Goal: Transaction & Acquisition: Download file/media

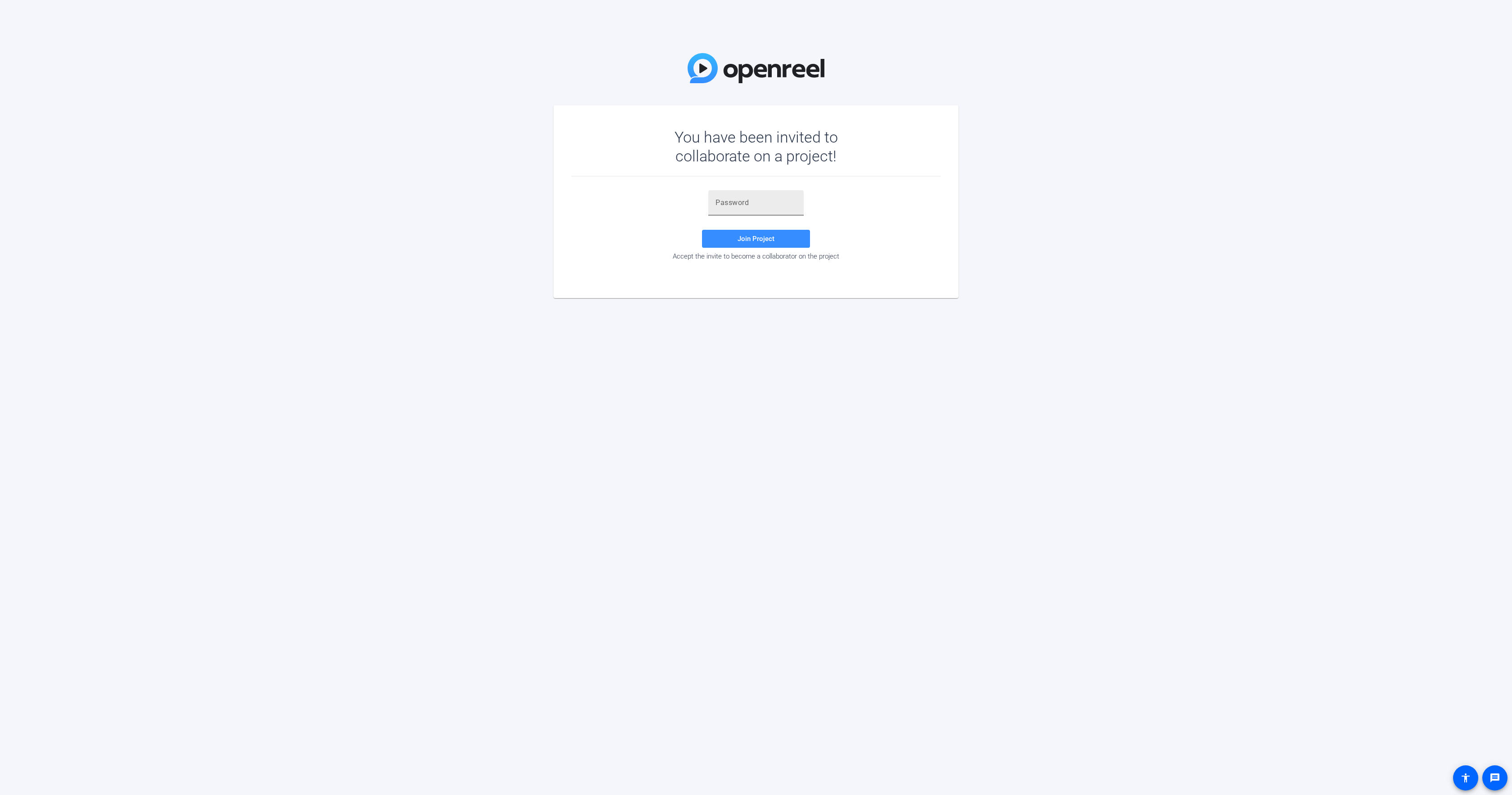
click at [753, 209] on div at bounding box center [756, 202] width 81 height 25
drag, startPoint x: 658, startPoint y: 212, endPoint x: 649, endPoint y: 217, distance: 10.3
click at [658, 212] on div "Join Project Accept the invite to become a collaborator on the project" at bounding box center [756, 225] width 369 height 70
click at [735, 209] on div at bounding box center [756, 202] width 81 height 25
paste input "68k[f2"
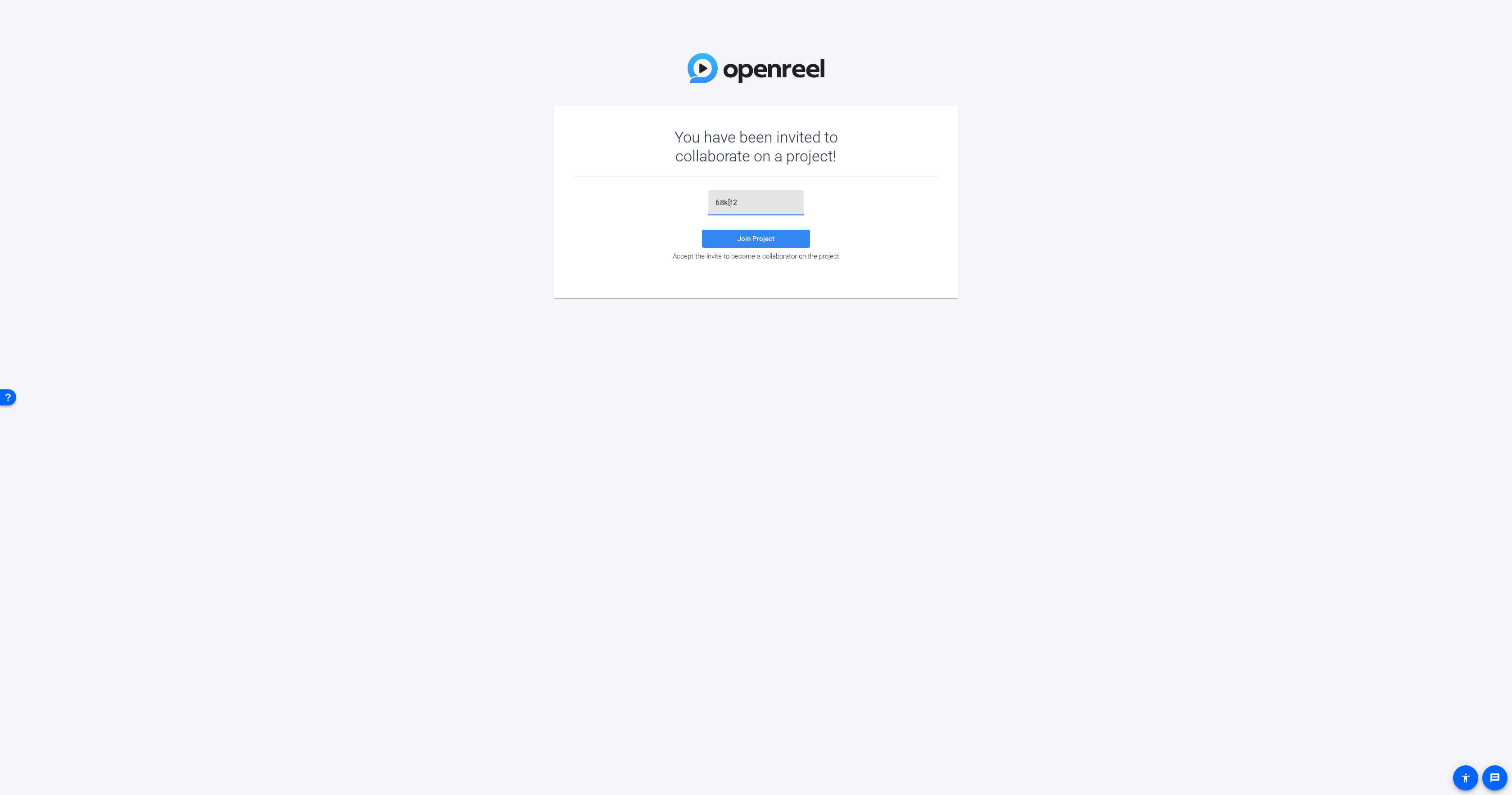
type input "68k[f2"
click at [730, 236] on span at bounding box center [756, 239] width 108 height 22
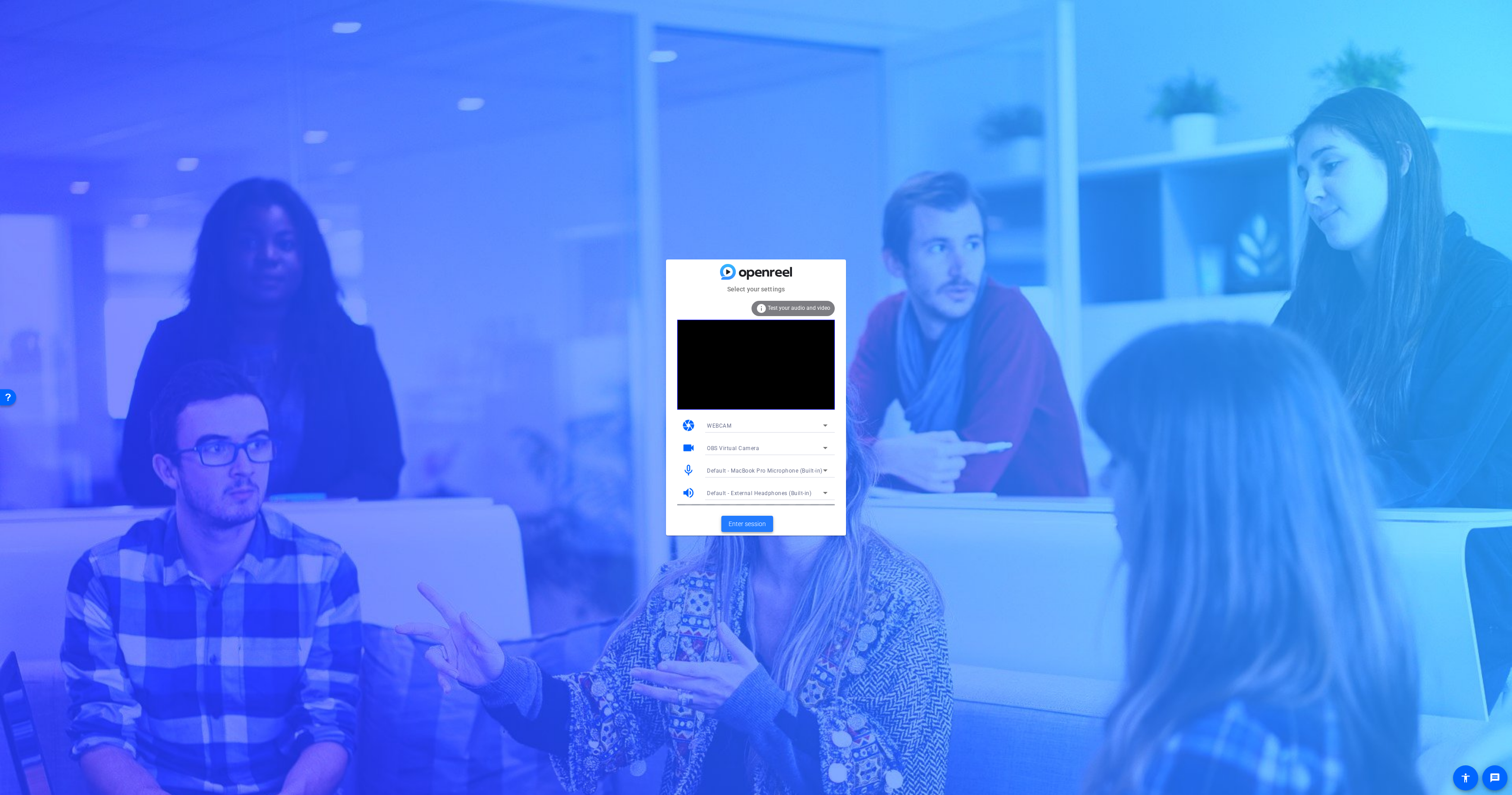
click at [745, 525] on span "Enter session" at bounding box center [747, 525] width 38 height 9
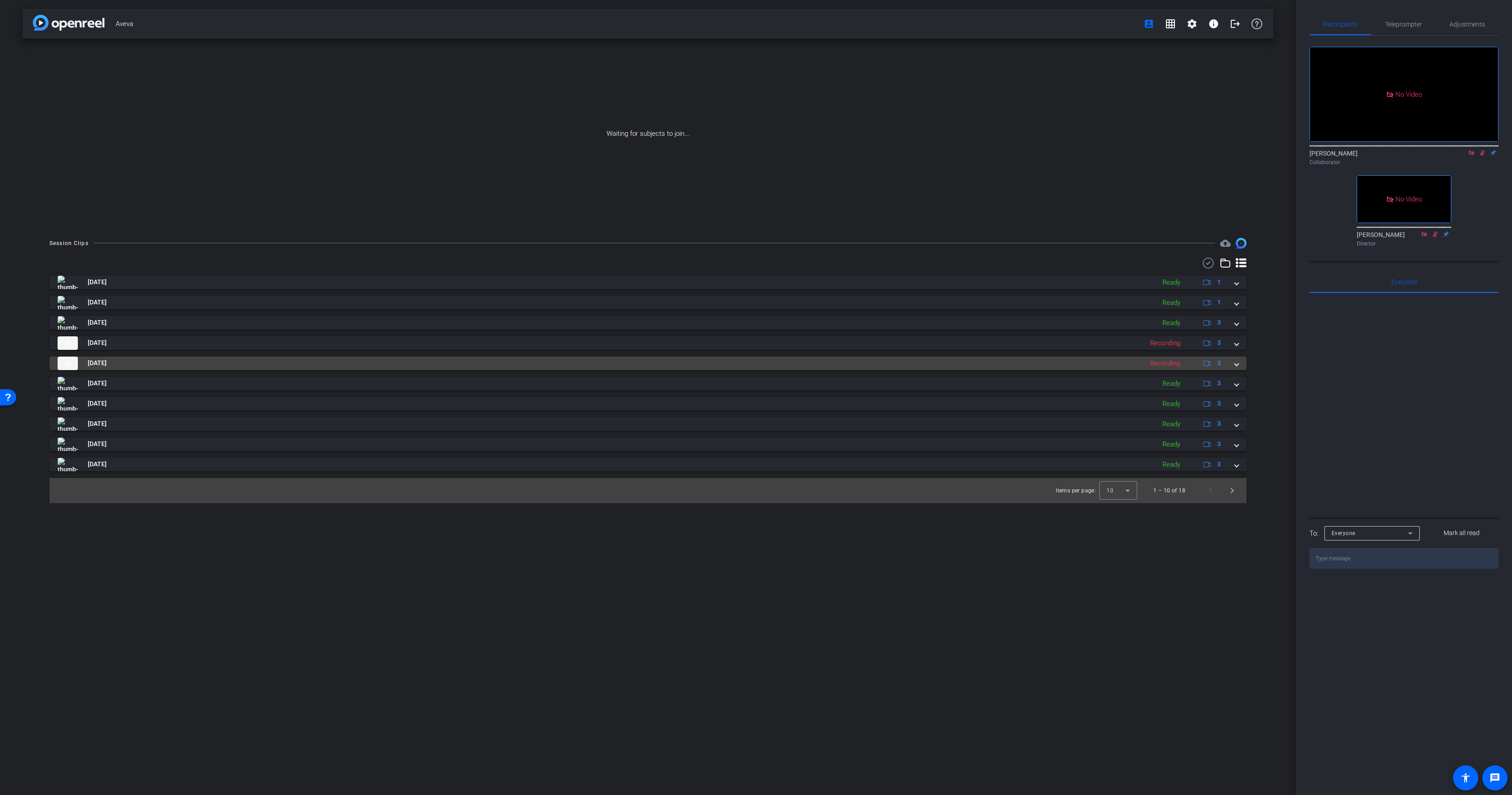
click at [431, 358] on mat-panel-title "[DATE]" at bounding box center [598, 363] width 1081 height 13
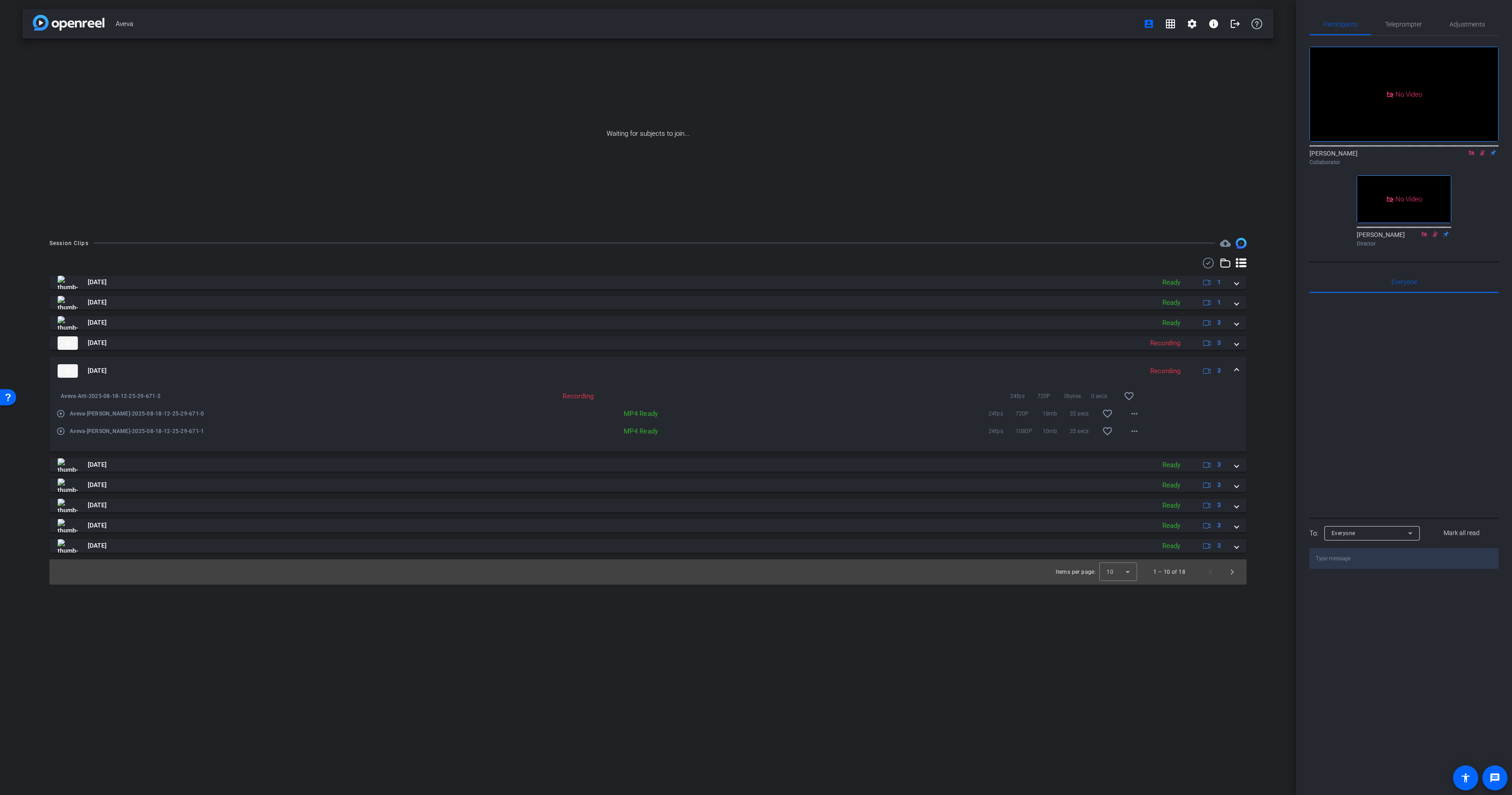
click at [433, 358] on mat-expansion-panel-header "Aug 18, 2025 Recording 3" at bounding box center [647, 371] width 1197 height 29
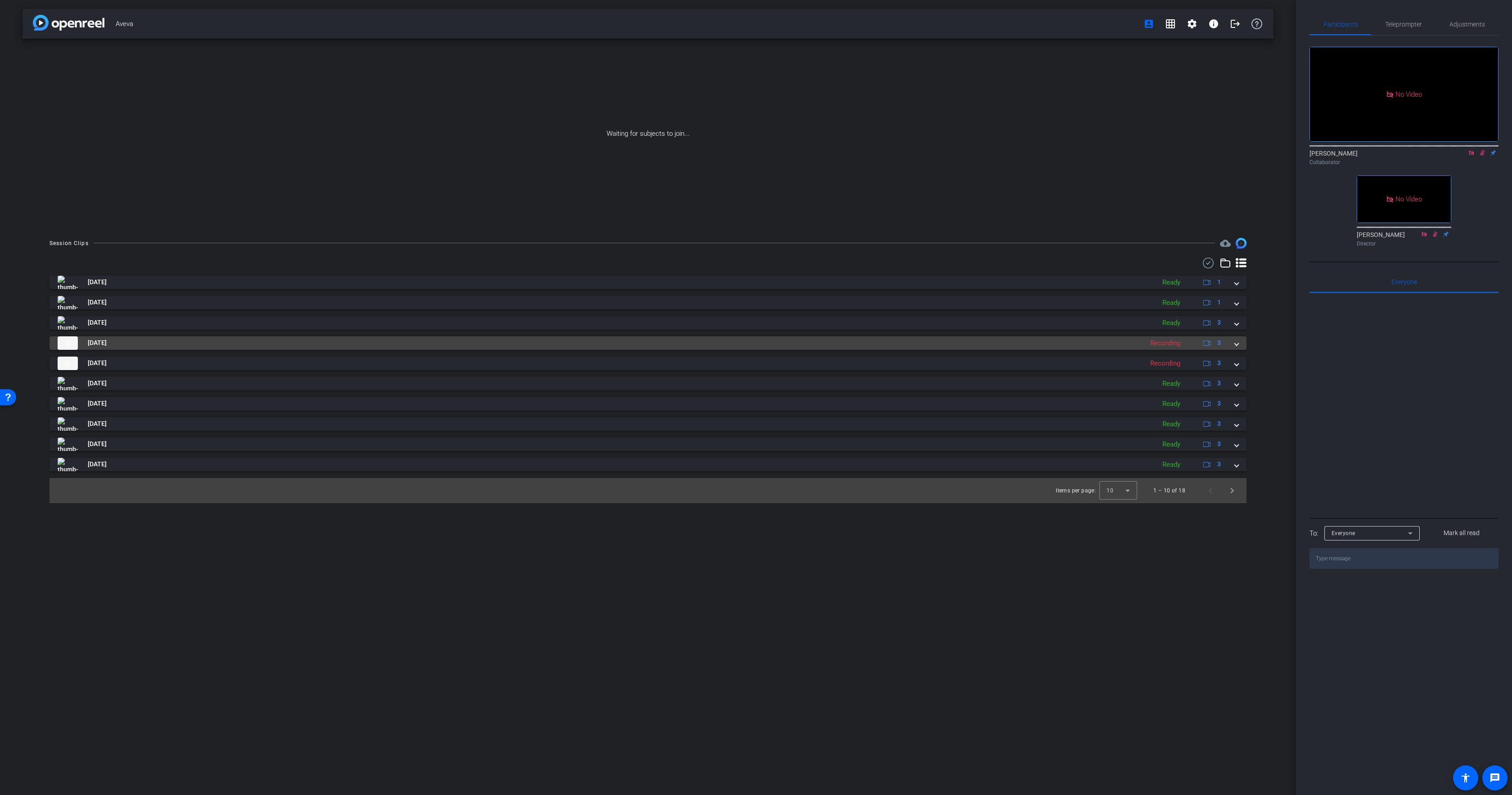
click at [433, 340] on mat-panel-title "[DATE]" at bounding box center [598, 343] width 1081 height 13
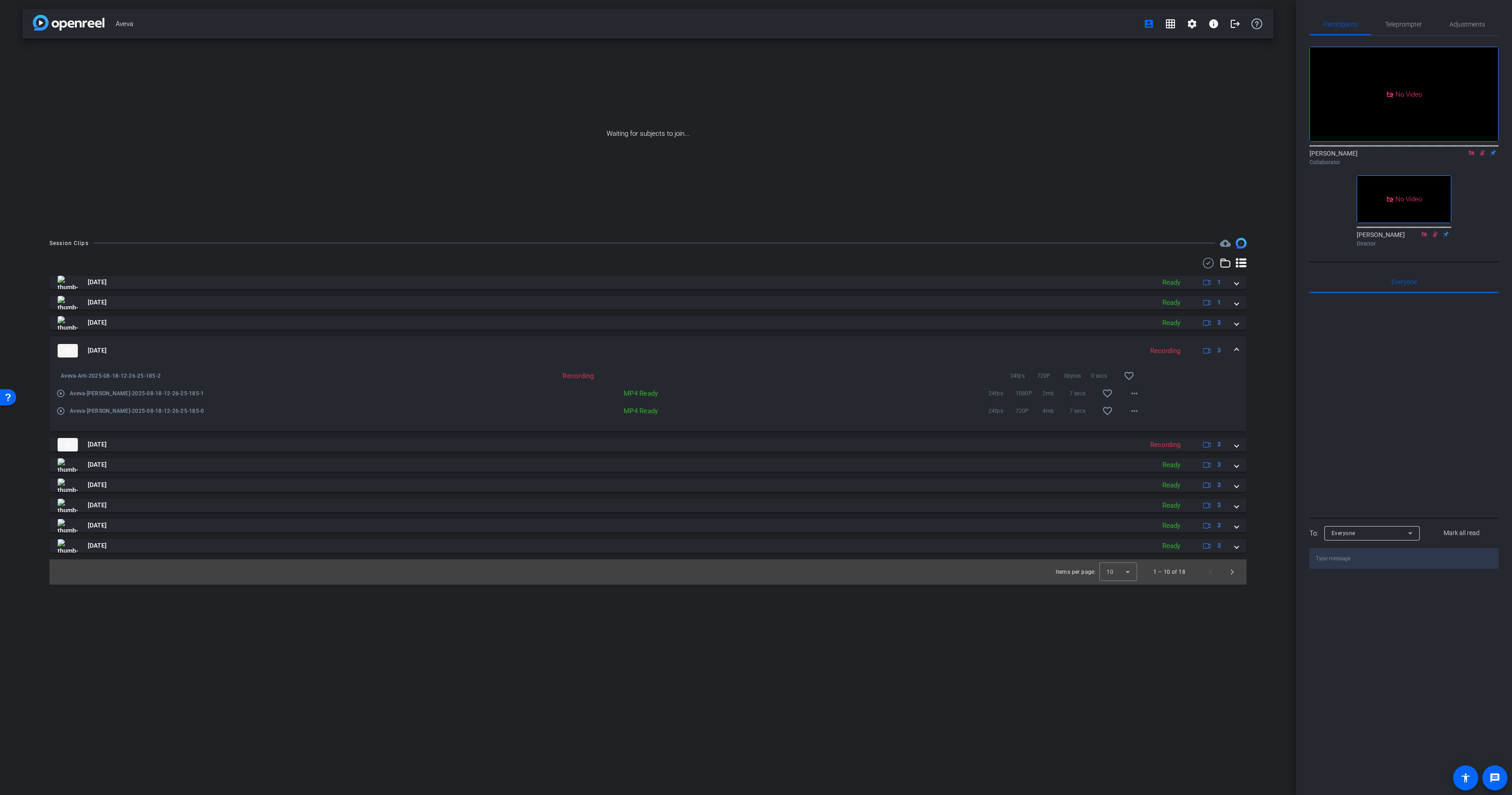
click at [438, 340] on mat-expansion-panel-header "Aug 18, 2025 Recording 3" at bounding box center [647, 350] width 1197 height 29
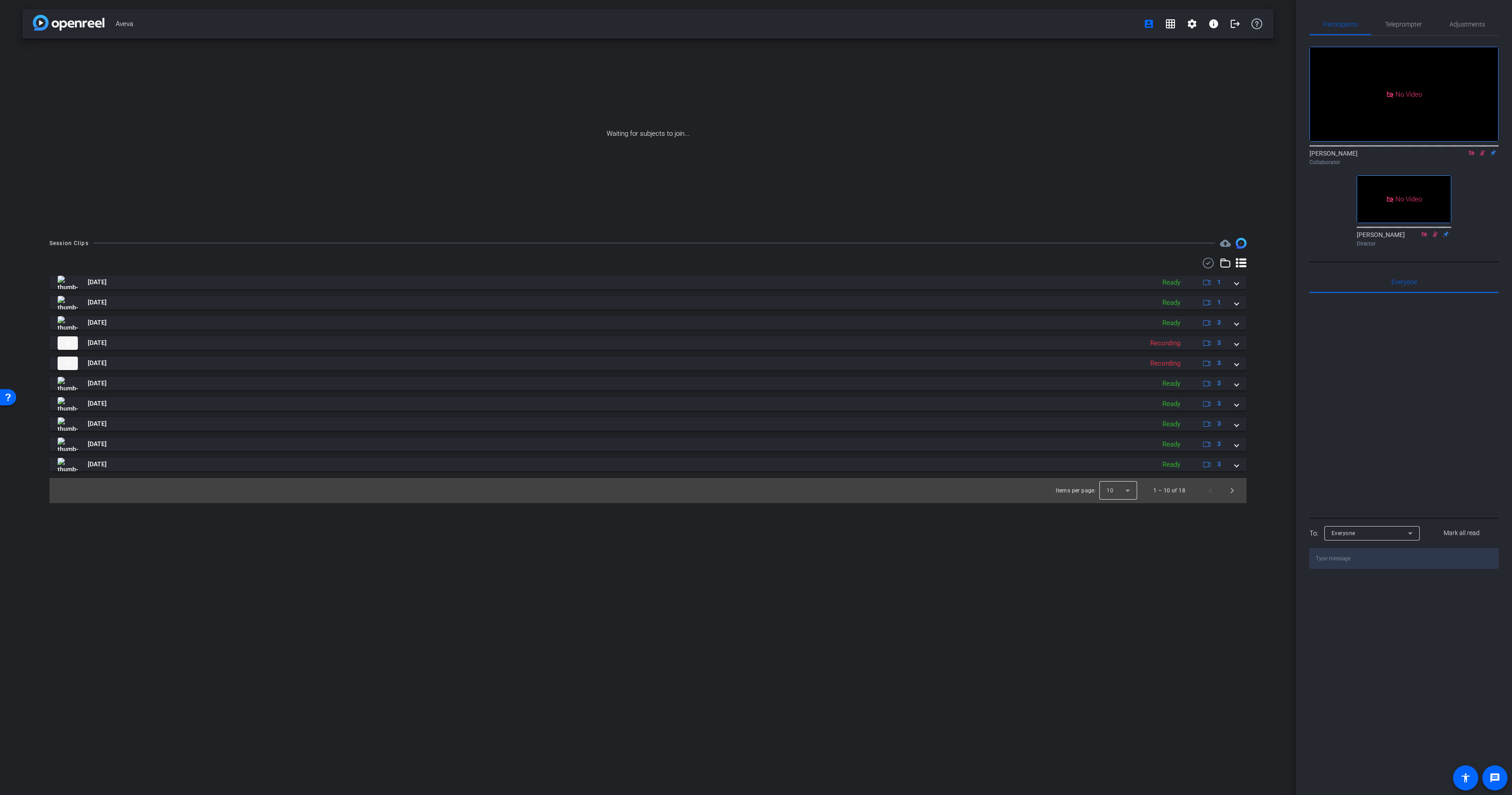
click at [1122, 493] on div at bounding box center [1118, 490] width 38 height 22
click at [1108, 541] on span "25" at bounding box center [1111, 540] width 7 height 11
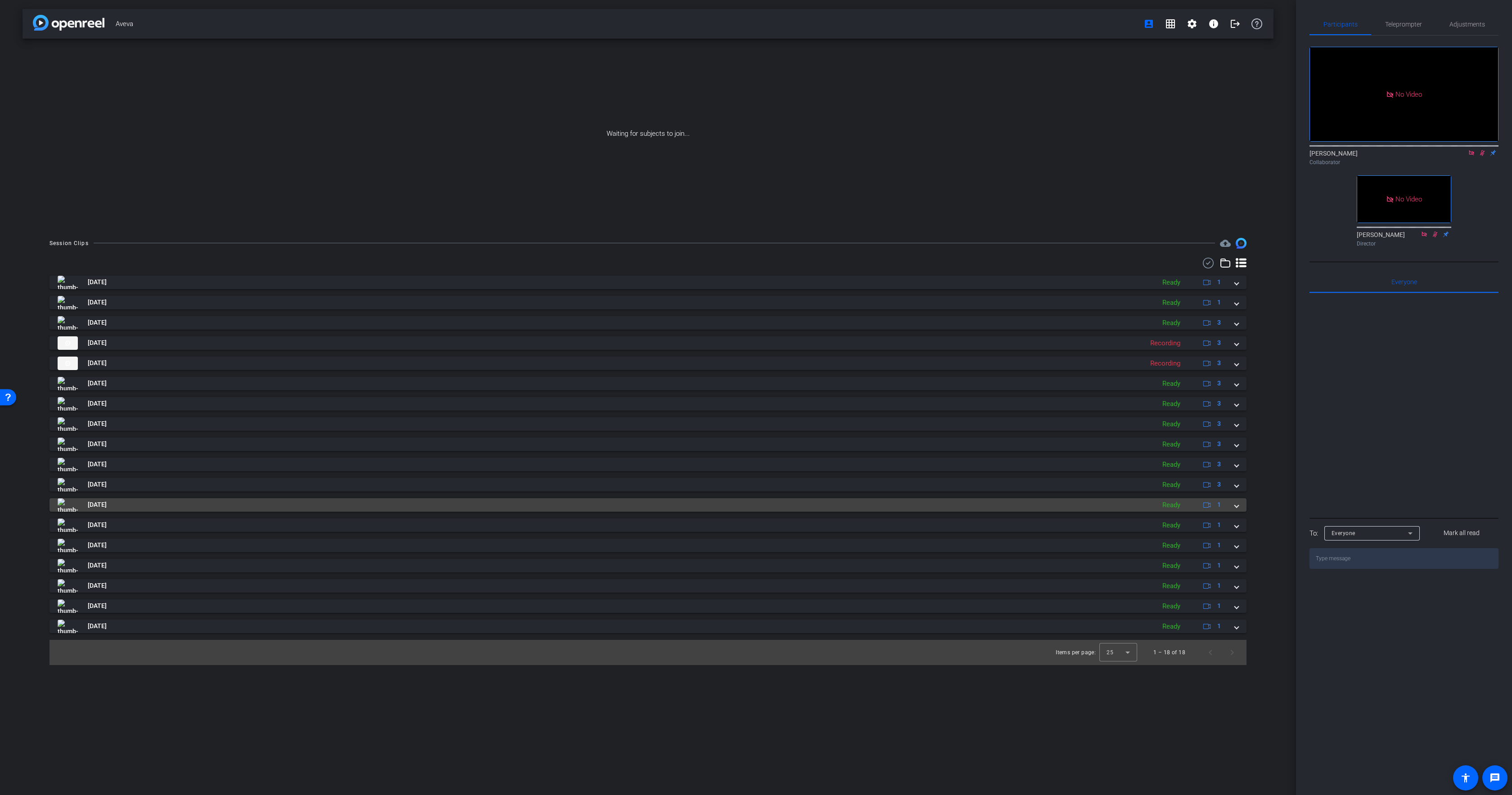
click at [178, 500] on mat-panel-title "[DATE]" at bounding box center [604, 505] width 1093 height 13
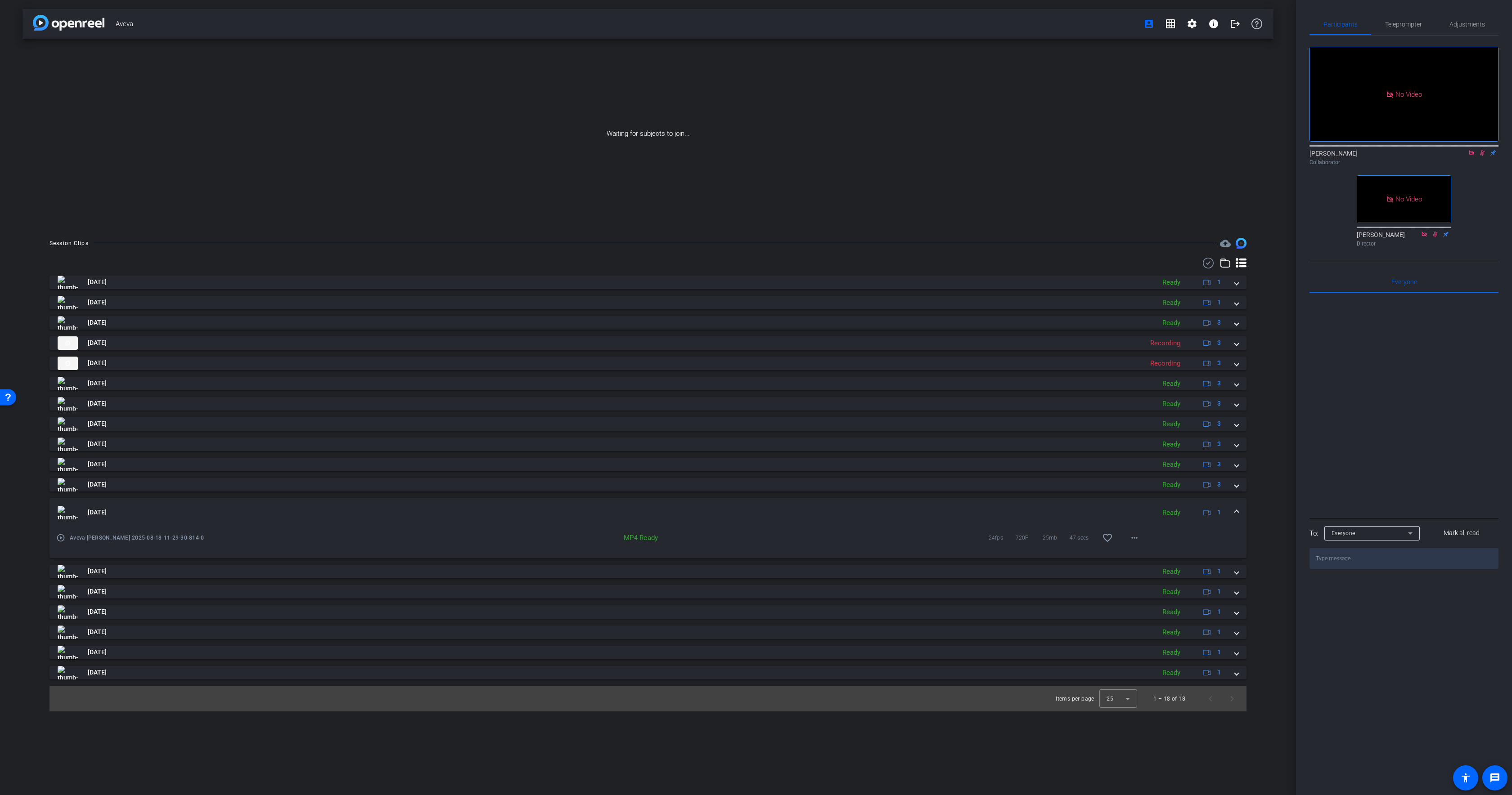
click at [180, 500] on mat-expansion-panel-header "Aug 18, 2025 Ready 1" at bounding box center [647, 512] width 1197 height 29
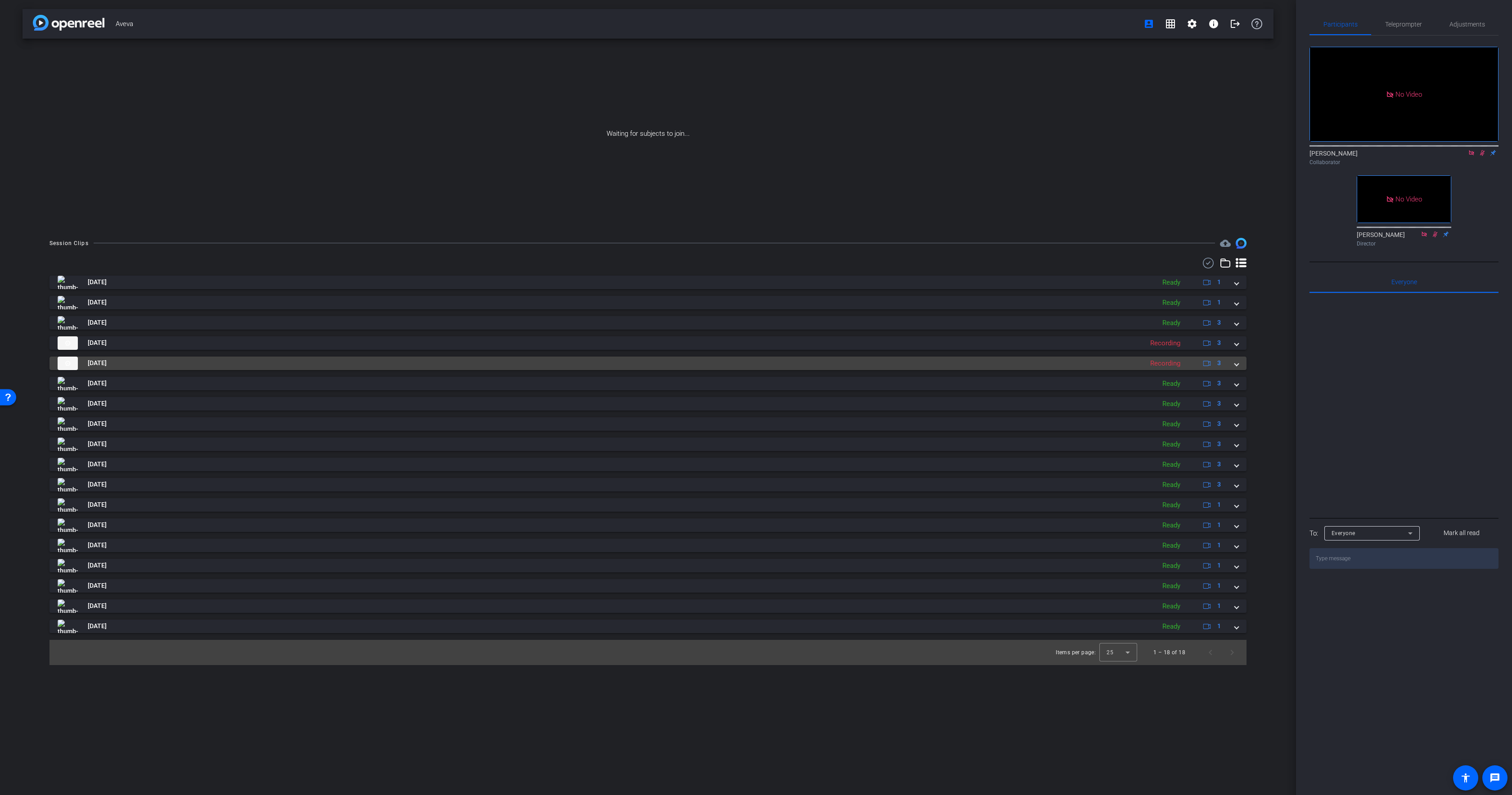
click at [166, 361] on mat-panel-title "[DATE]" at bounding box center [598, 363] width 1081 height 13
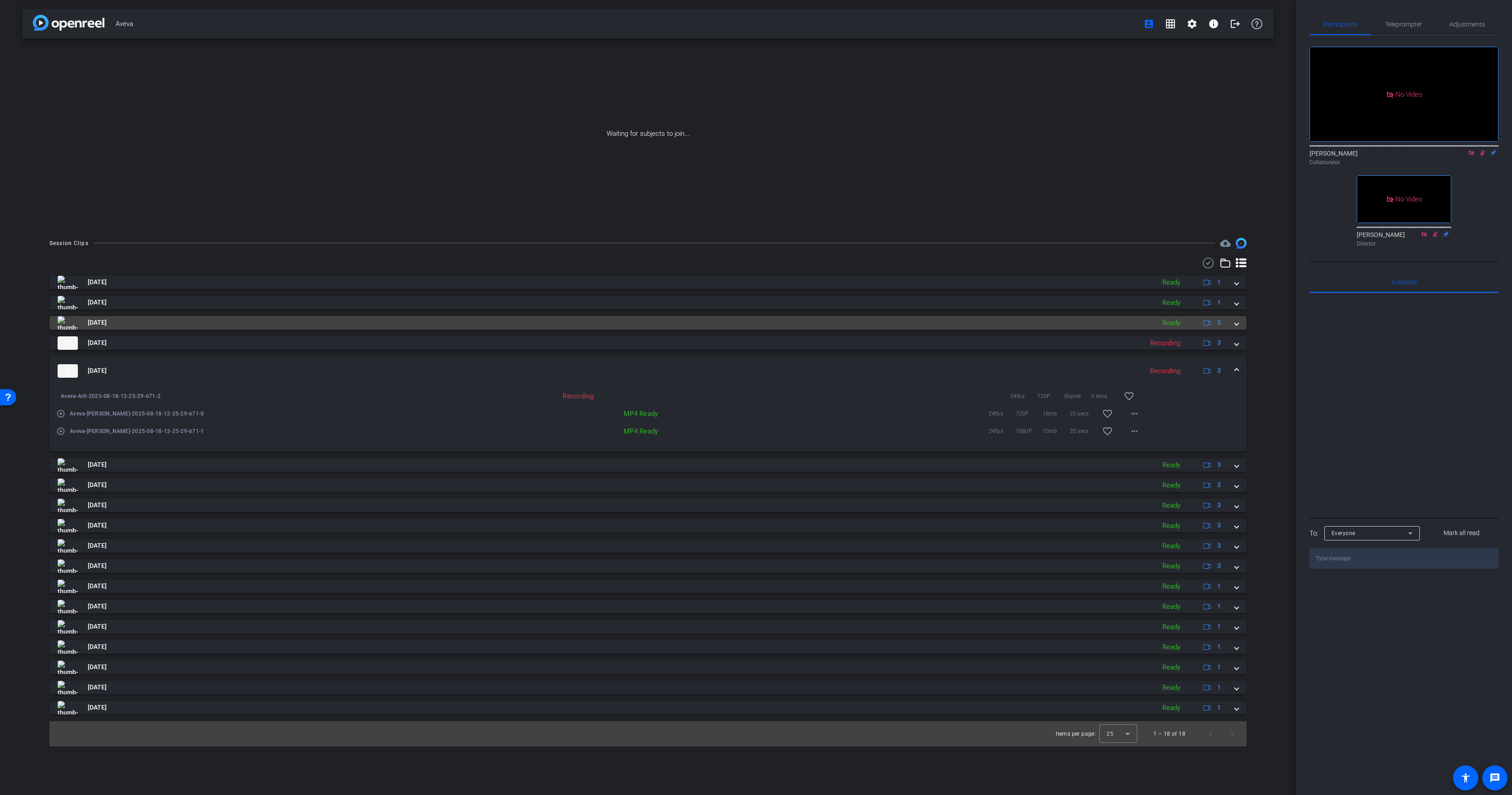
click at [164, 322] on mat-panel-title "[DATE]" at bounding box center [604, 323] width 1093 height 13
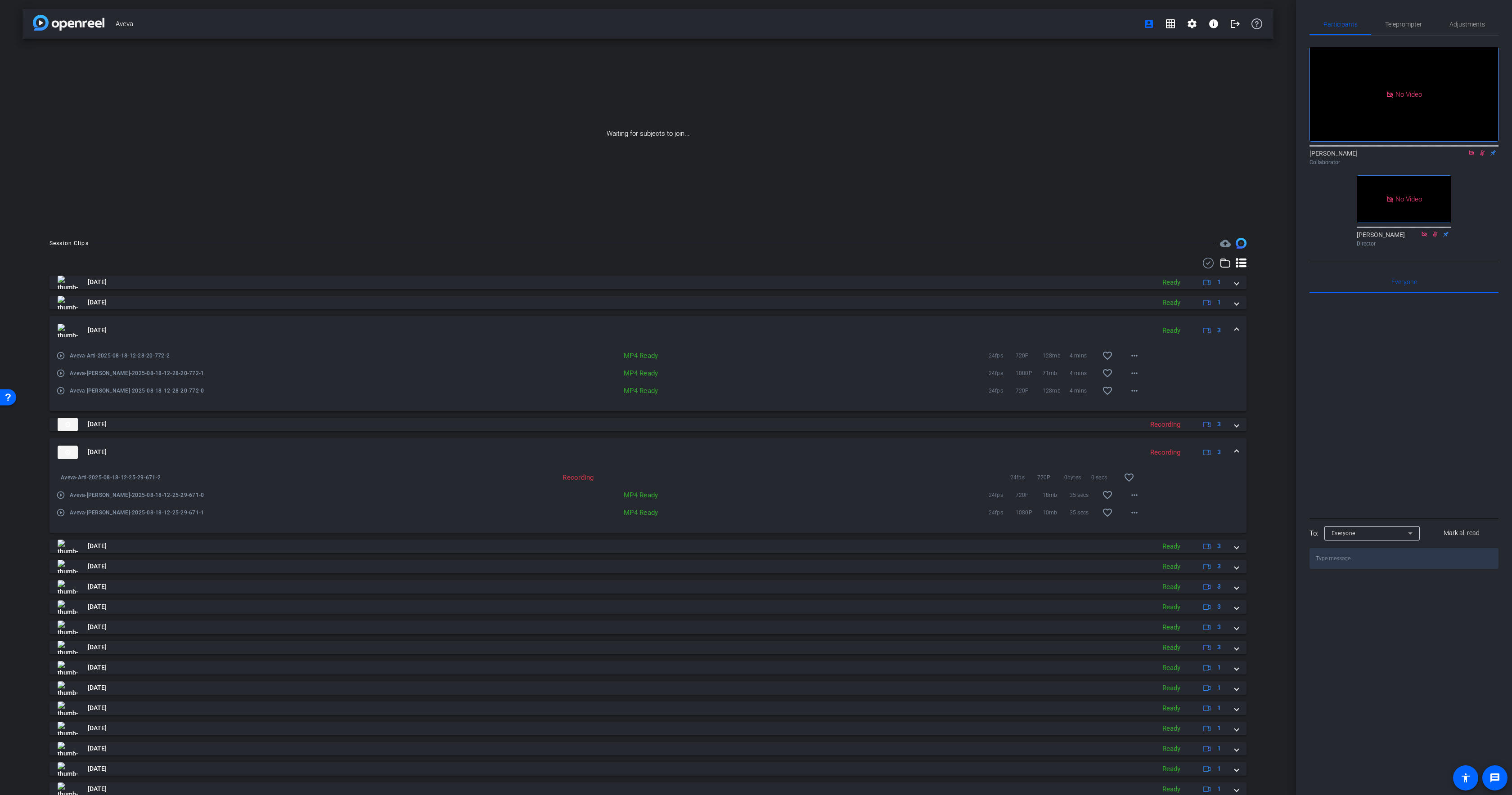
click at [169, 322] on mat-expansion-panel-header "[DATE] Ready 3" at bounding box center [647, 330] width 1197 height 29
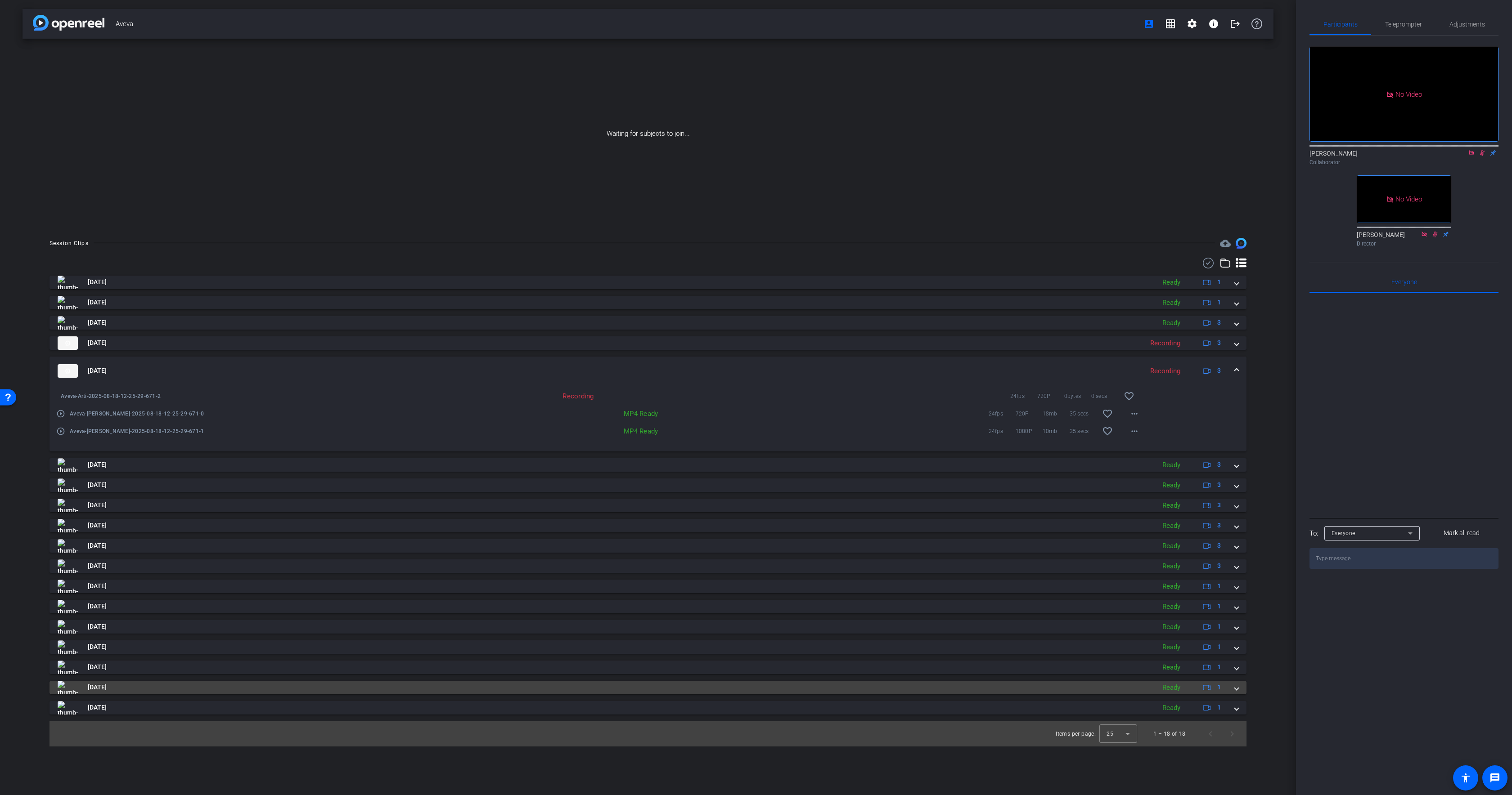
click at [150, 687] on mat-panel-title "[DATE]" at bounding box center [604, 688] width 1093 height 13
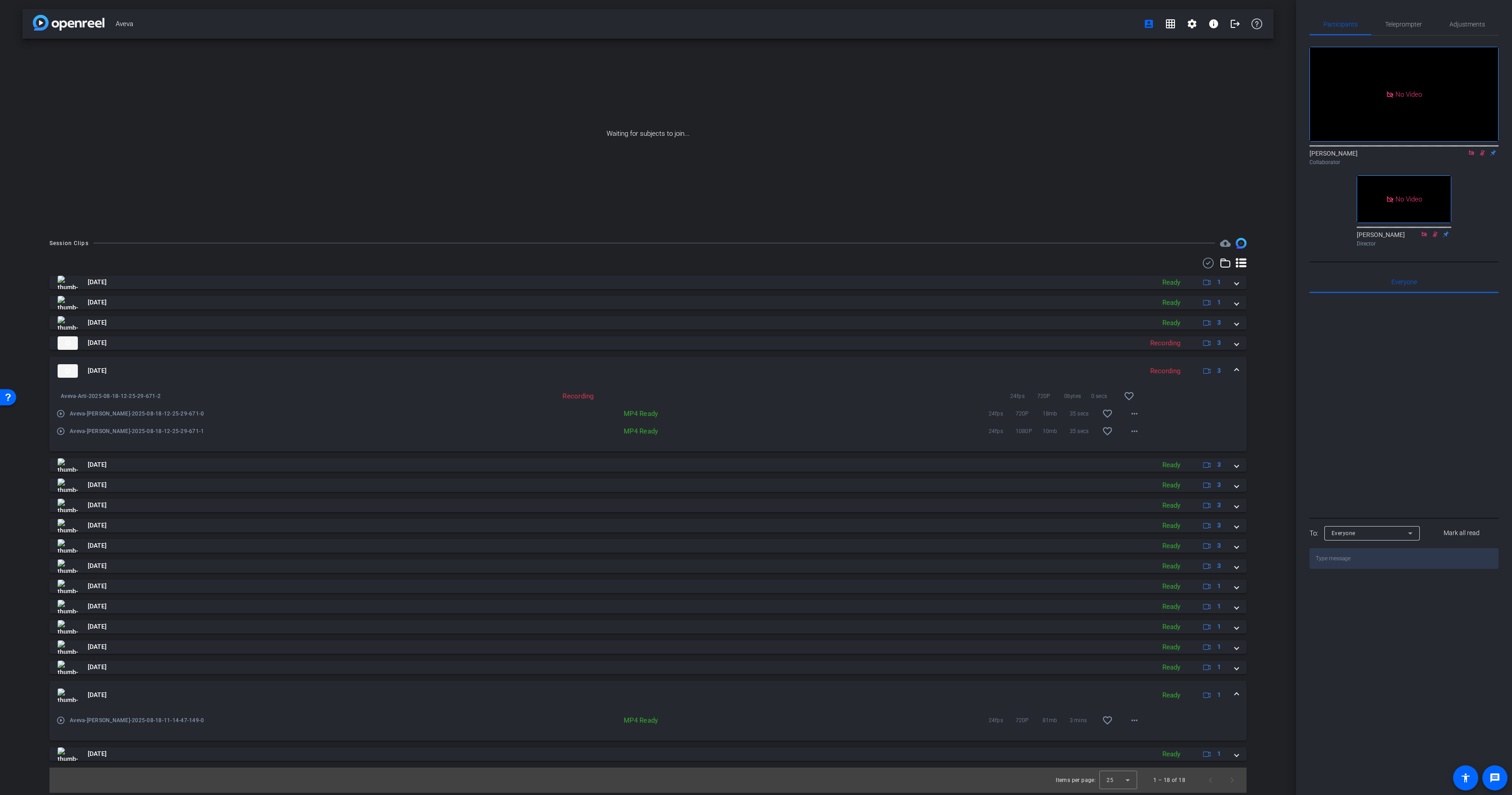
drag, startPoint x: 151, startPoint y: 687, endPoint x: 151, endPoint y: 681, distance: 6.0
click at [151, 687] on mat-expansion-panel-header "Aug 18, 2025 Ready 1" at bounding box center [647, 695] width 1197 height 29
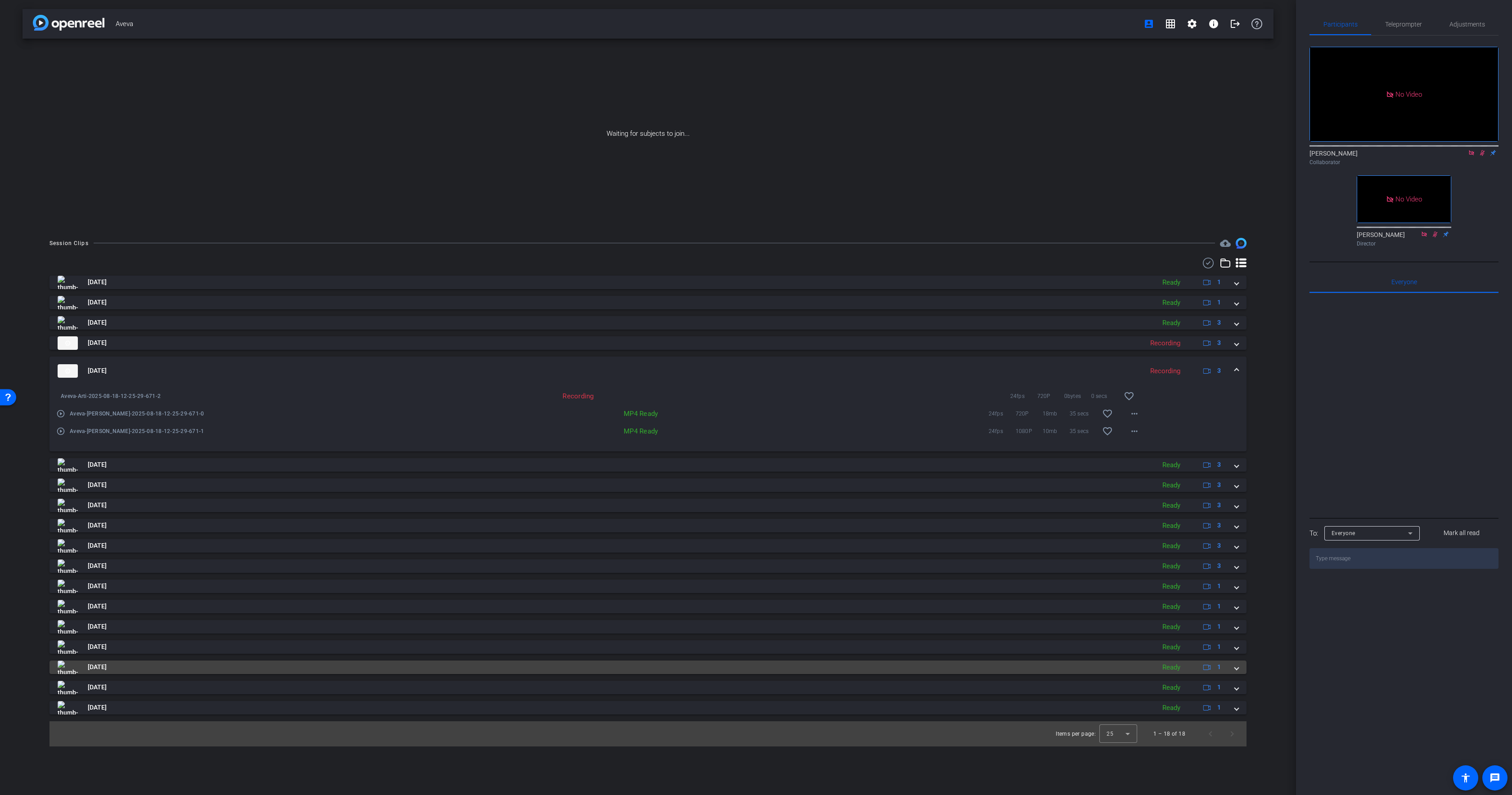
click at [153, 669] on mat-panel-title "[DATE]" at bounding box center [604, 667] width 1093 height 13
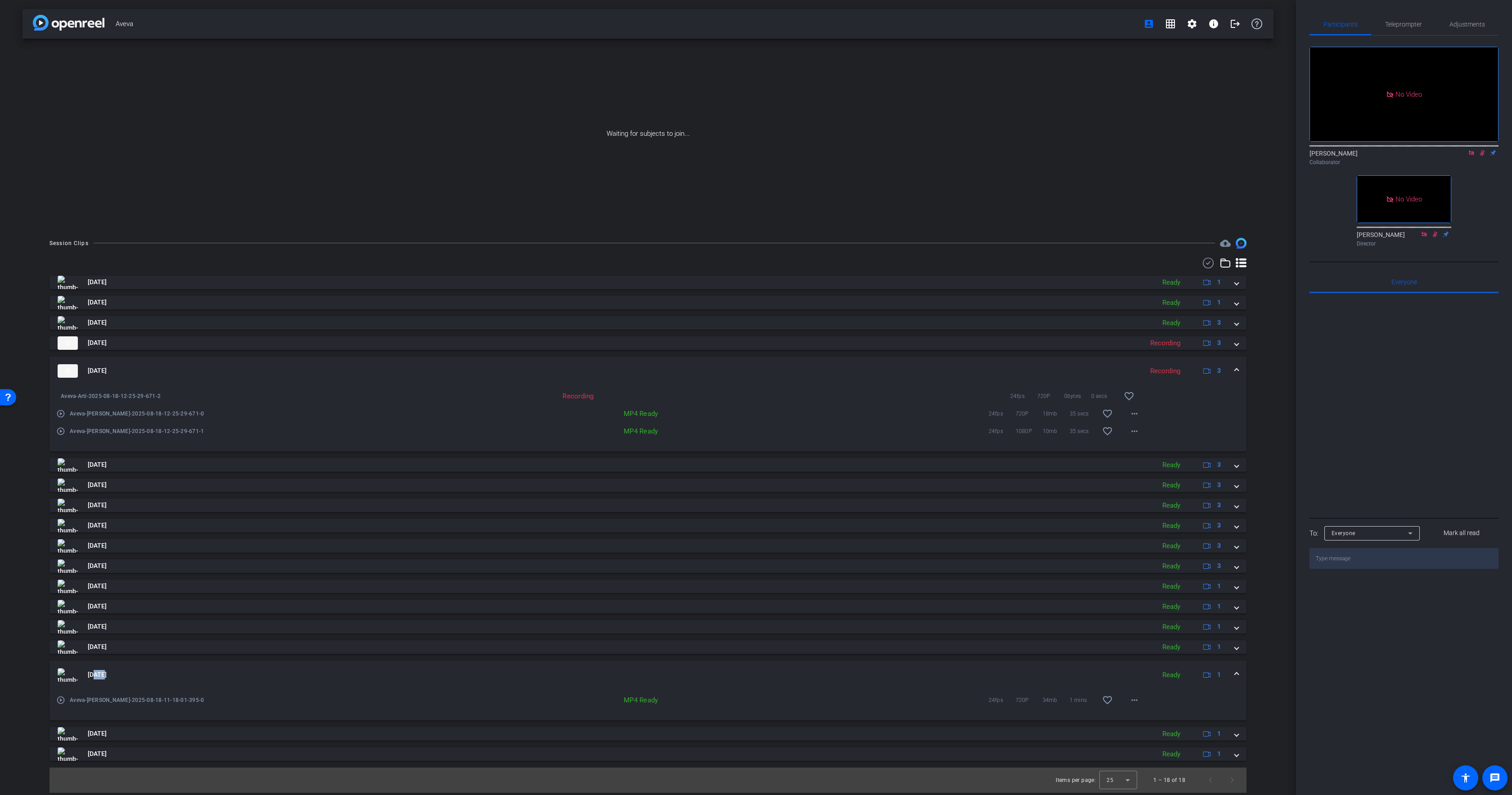
click at [153, 669] on mat-panel-title "[DATE]" at bounding box center [604, 675] width 1093 height 13
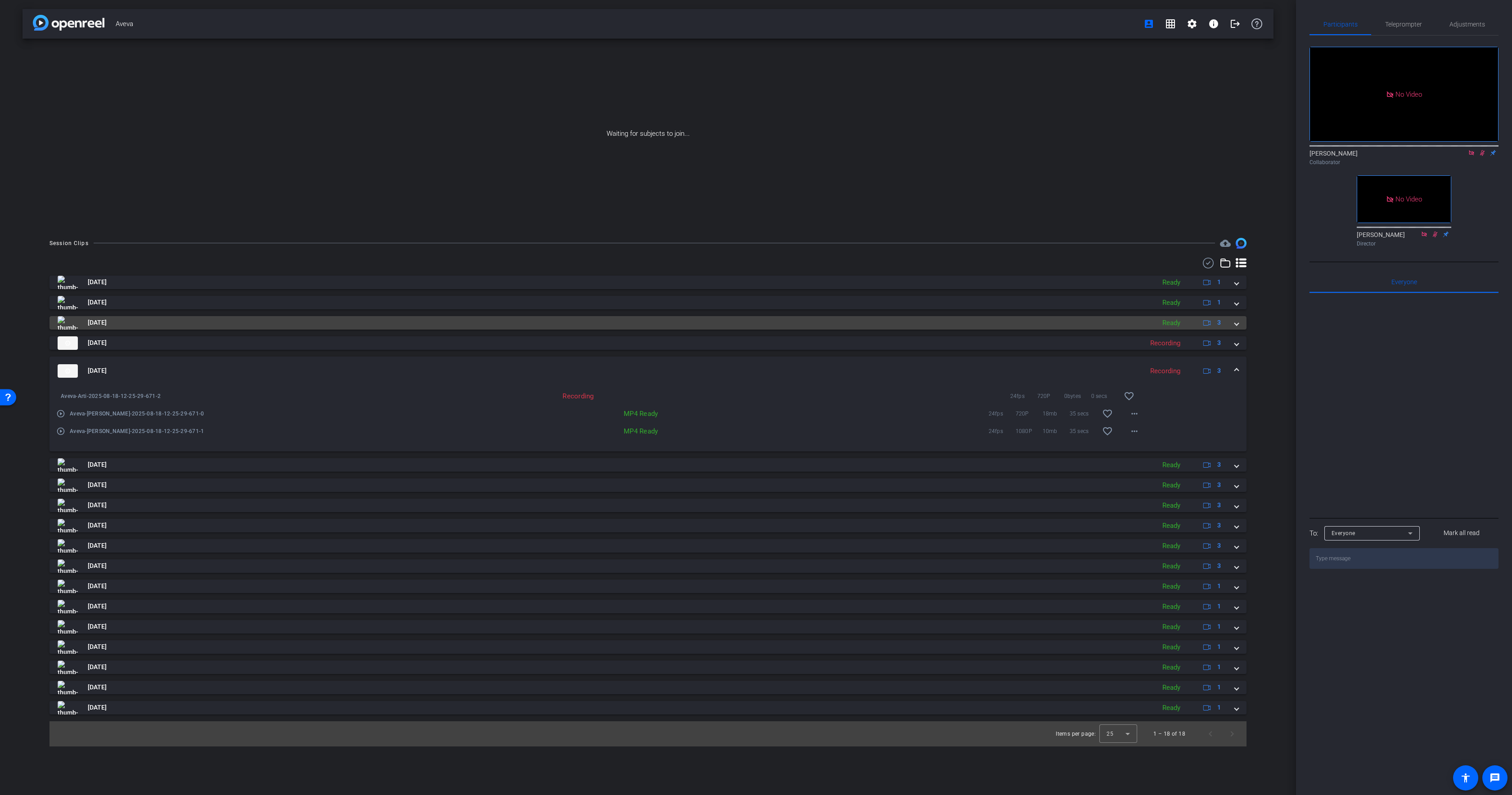
click at [147, 321] on mat-panel-title "[DATE]" at bounding box center [604, 323] width 1093 height 13
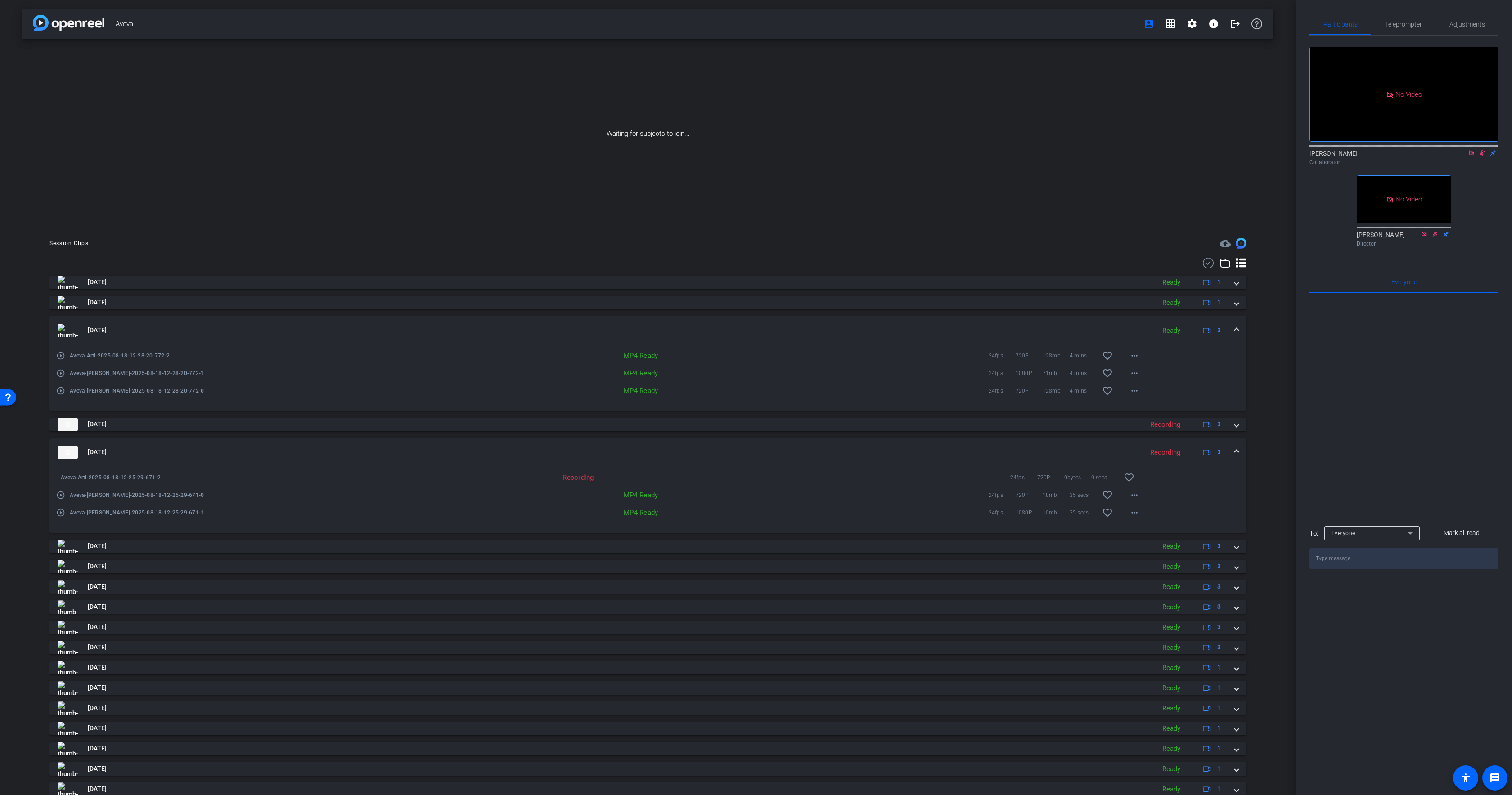
click at [159, 321] on mat-expansion-panel-header "[DATE] Ready 3" at bounding box center [647, 330] width 1197 height 29
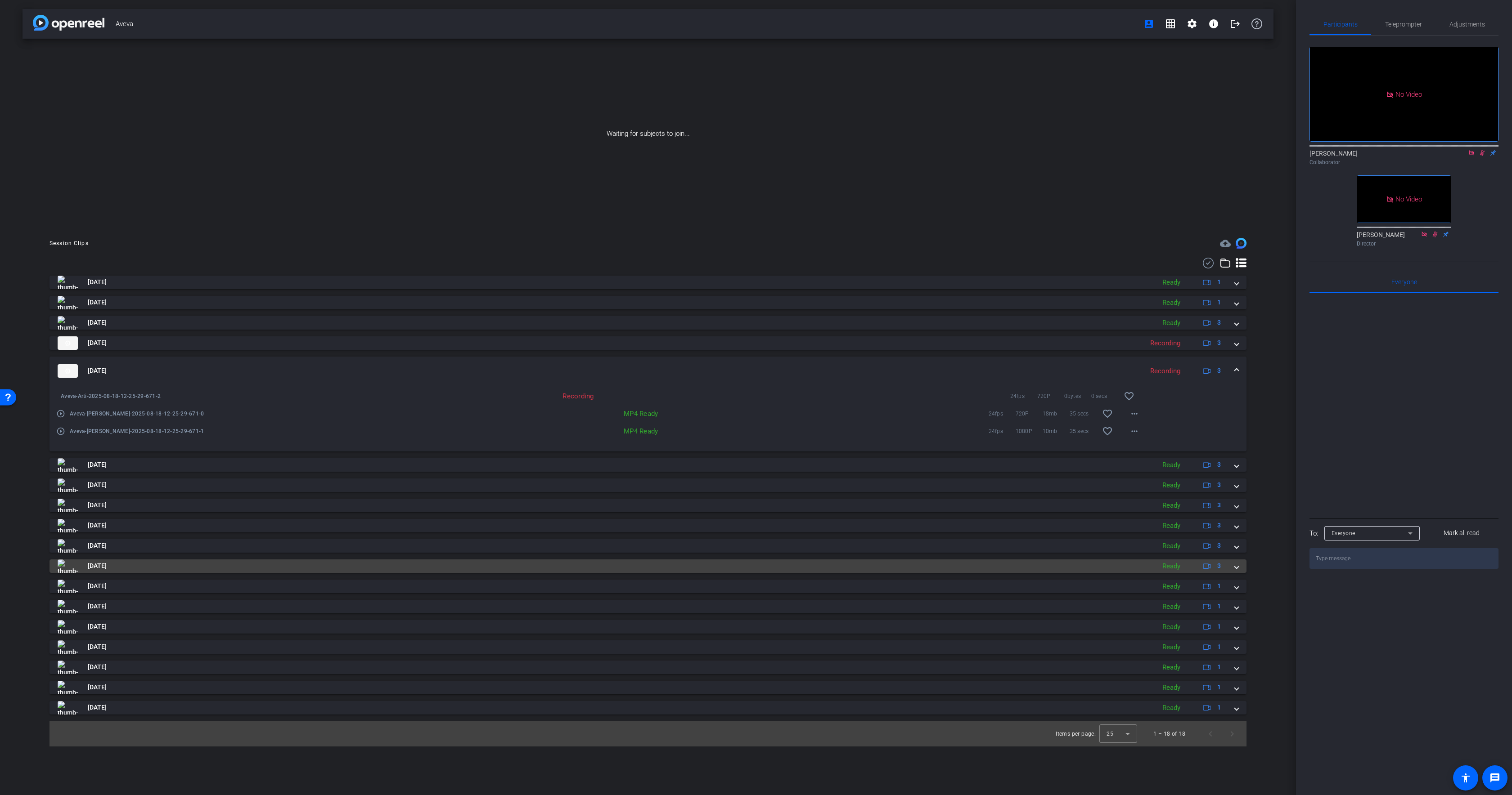
click at [394, 564] on mat-panel-title "[DATE]" at bounding box center [604, 566] width 1093 height 13
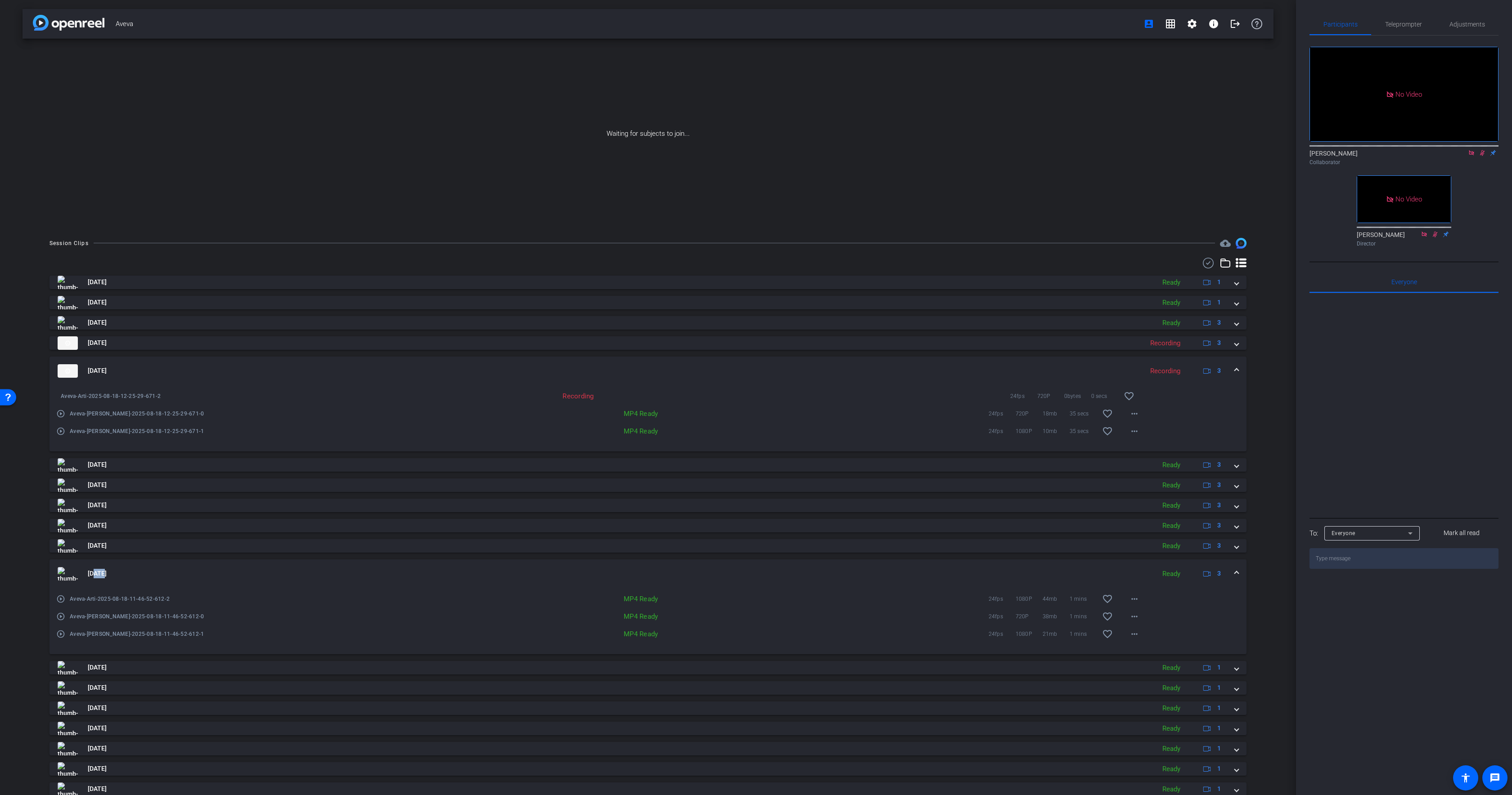
drag, startPoint x: 394, startPoint y: 564, endPoint x: 393, endPoint y: 553, distance: 11.0
click at [394, 564] on mat-expansion-panel-header "[DATE] Ready 3" at bounding box center [647, 574] width 1197 height 29
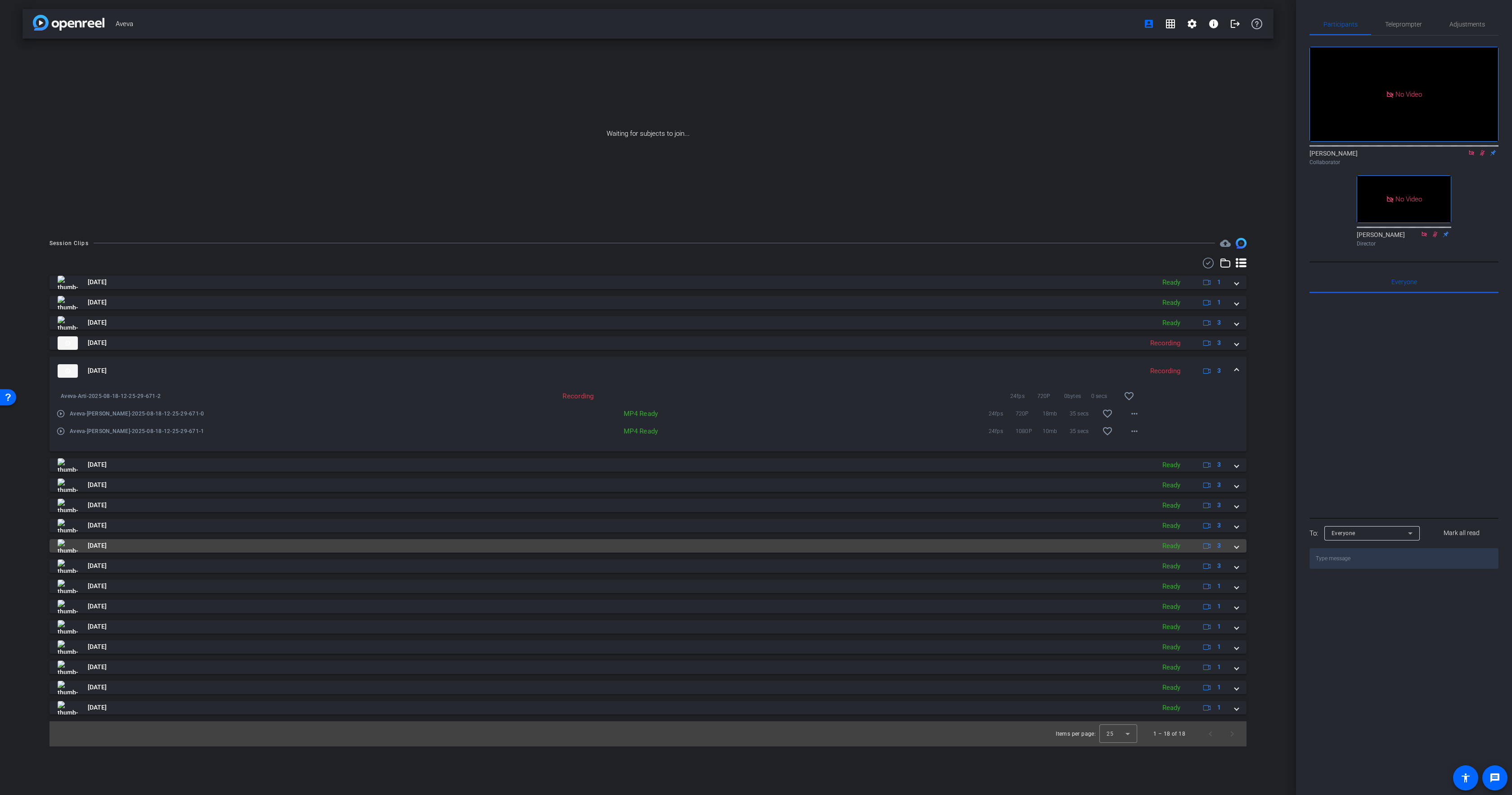
click at [393, 543] on mat-panel-title "[DATE]" at bounding box center [604, 546] width 1093 height 13
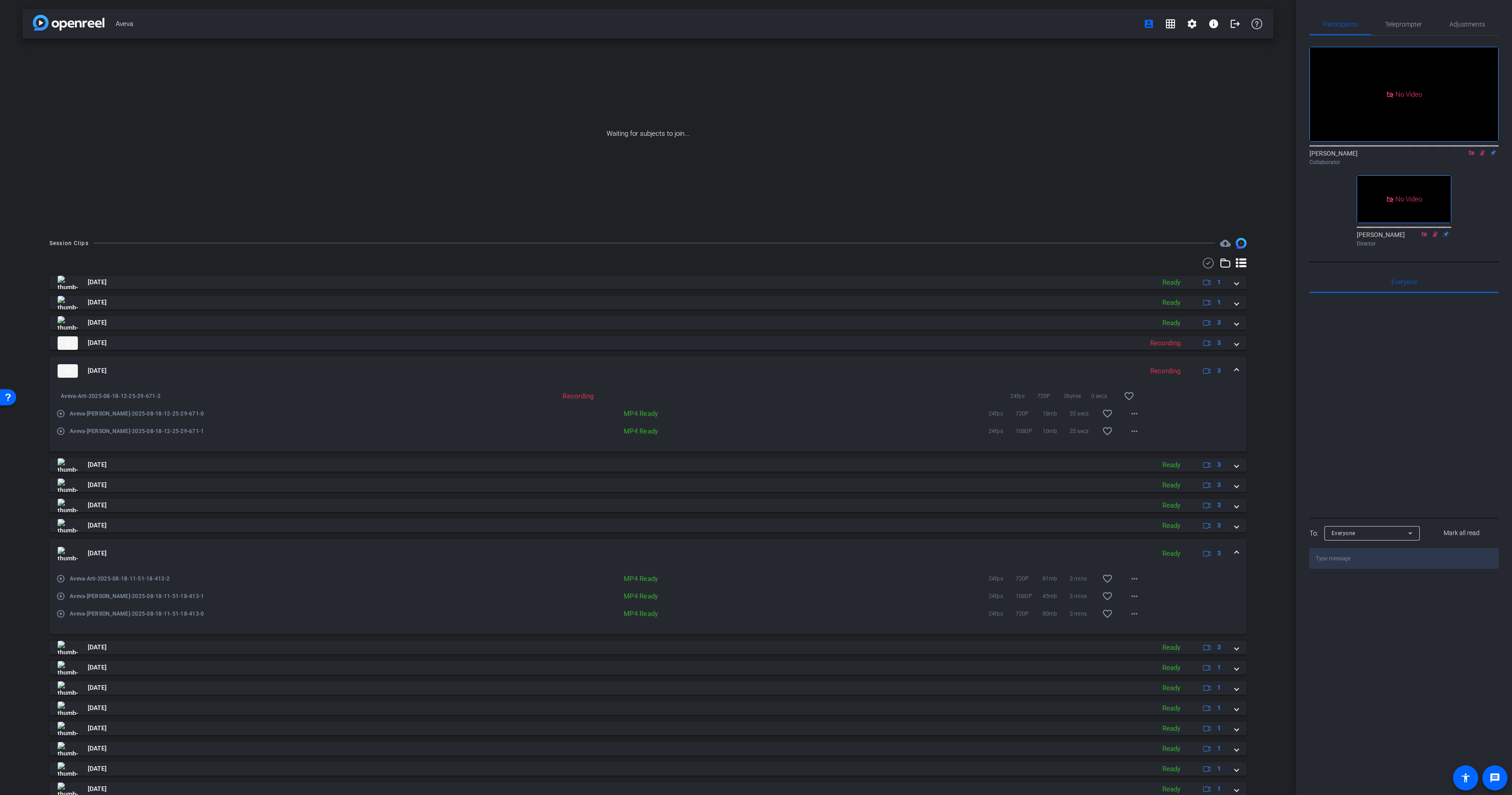
click at [400, 543] on mat-expansion-panel-header "[DATE] Ready 3" at bounding box center [647, 553] width 1197 height 29
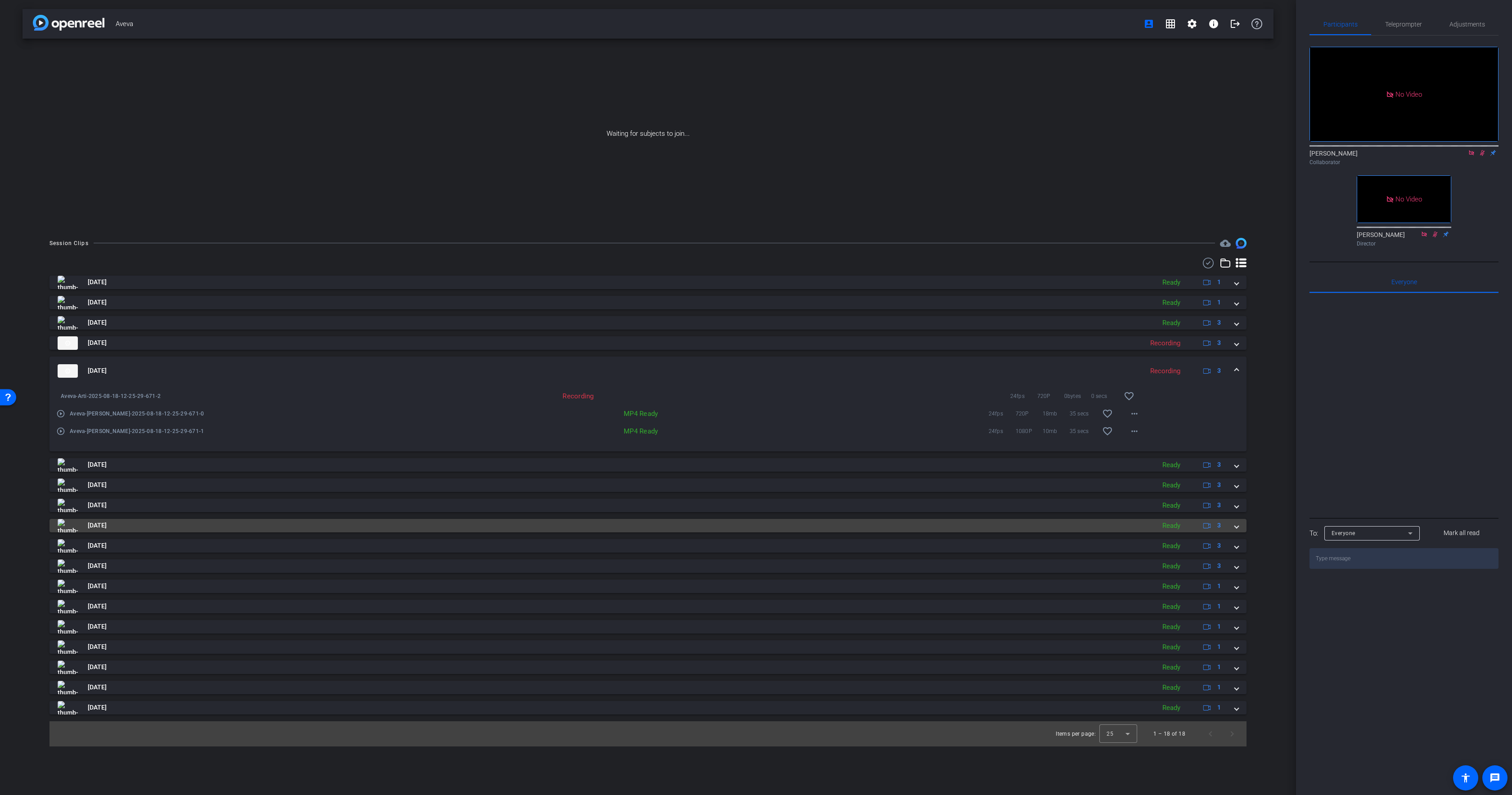
click at [393, 523] on mat-panel-title "[DATE]" at bounding box center [604, 526] width 1093 height 13
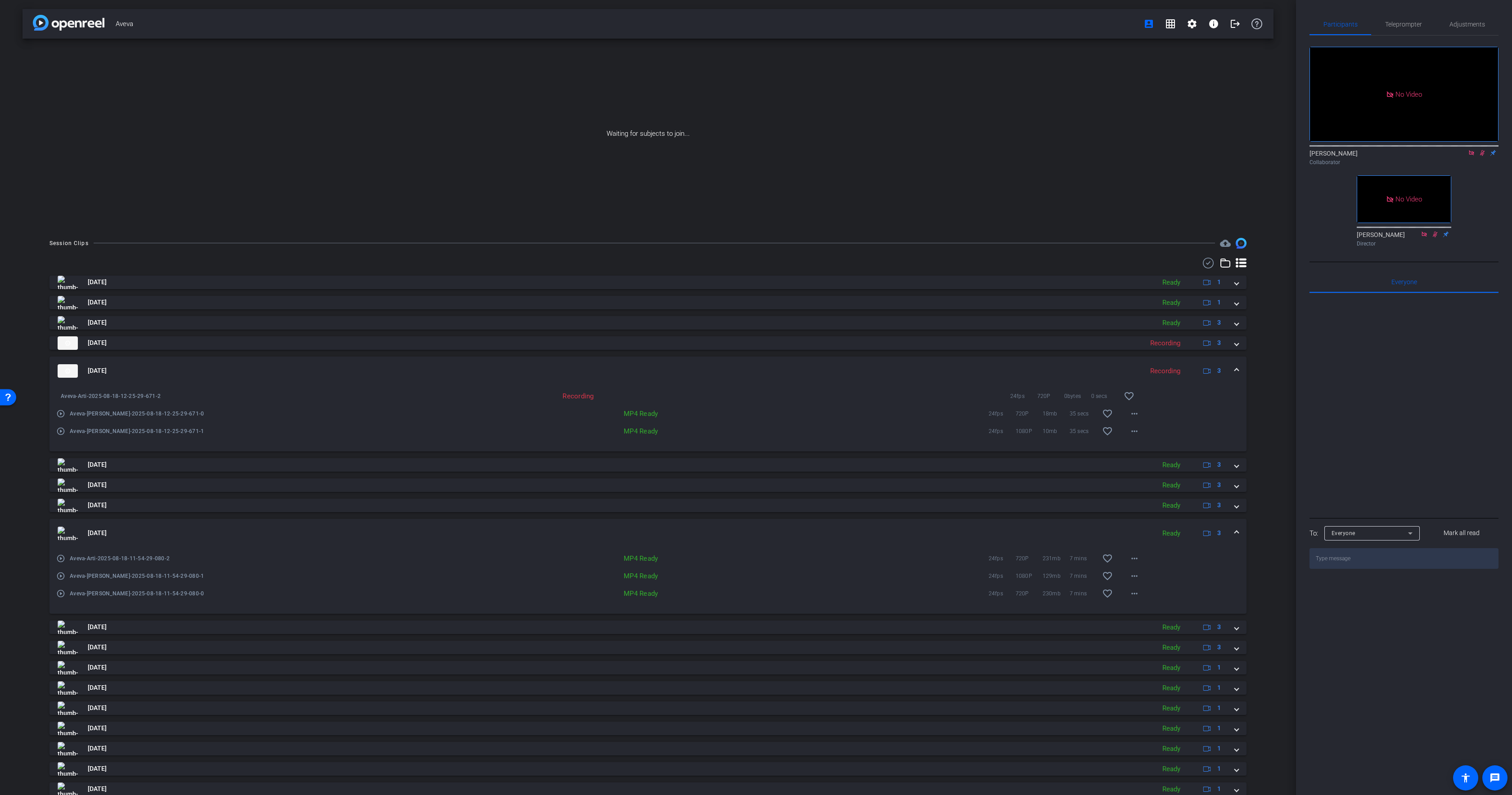
click at [398, 523] on mat-expansion-panel-header "[DATE] Ready 3" at bounding box center [647, 533] width 1197 height 29
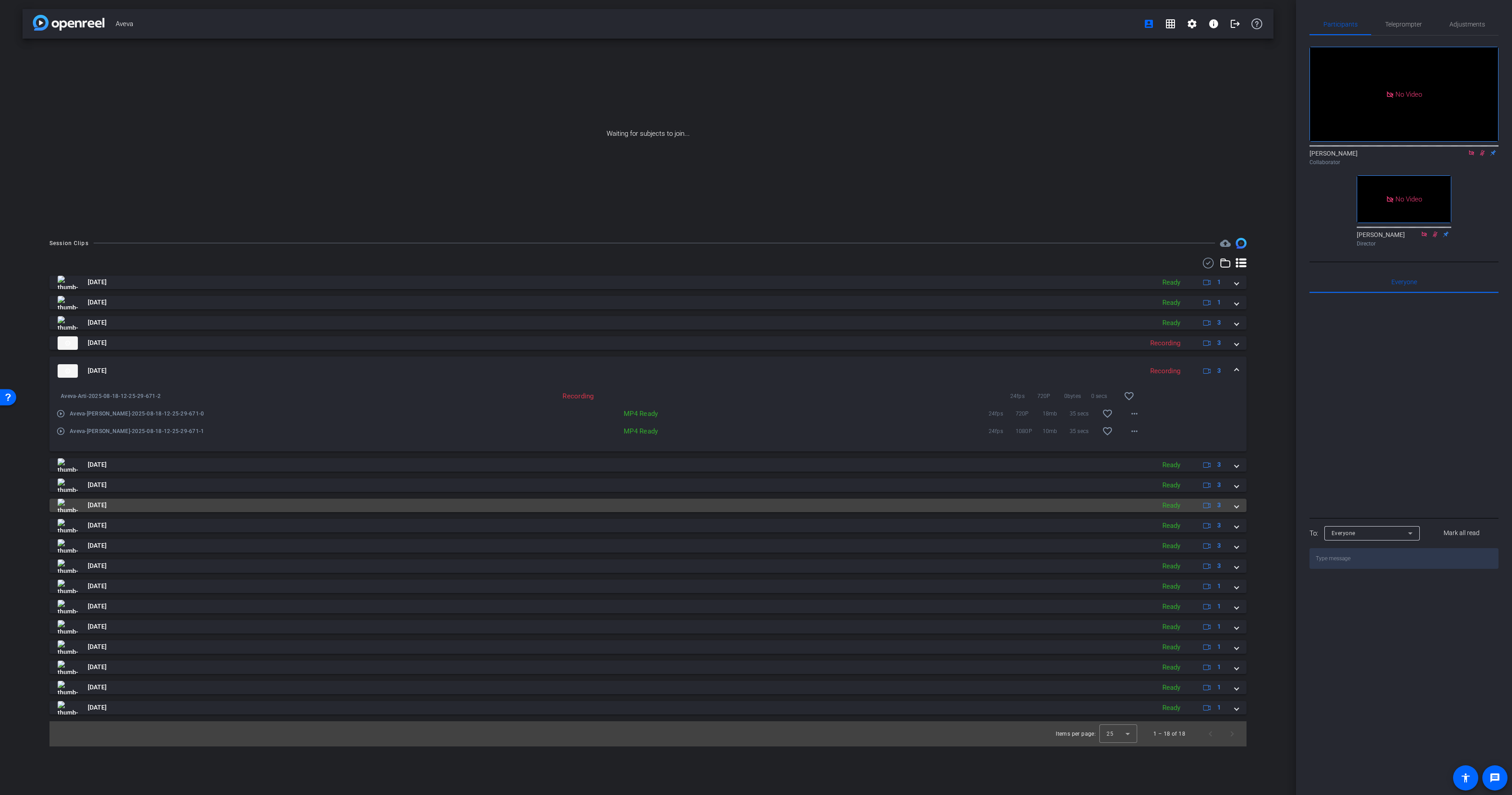
click at [393, 502] on mat-panel-title "[DATE]" at bounding box center [604, 505] width 1093 height 13
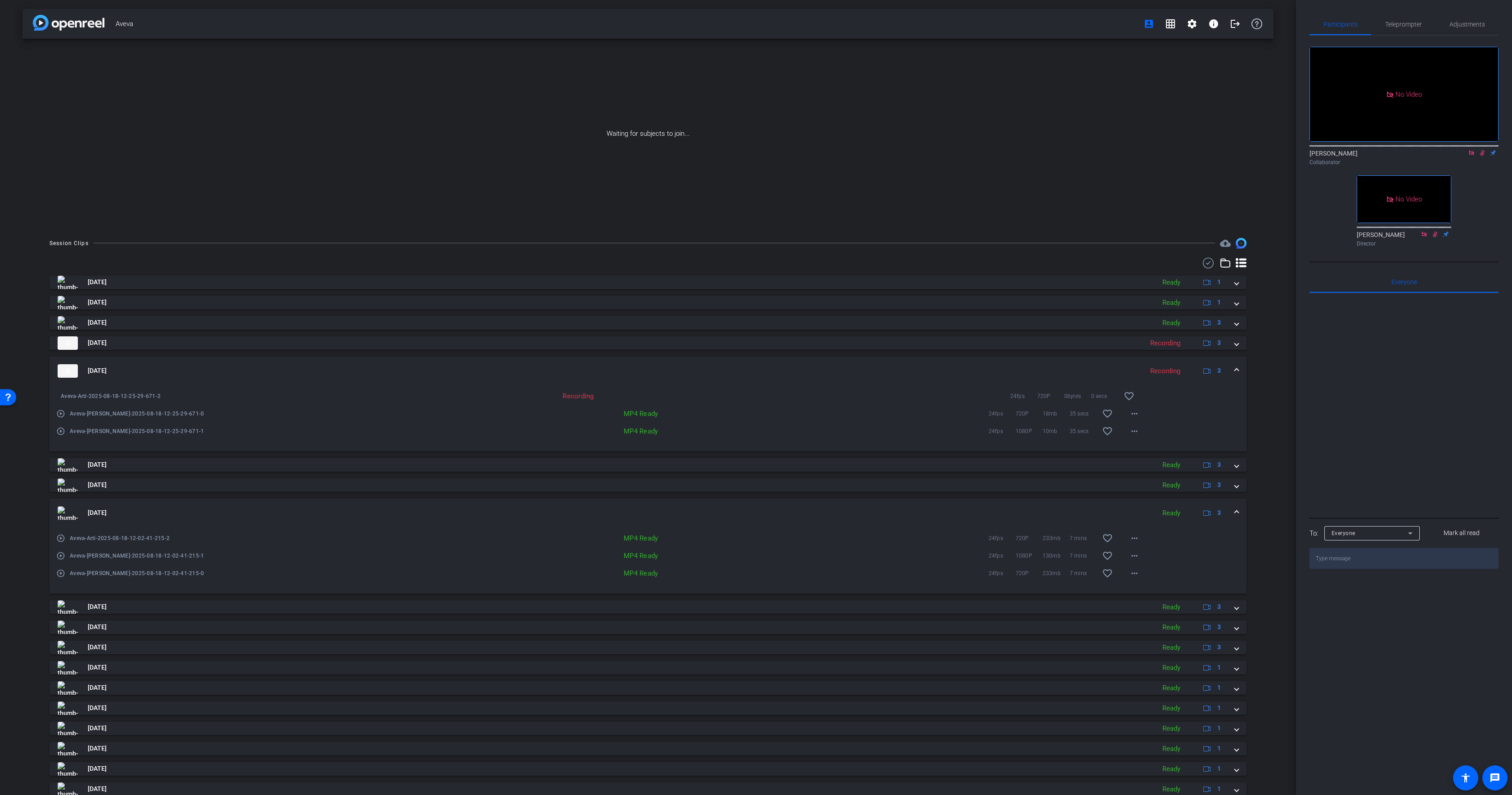
click at [399, 500] on mat-expansion-panel-header "[DATE] Ready 3" at bounding box center [647, 513] width 1197 height 29
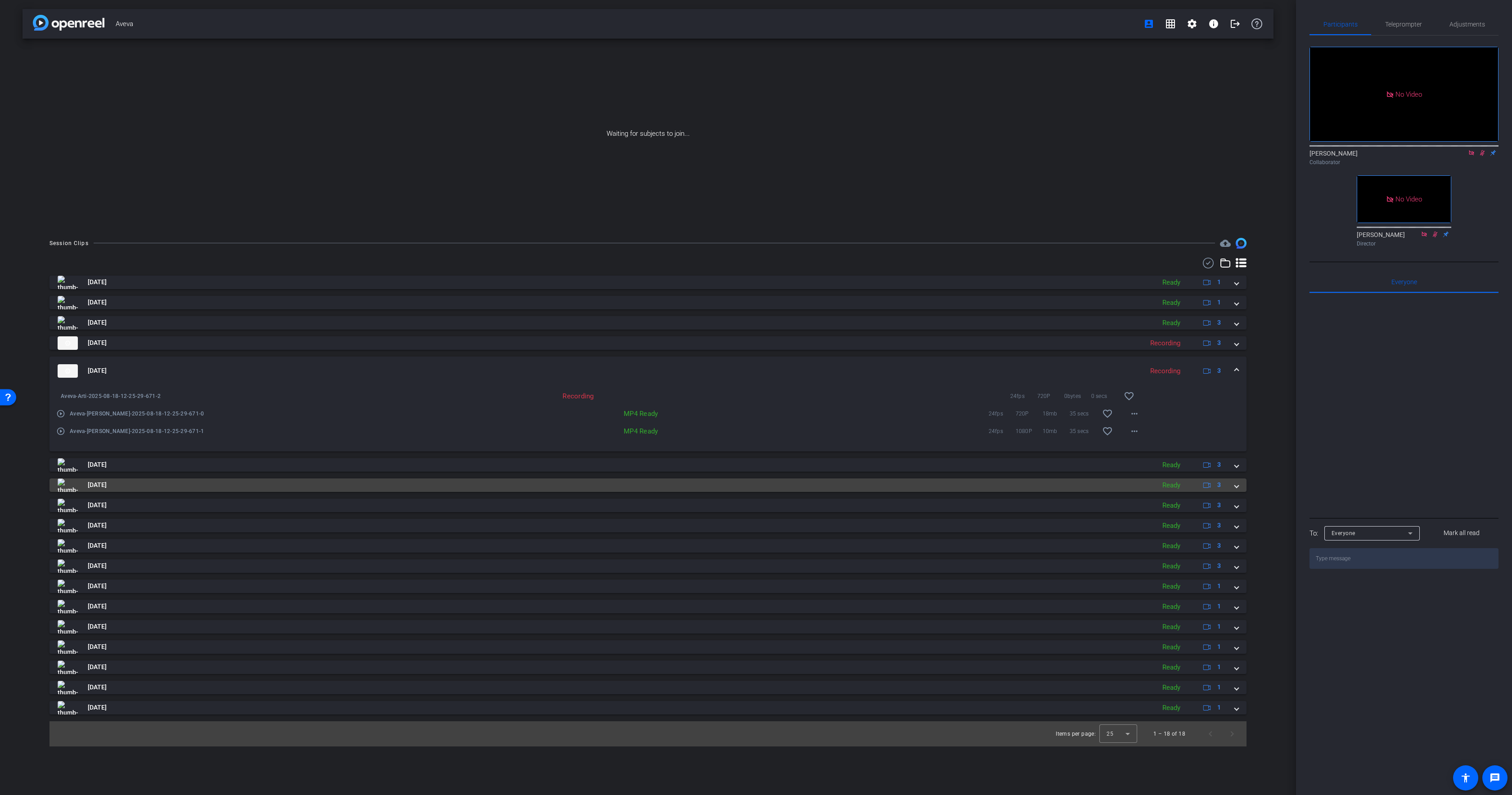
click at [393, 481] on mat-panel-title "[DATE]" at bounding box center [604, 485] width 1093 height 13
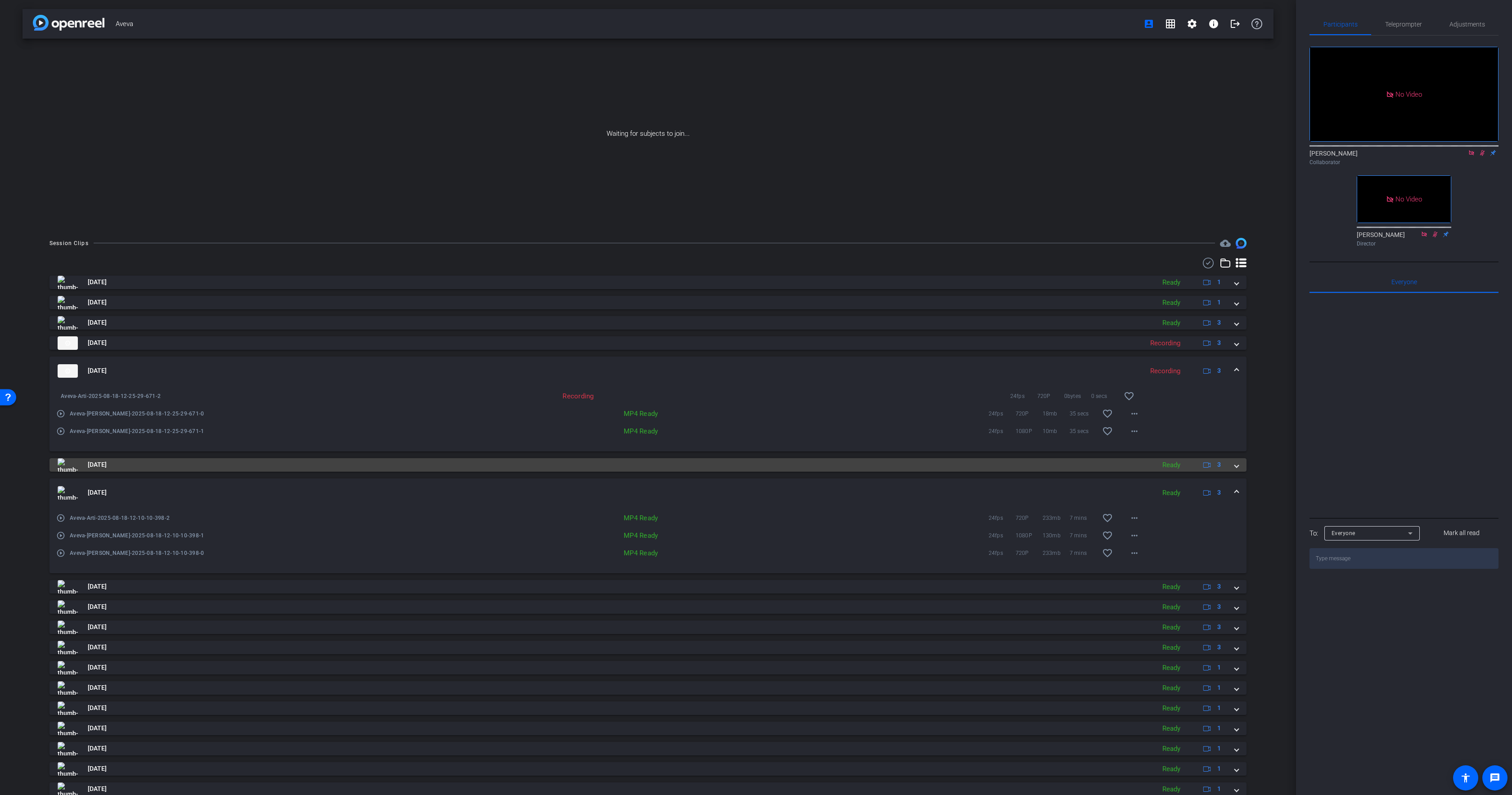
drag, startPoint x: 394, startPoint y: 481, endPoint x: 397, endPoint y: 460, distance: 21.2
click at [394, 480] on mat-expansion-panel-header "[DATE] Ready 3" at bounding box center [647, 493] width 1197 height 29
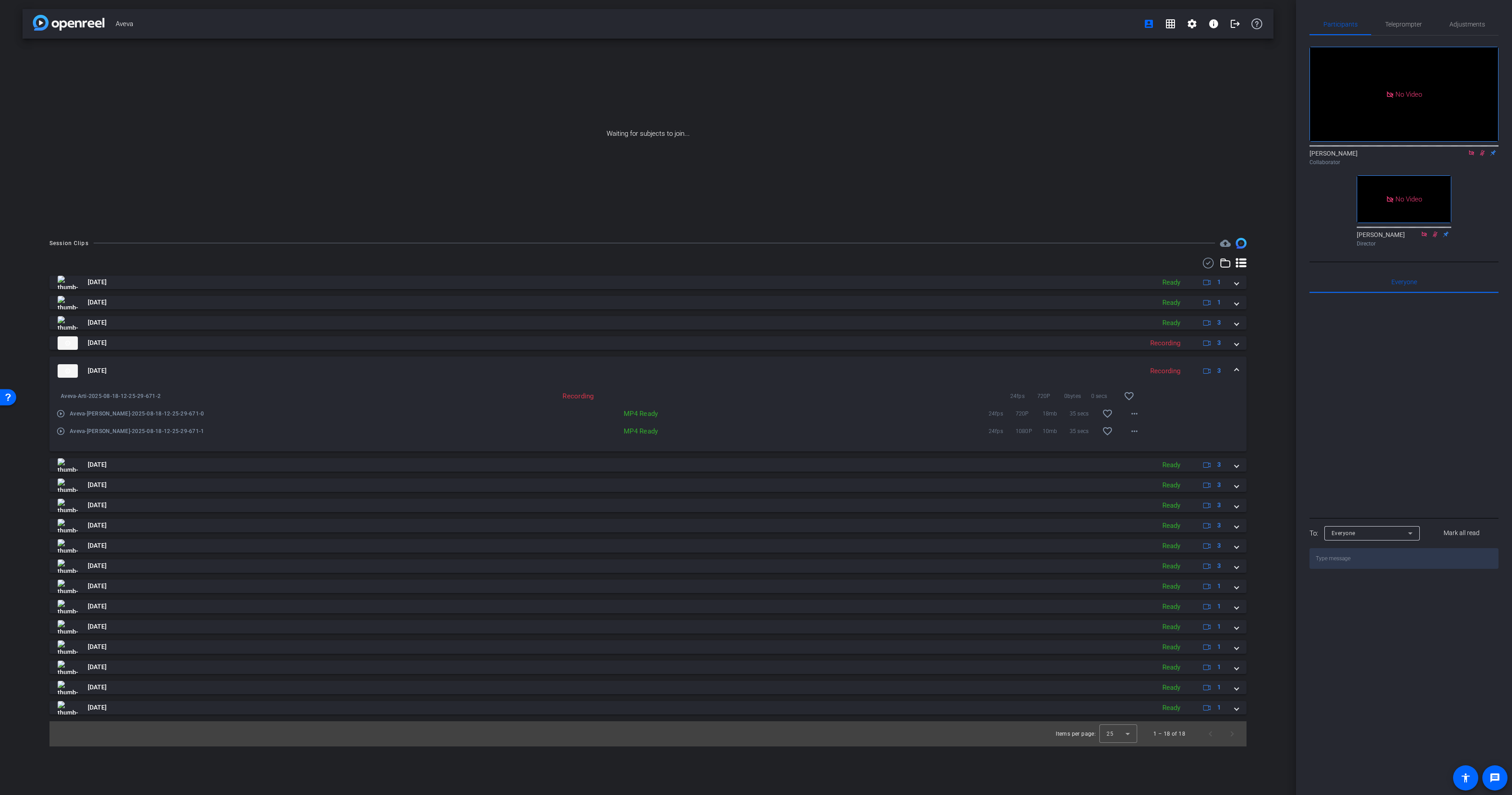
click at [397, 458] on div "Aug 18, 2025 Ready 1 Aug 18, 2025 Ready 1 Aug 18, 2025 Ready 3 play_circle_outl…" at bounding box center [647, 495] width 1197 height 439
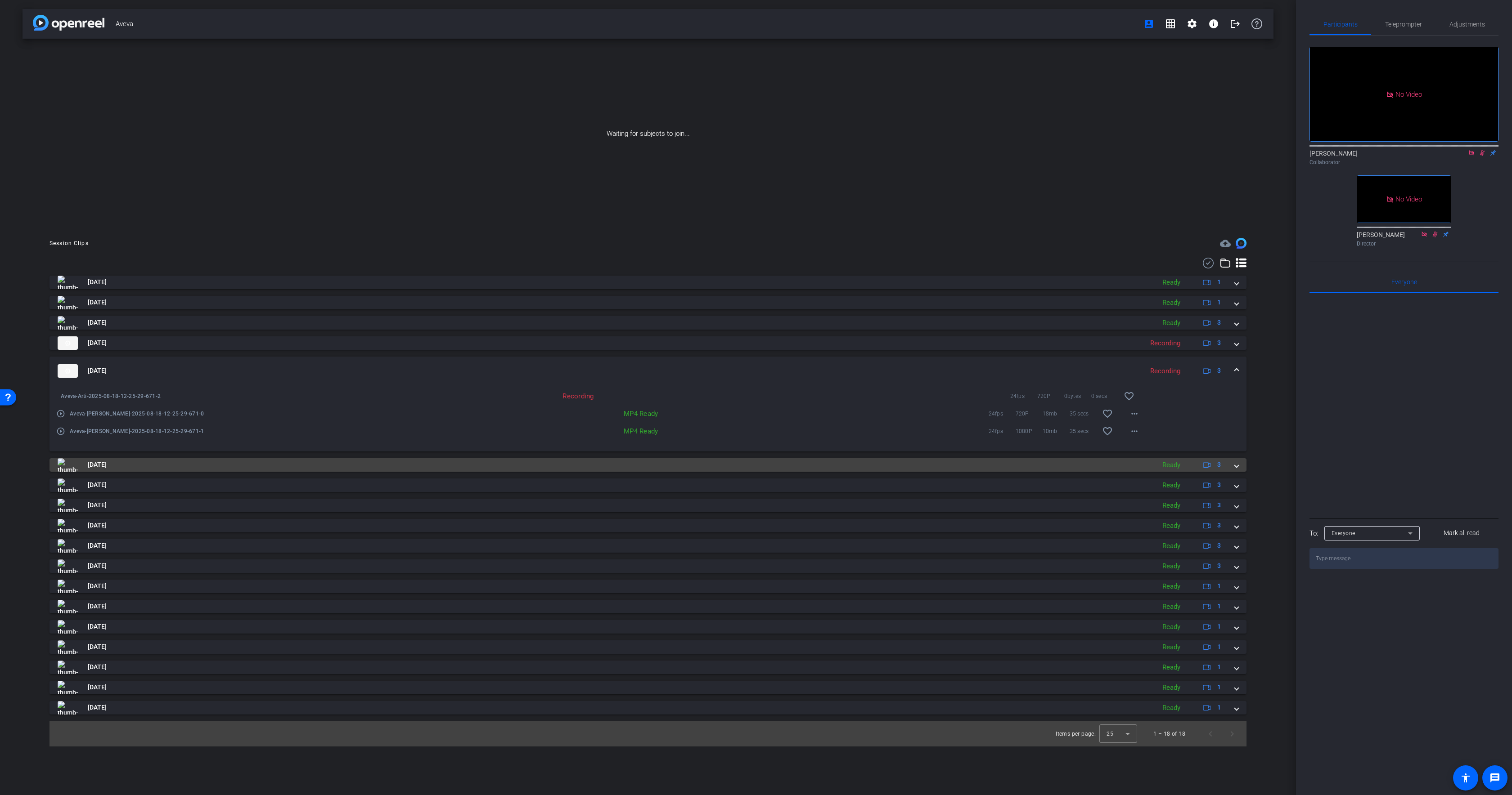
click at [385, 459] on mat-panel-title "[DATE]" at bounding box center [604, 465] width 1093 height 13
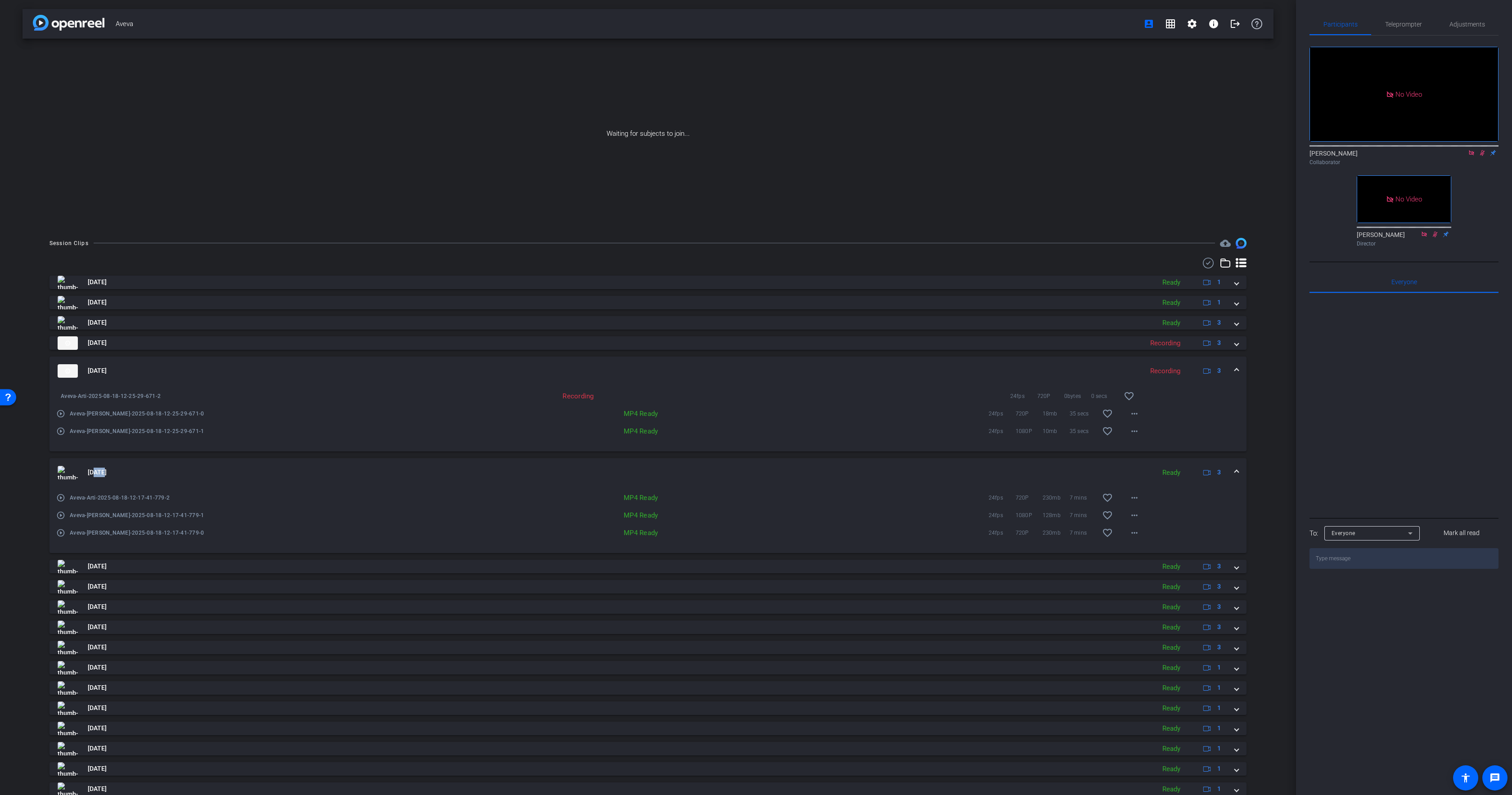
click at [384, 459] on mat-expansion-panel-header "[DATE] Ready 3" at bounding box center [647, 472] width 1197 height 29
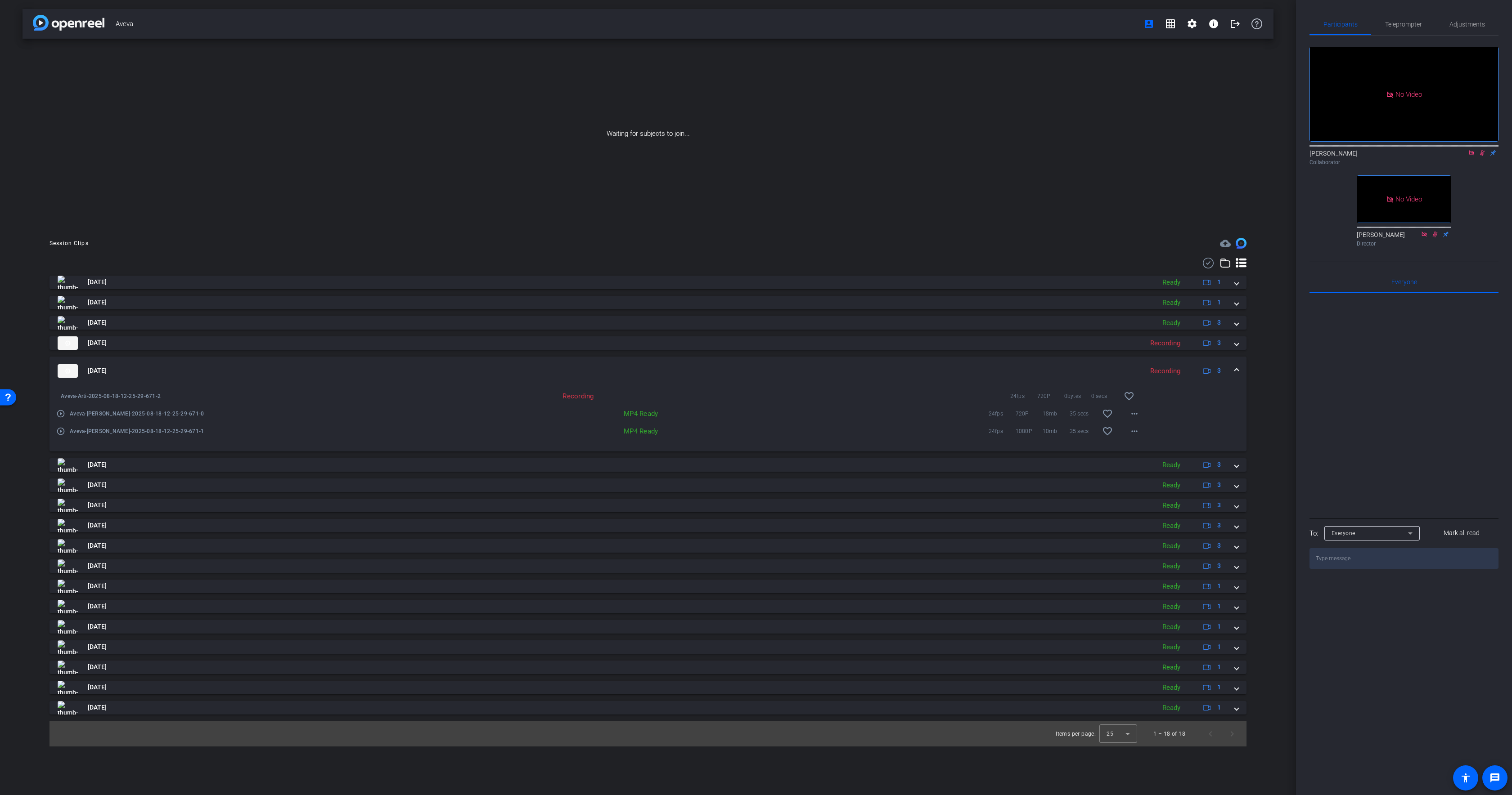
click at [303, 367] on mat-panel-title "[DATE]" at bounding box center [598, 371] width 1081 height 13
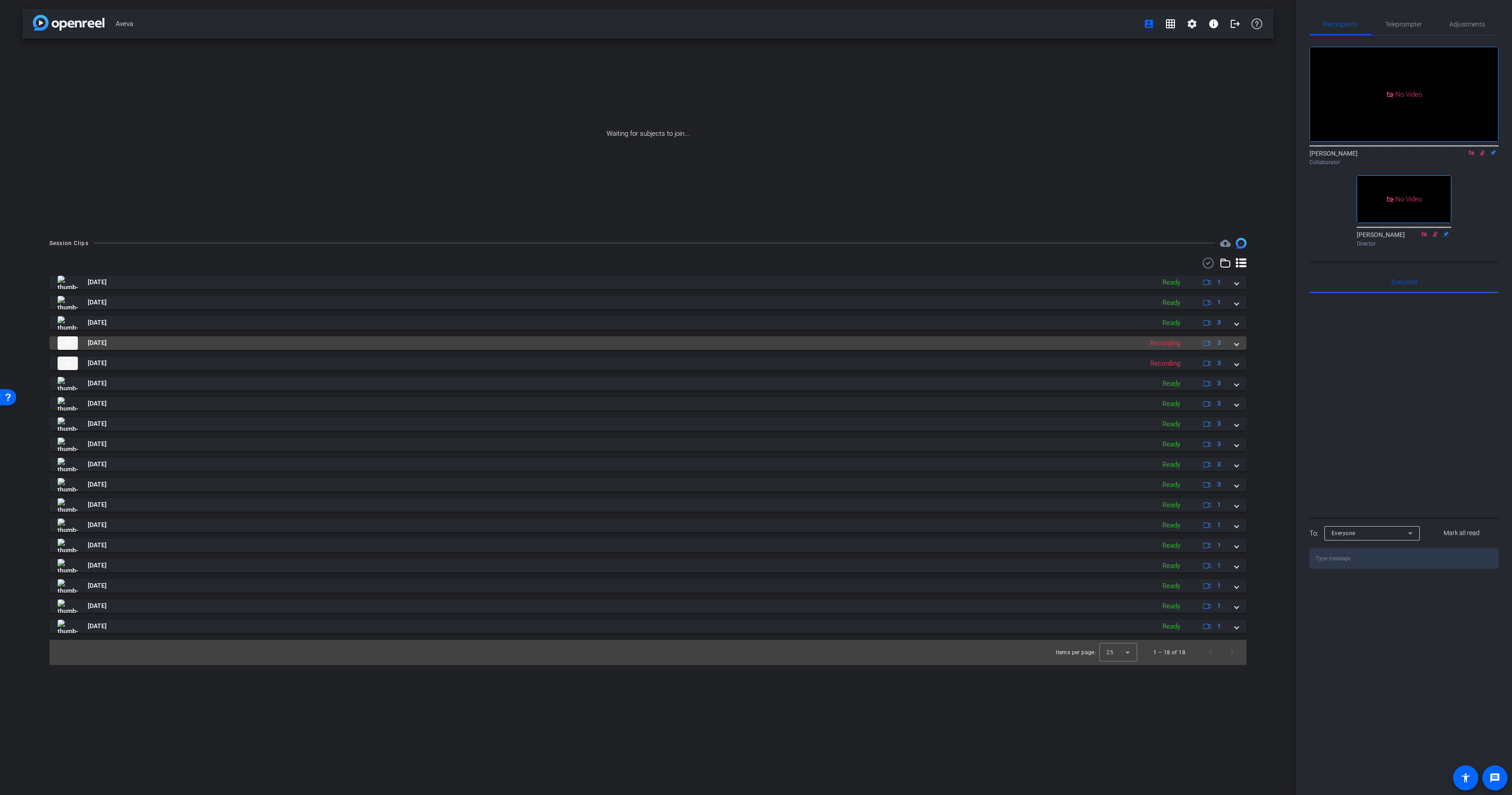
click at [278, 349] on mat-panel-title "[DATE]" at bounding box center [598, 343] width 1081 height 13
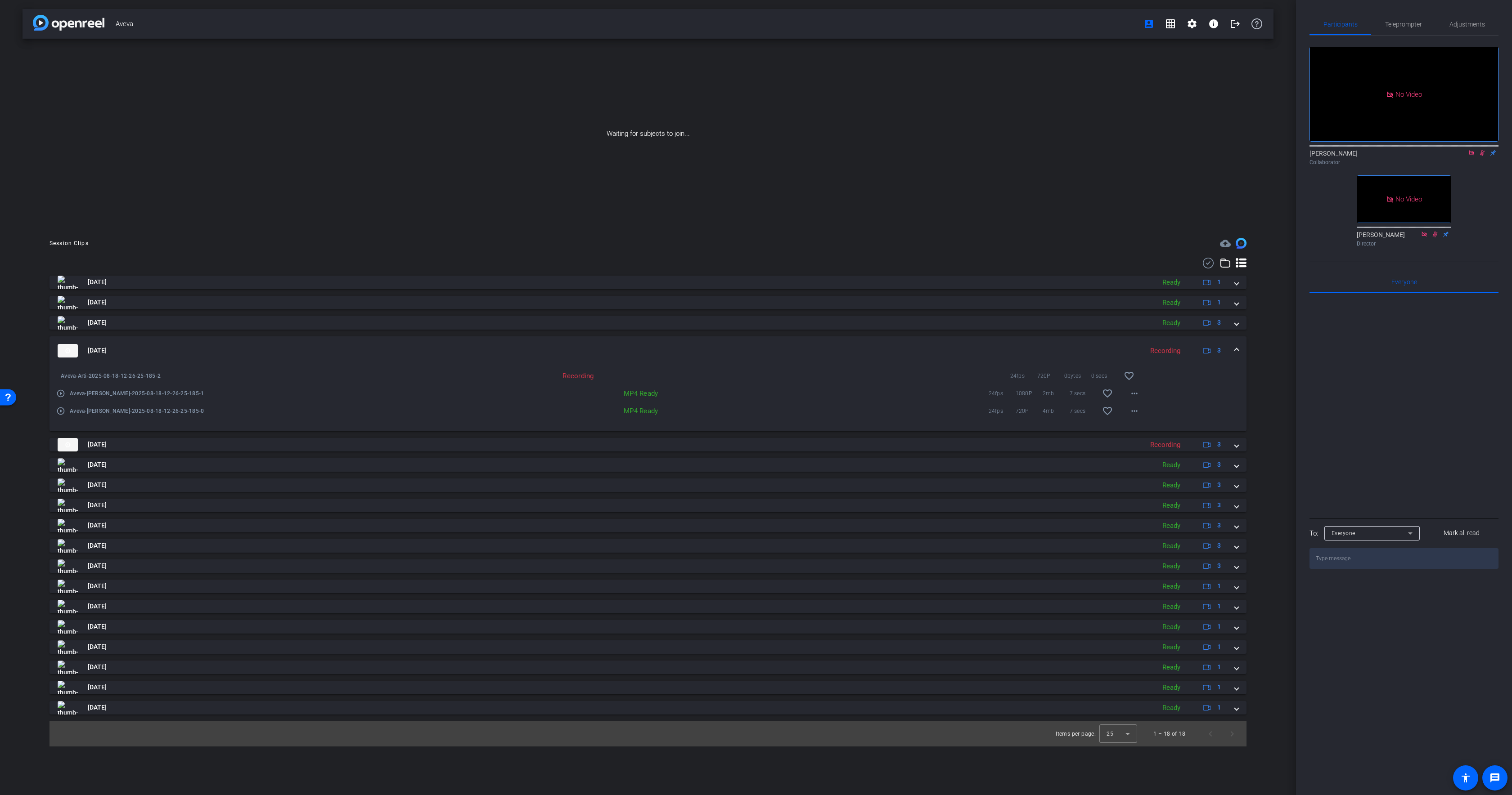
click at [284, 347] on mat-panel-title "[DATE]" at bounding box center [598, 350] width 1081 height 13
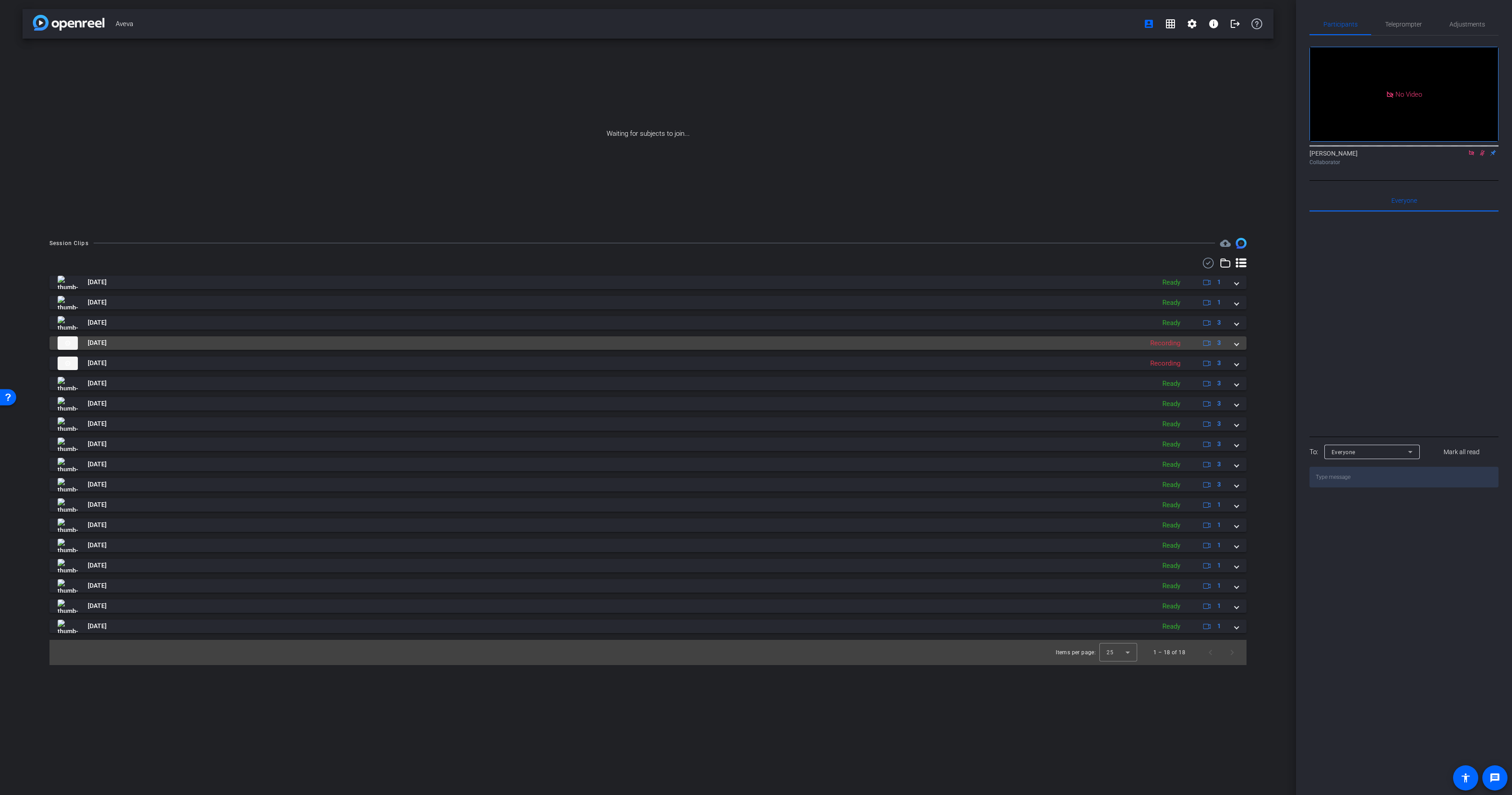
click at [685, 349] on mat-panel-title "[DATE]" at bounding box center [598, 343] width 1081 height 13
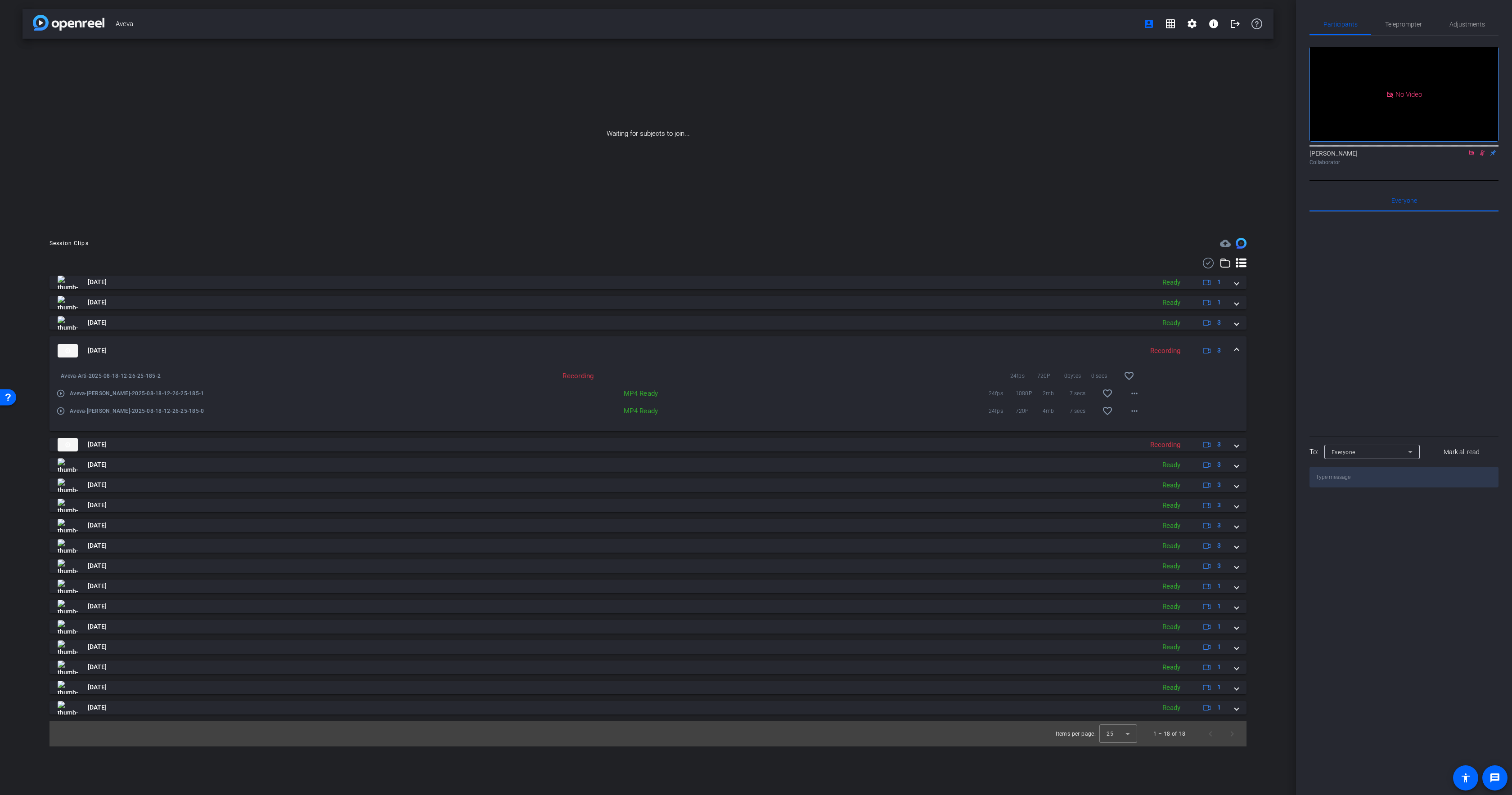
click at [687, 348] on mat-panel-title "[DATE]" at bounding box center [598, 350] width 1081 height 13
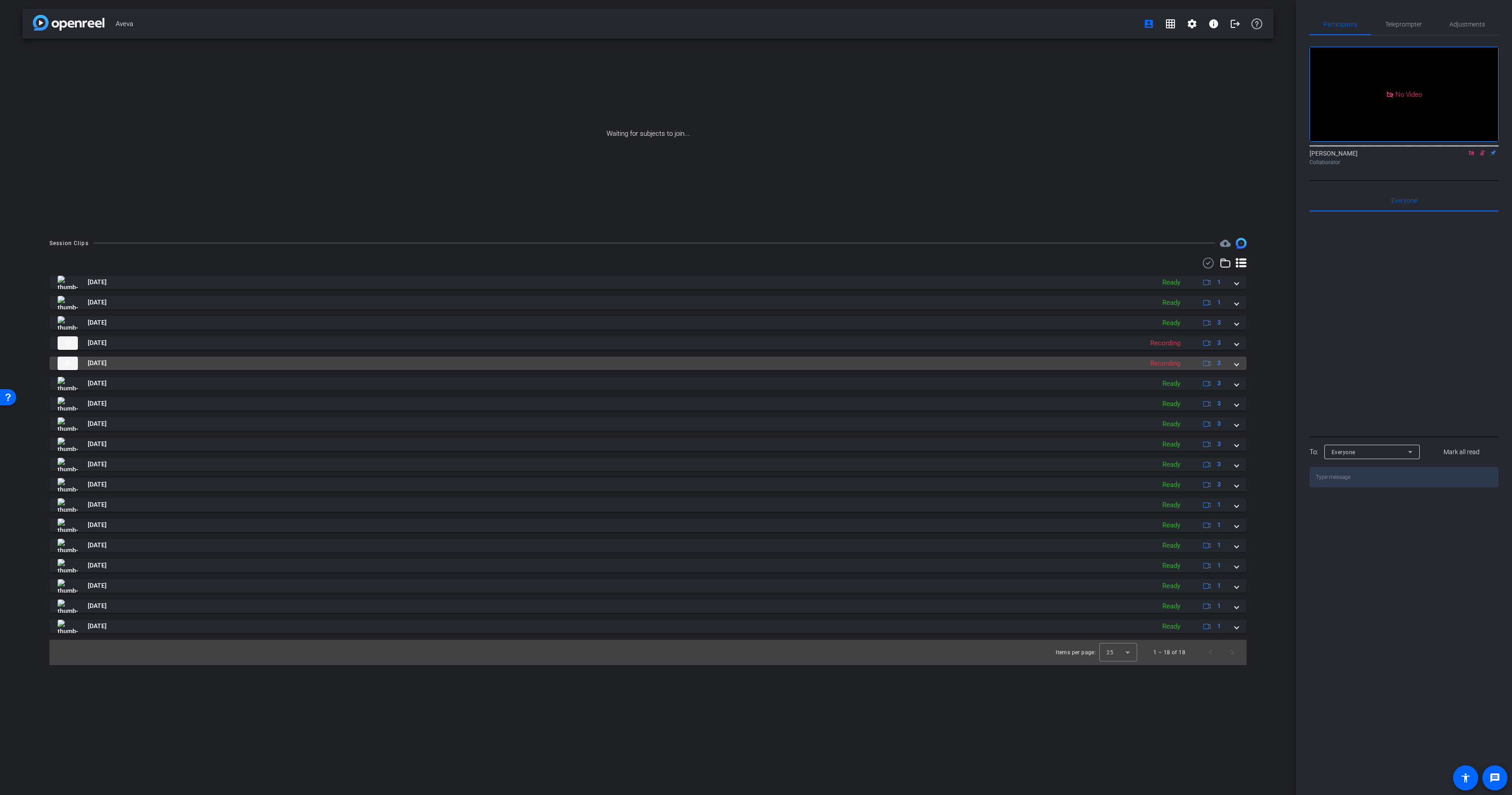
click at [684, 366] on mat-panel-title "[DATE]" at bounding box center [598, 363] width 1081 height 13
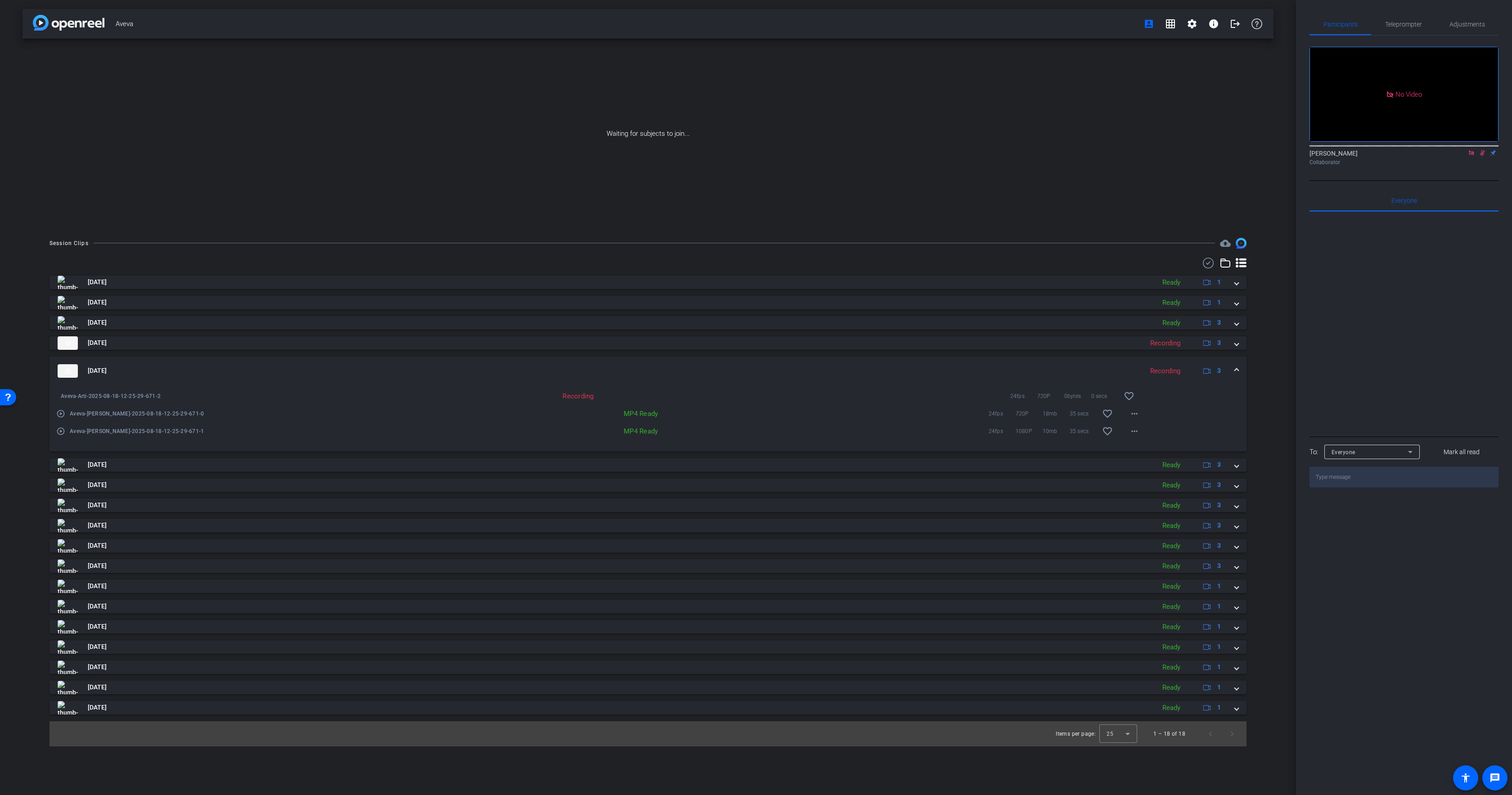
click at [686, 365] on mat-panel-title "[DATE]" at bounding box center [598, 371] width 1081 height 13
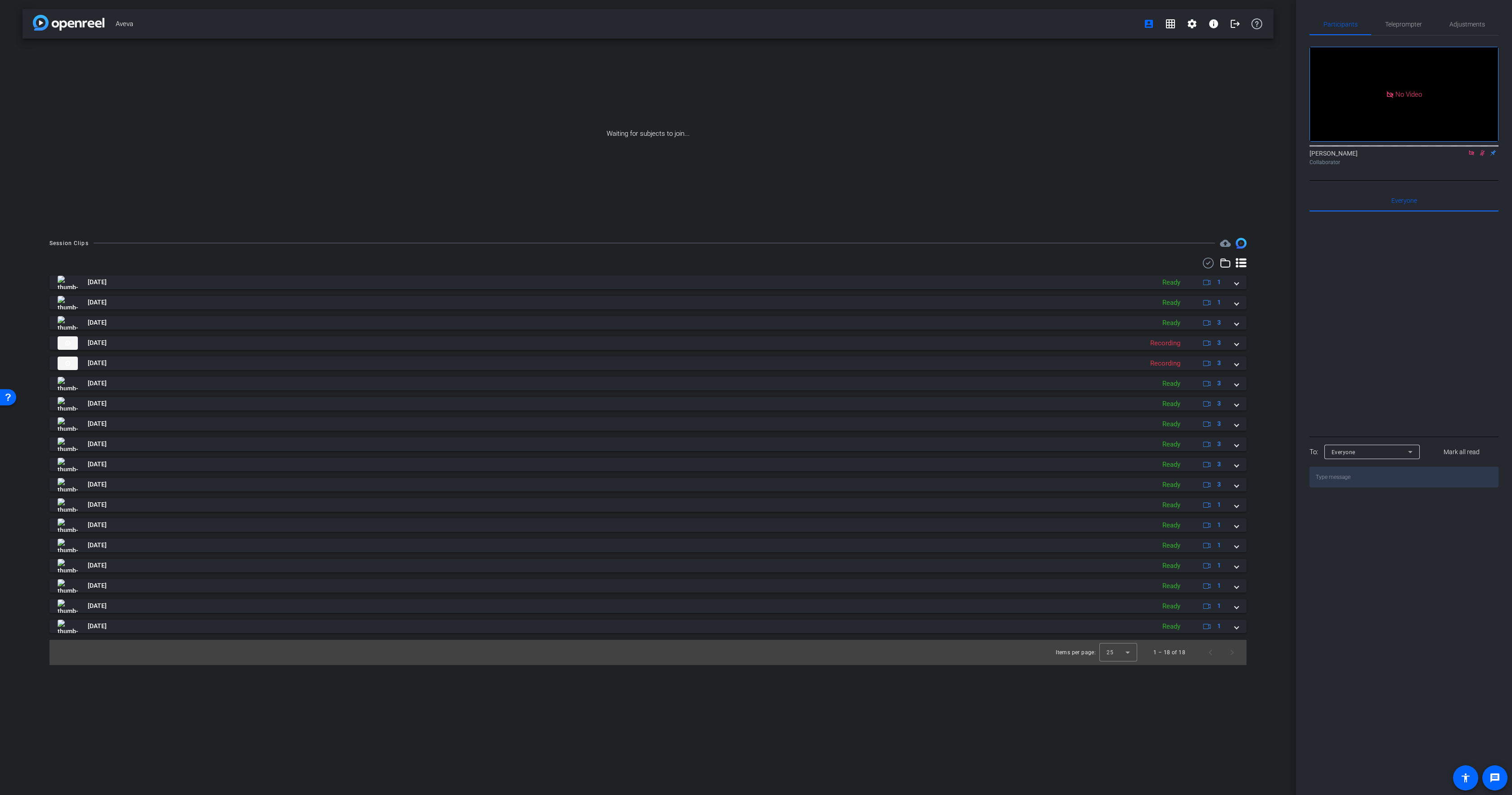
click at [1207, 263] on icon at bounding box center [1208, 263] width 14 height 11
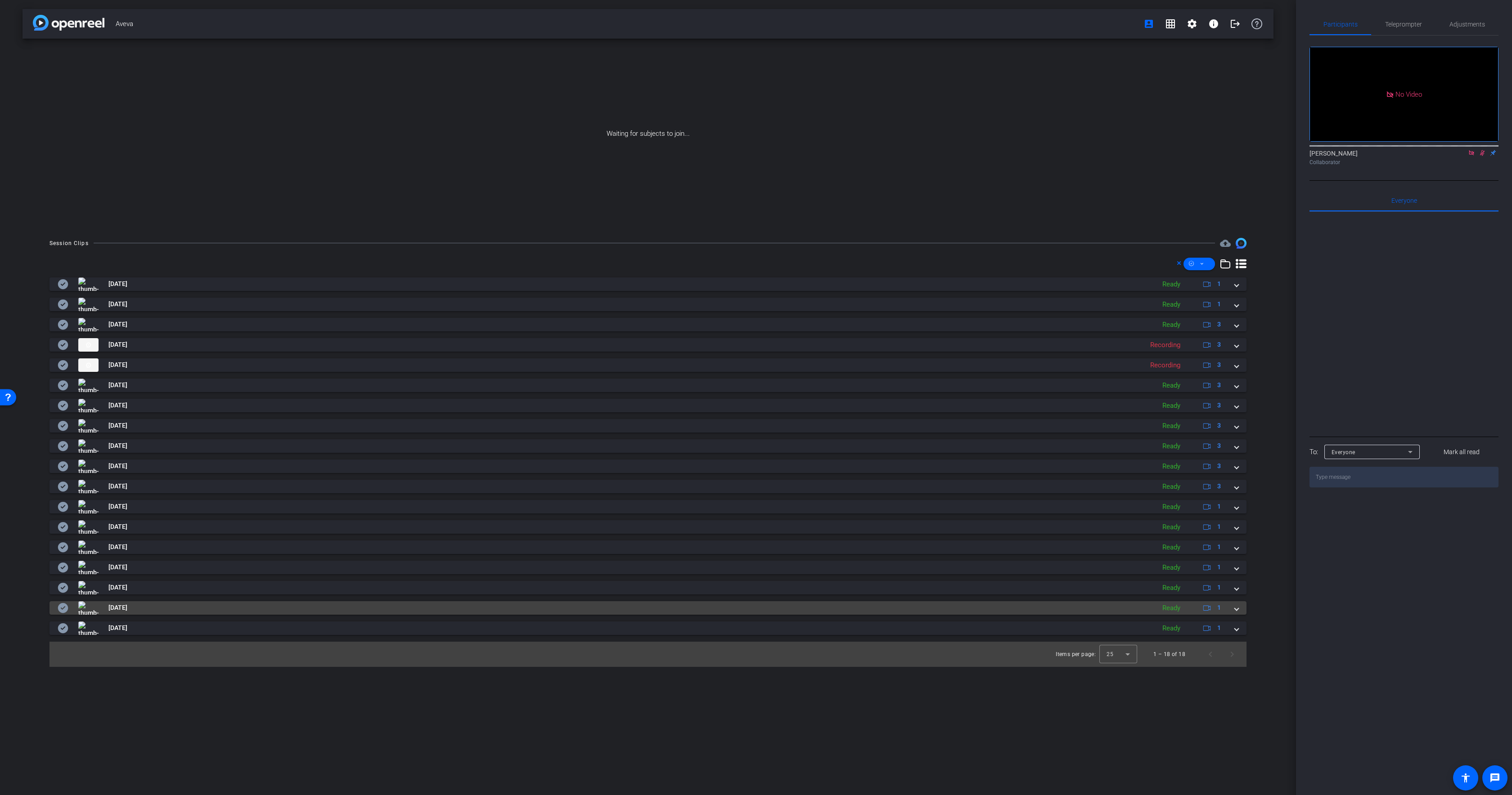
drag, startPoint x: 55, startPoint y: 628, endPoint x: 63, endPoint y: 610, distance: 19.7
click at [55, 628] on mat-expansion-panel-header "Aug 18, 2025 Ready 1" at bounding box center [647, 628] width 1197 height 13
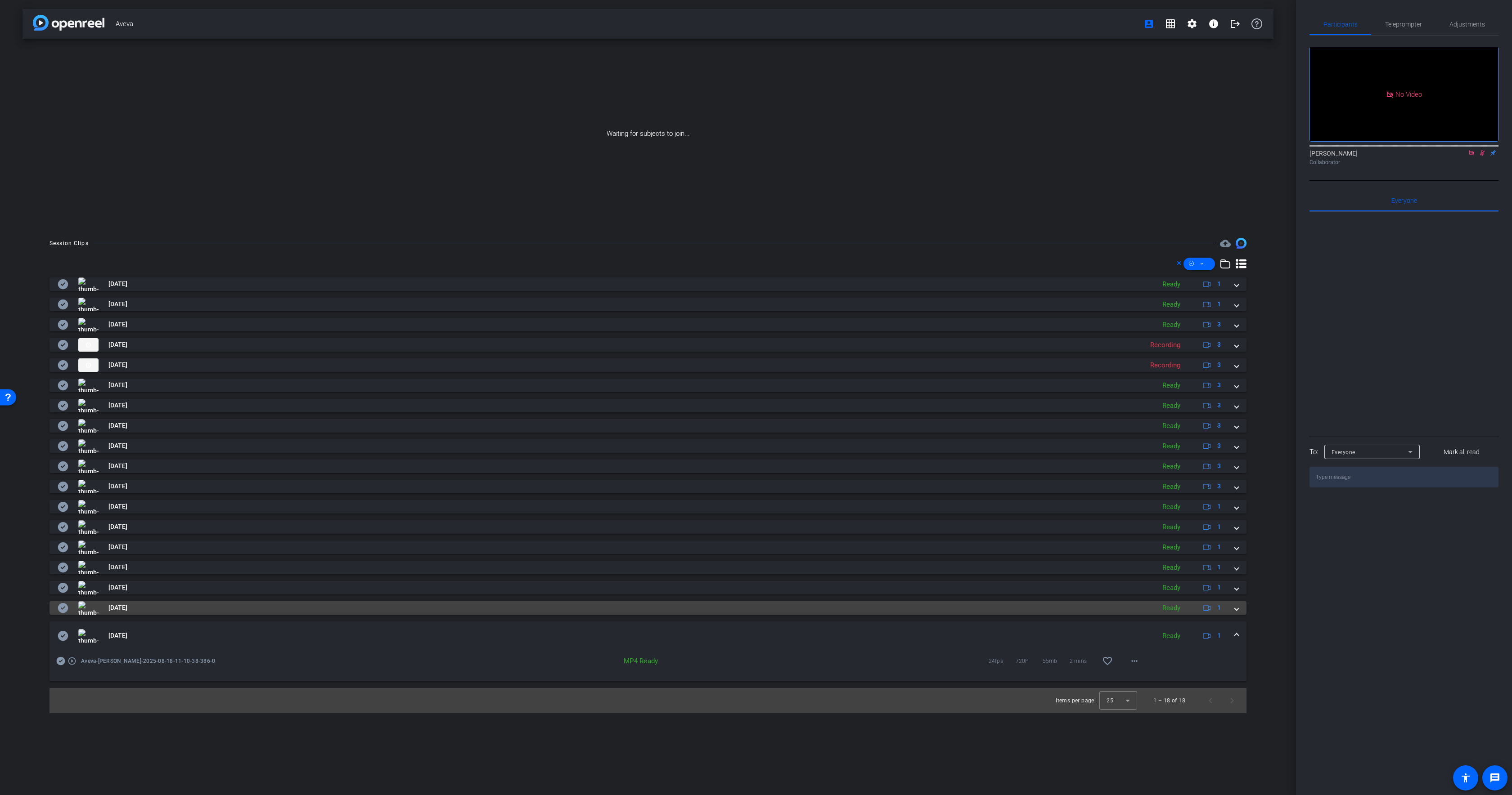
click at [63, 607] on icon at bounding box center [63, 608] width 11 height 11
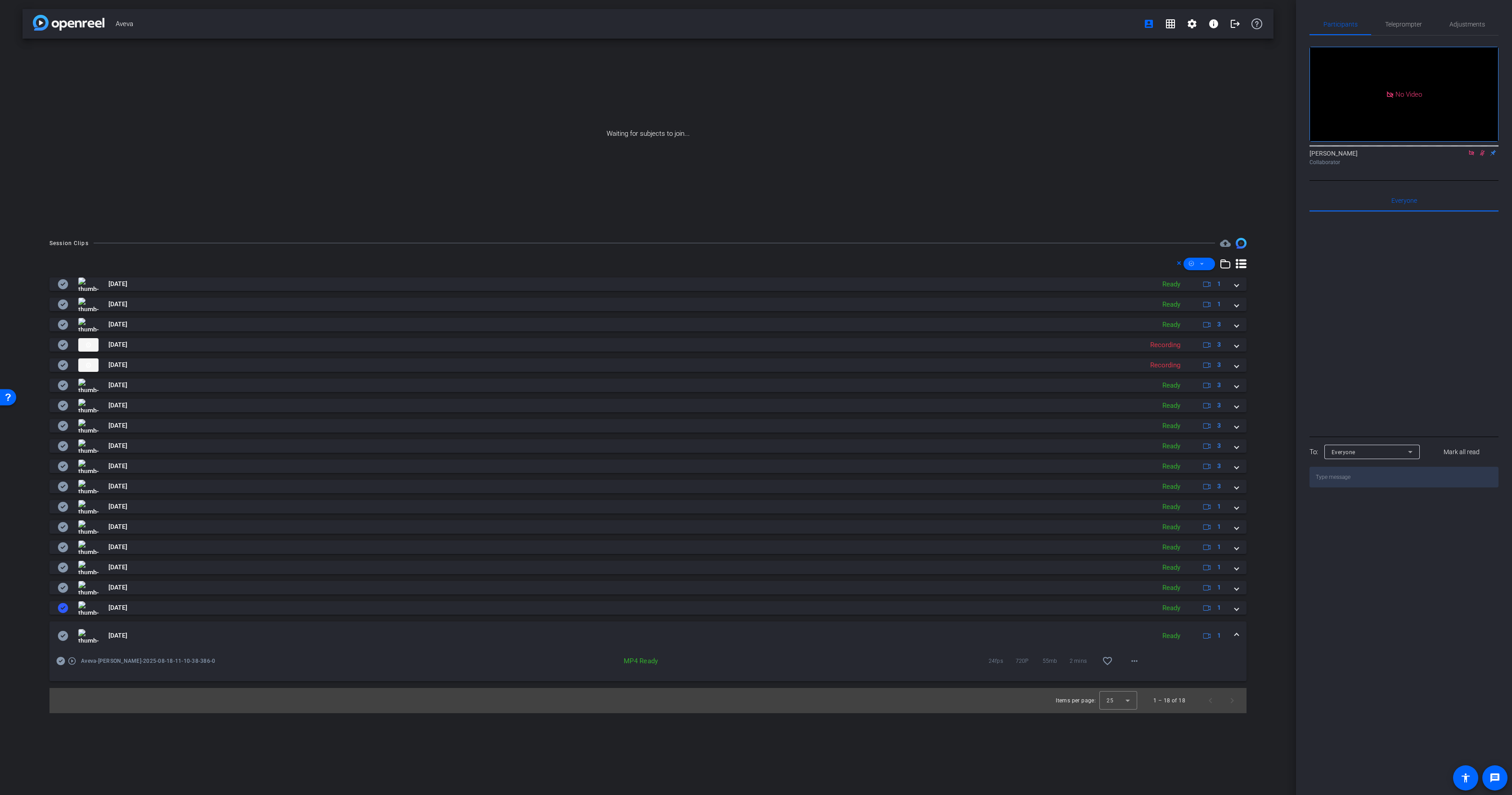
click at [63, 635] on icon at bounding box center [63, 636] width 11 height 10
click at [266, 625] on mat-expansion-panel-header "Aug 18, 2025 Ready 1" at bounding box center [647, 636] width 1197 height 29
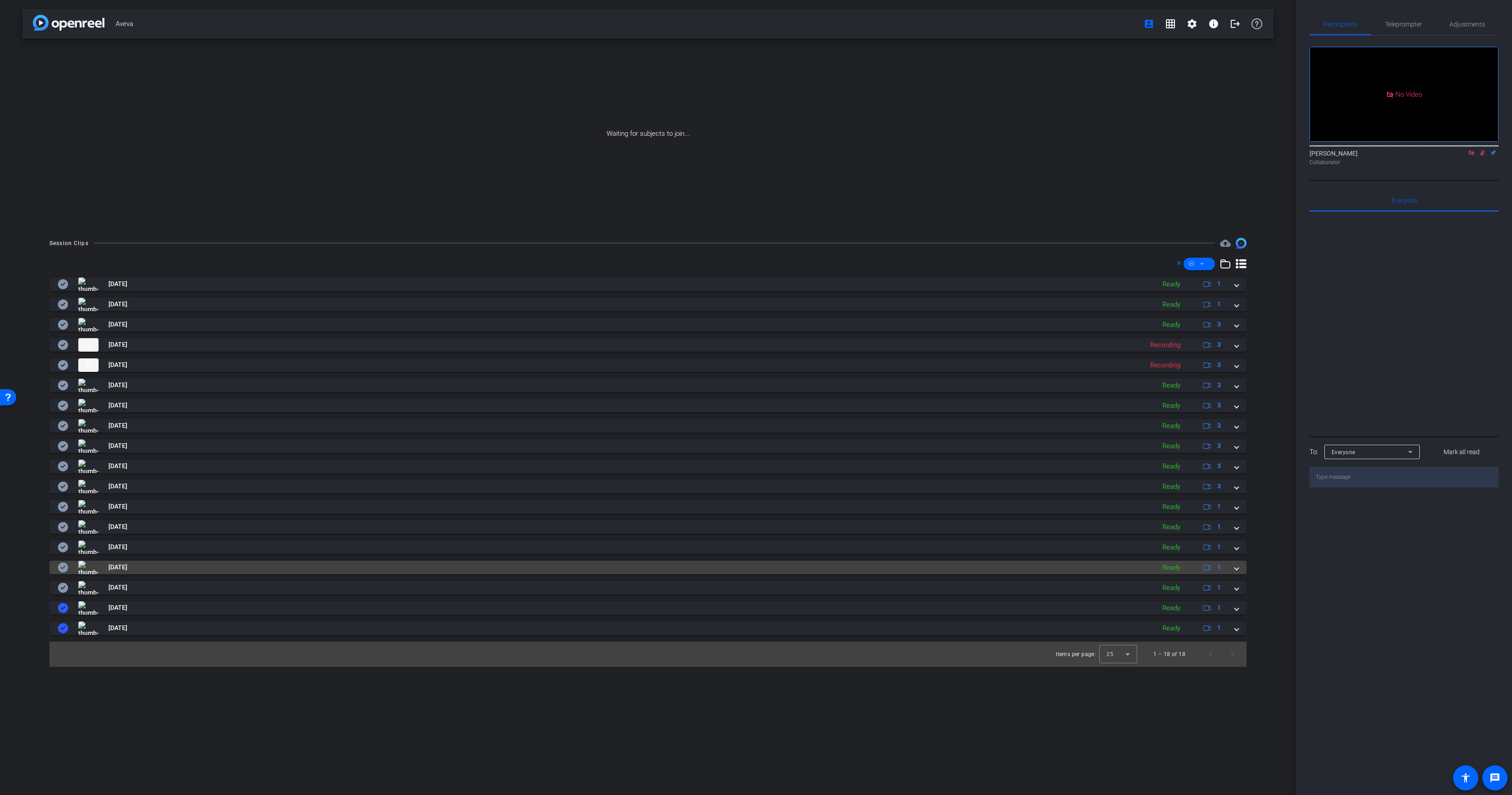
drag, startPoint x: 59, startPoint y: 589, endPoint x: 61, endPoint y: 571, distance: 18.1
click at [59, 589] on icon at bounding box center [63, 588] width 11 height 10
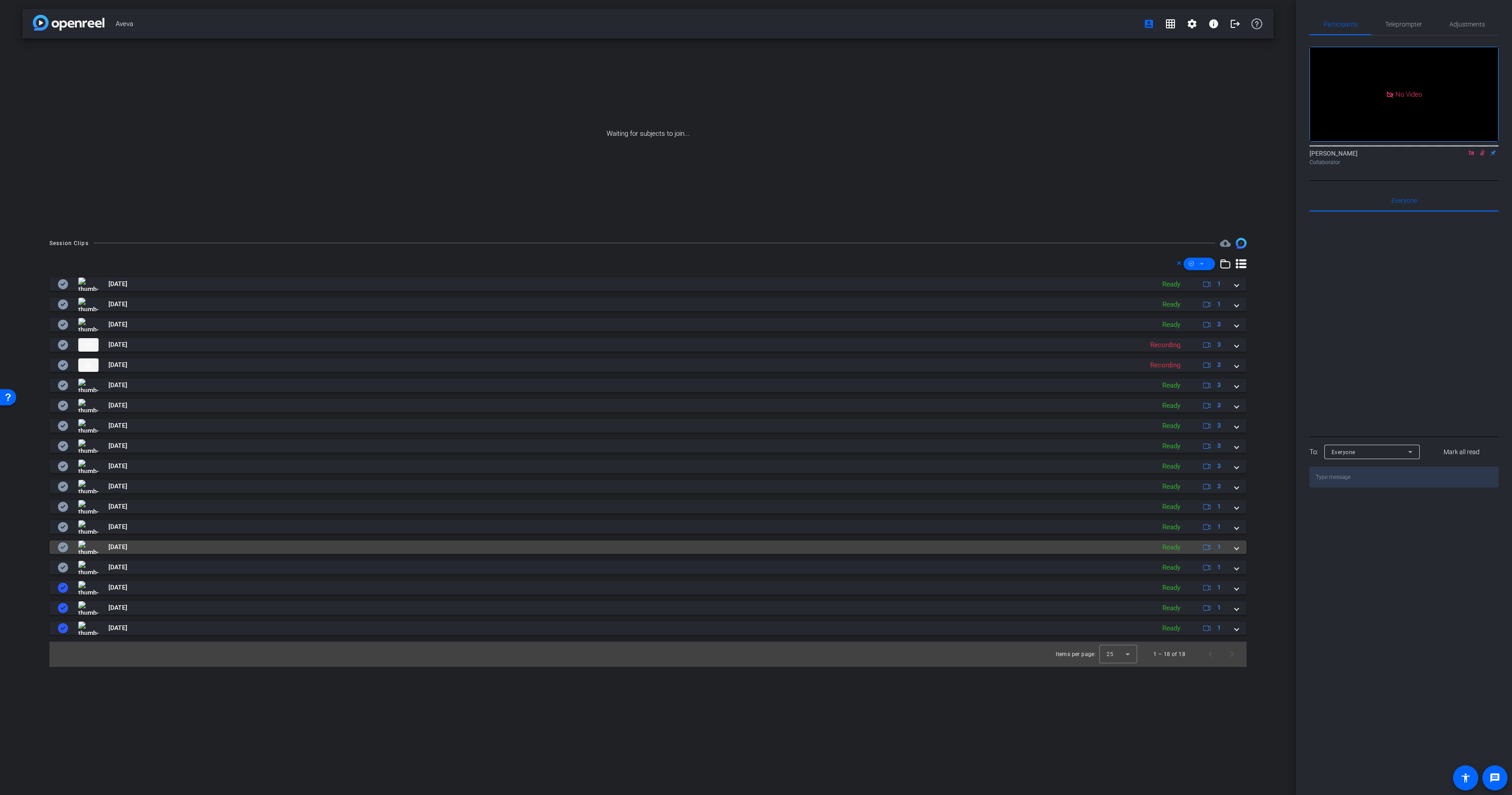
drag, startPoint x: 61, startPoint y: 568, endPoint x: 62, endPoint y: 544, distance: 24.0
click at [61, 567] on icon at bounding box center [63, 567] width 11 height 11
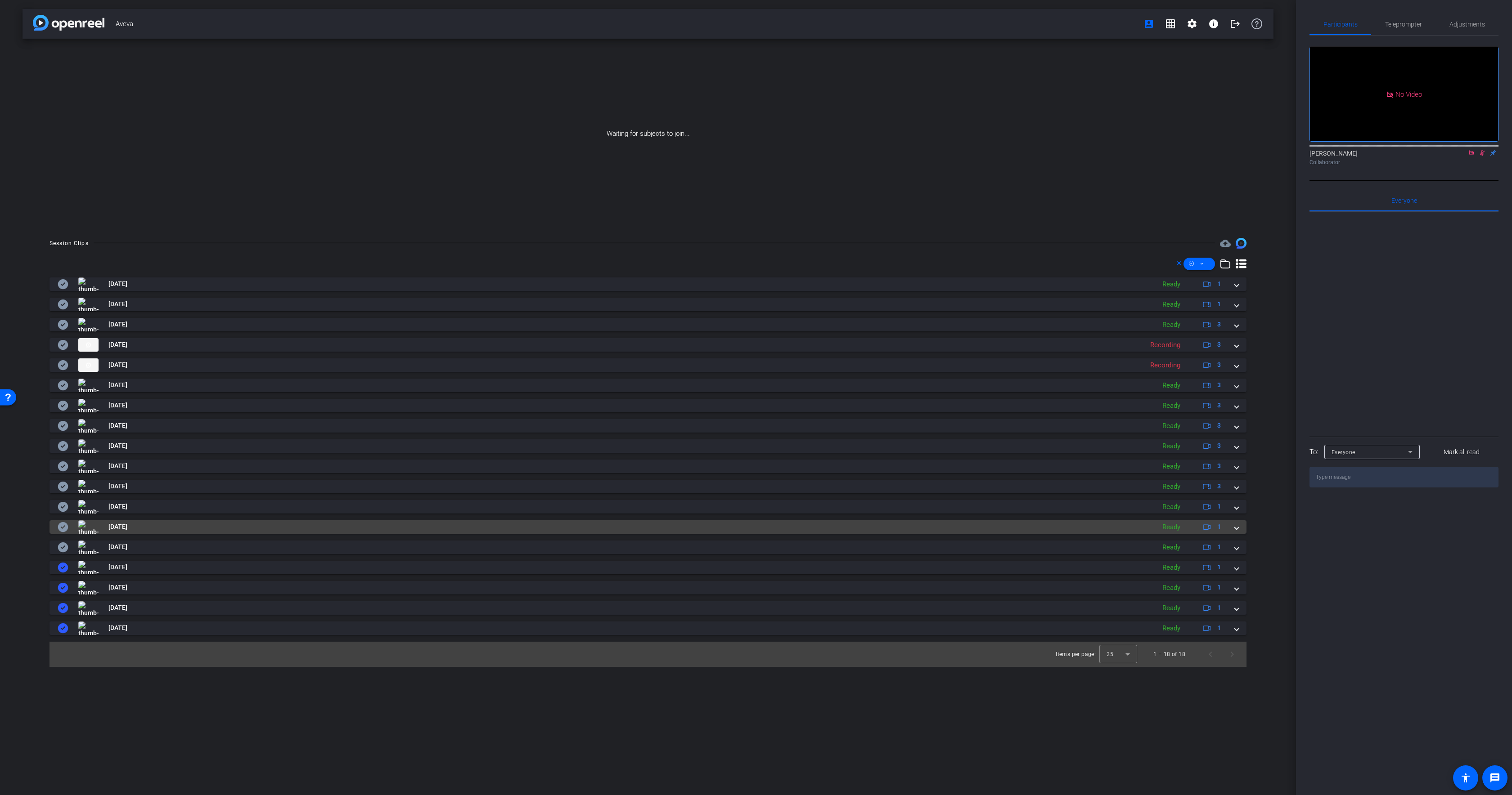
drag, startPoint x: 61, startPoint y: 542, endPoint x: 66, endPoint y: 528, distance: 14.9
click at [60, 542] on mat-panel-title "[DATE]" at bounding box center [604, 547] width 1093 height 13
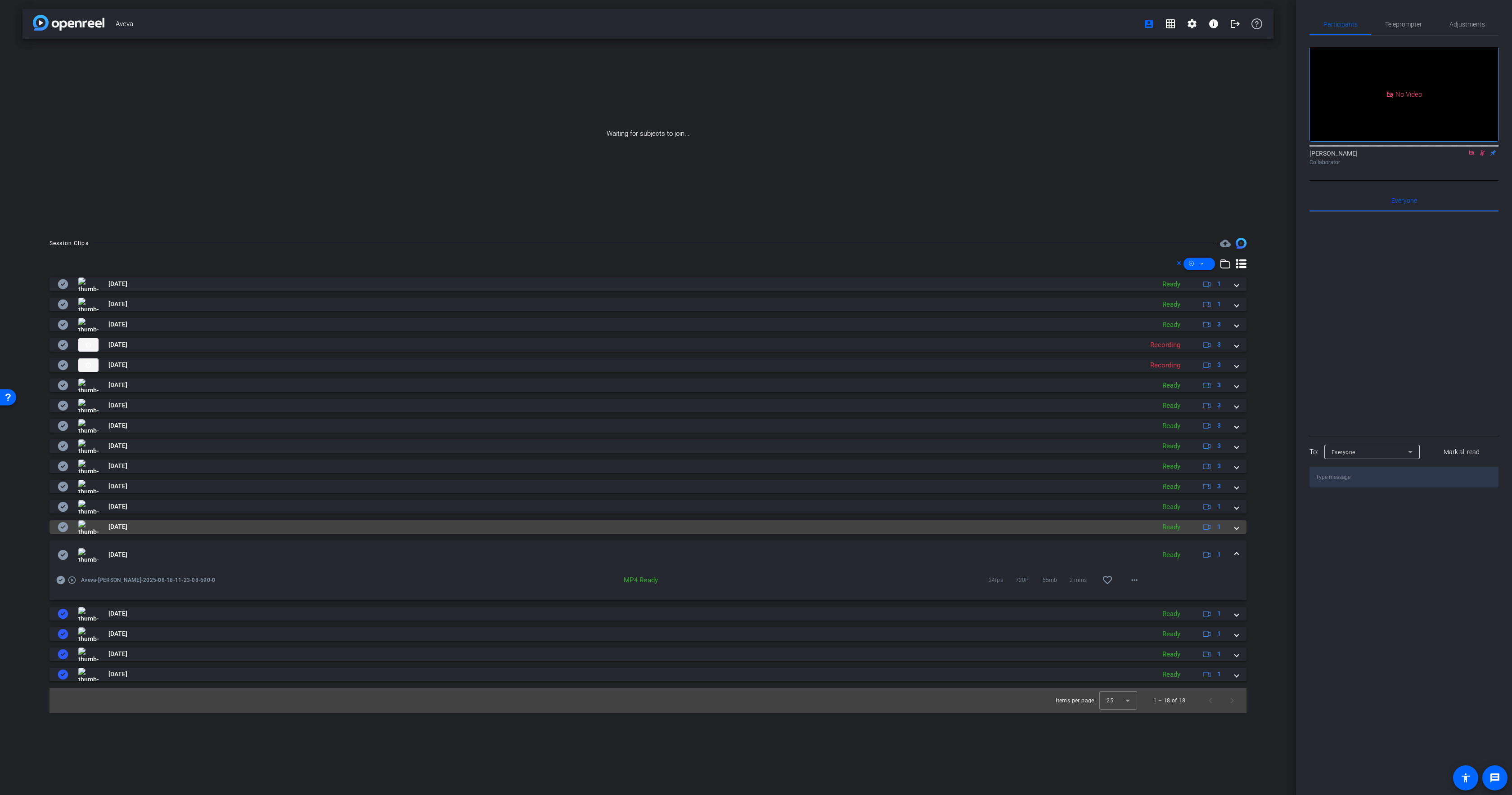
click at [65, 526] on icon at bounding box center [63, 527] width 11 height 10
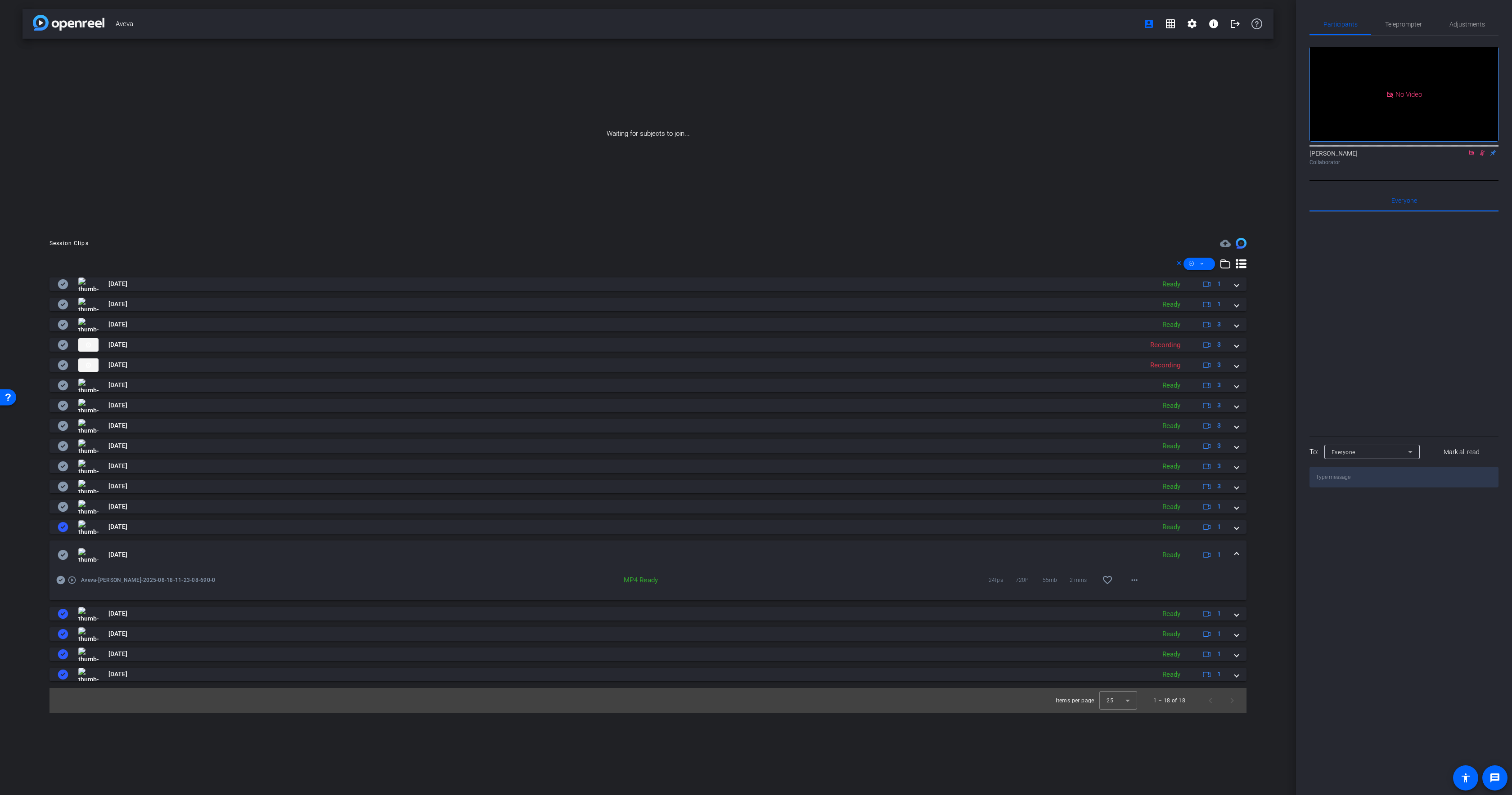
click at [65, 551] on icon at bounding box center [63, 555] width 11 height 10
click at [176, 556] on mat-panel-title "[DATE]" at bounding box center [604, 555] width 1093 height 13
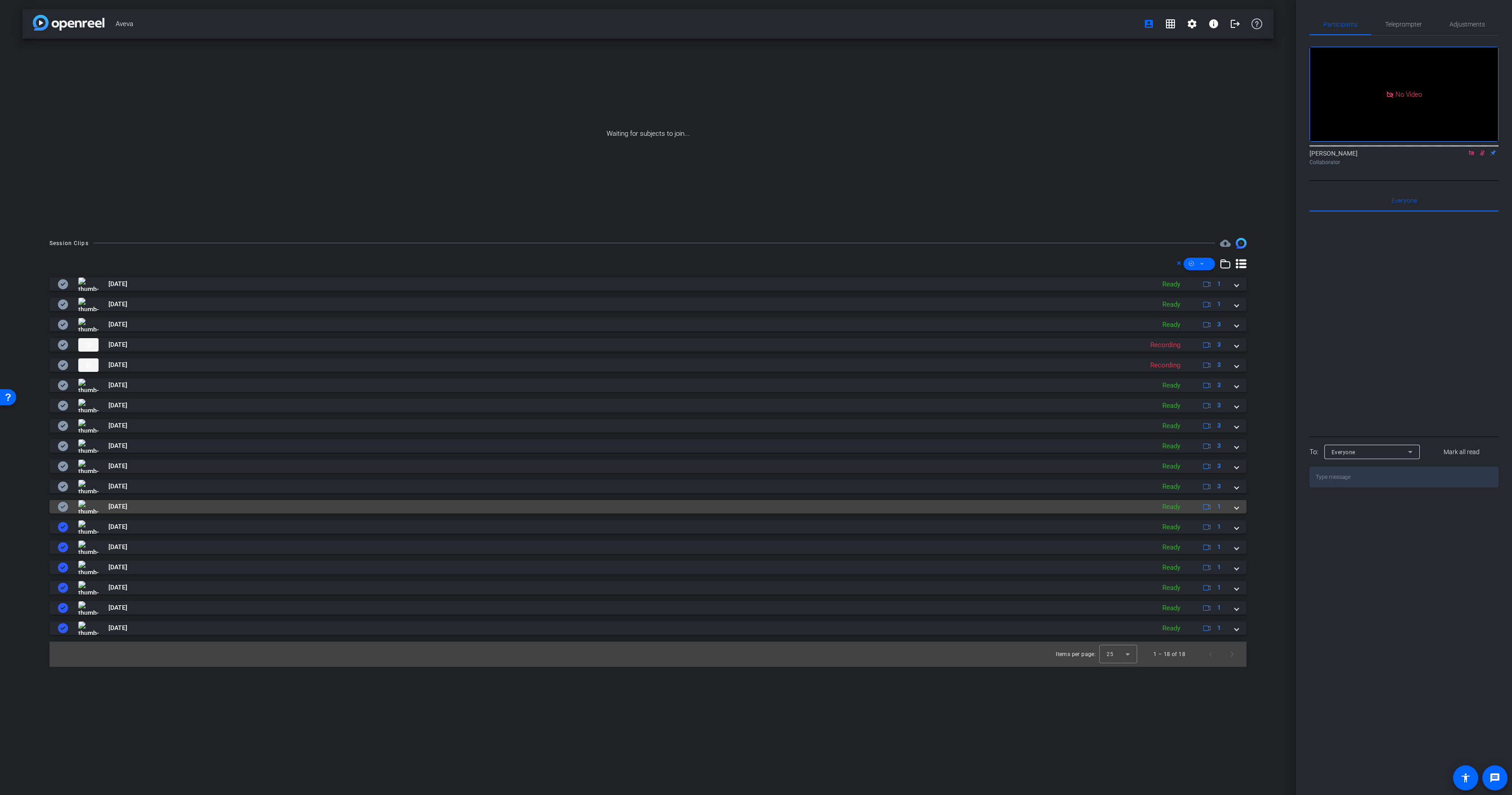
click at [66, 507] on icon at bounding box center [63, 507] width 11 height 10
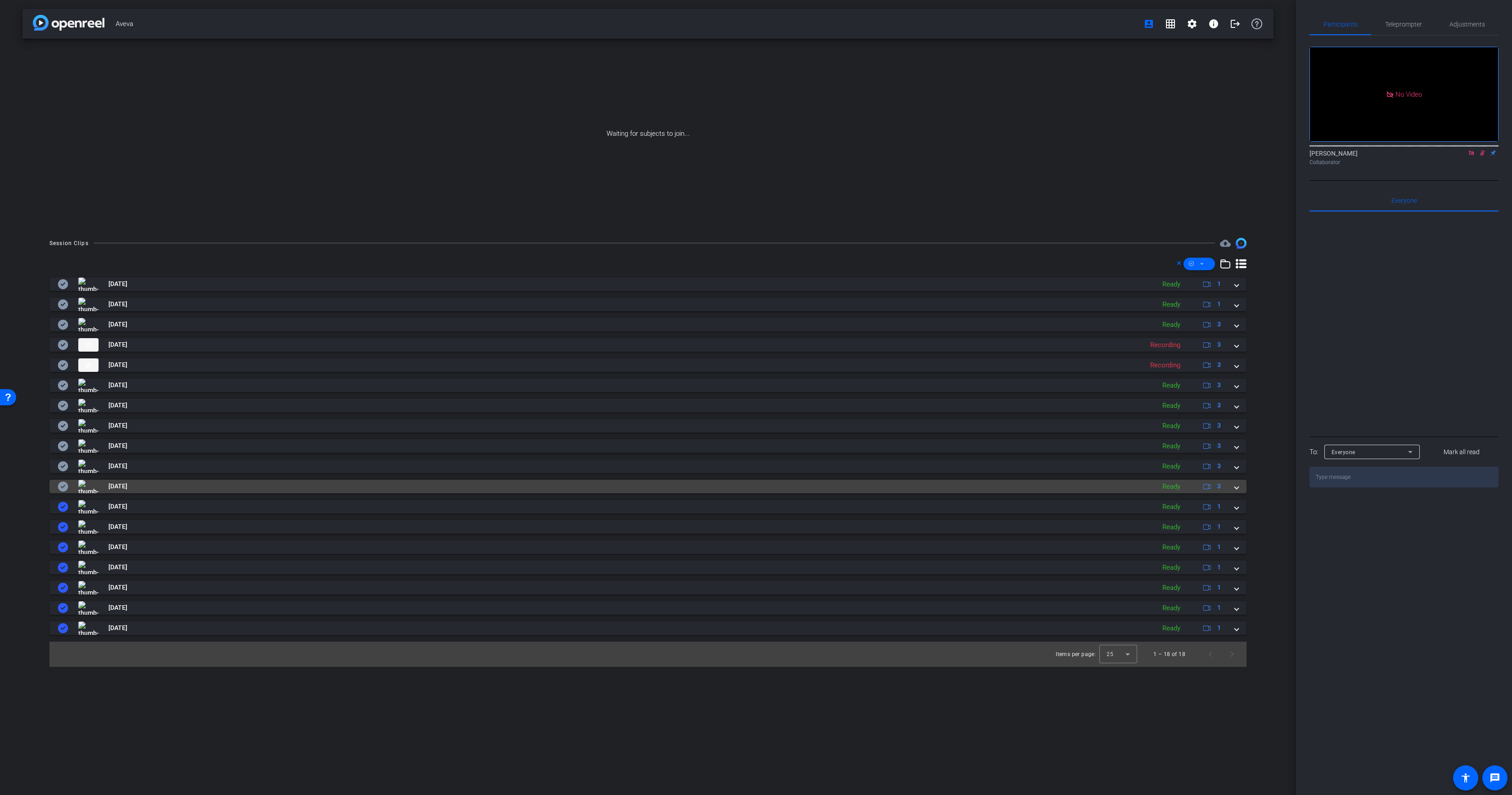
click at [66, 489] on icon at bounding box center [63, 486] width 11 height 10
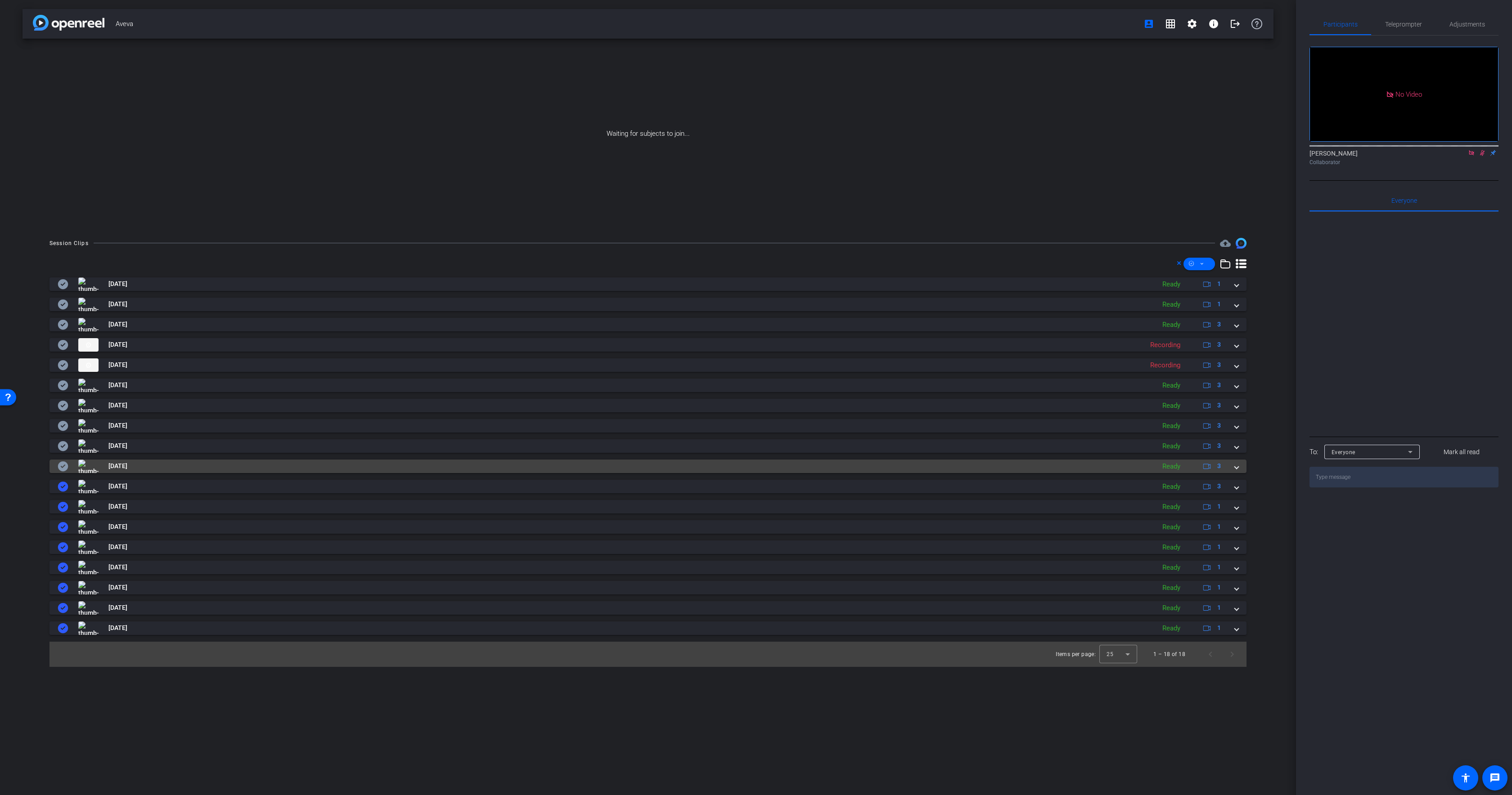
drag, startPoint x: 60, startPoint y: 468, endPoint x: 60, endPoint y: 462, distance: 6.0
click at [60, 468] on icon at bounding box center [63, 466] width 11 height 10
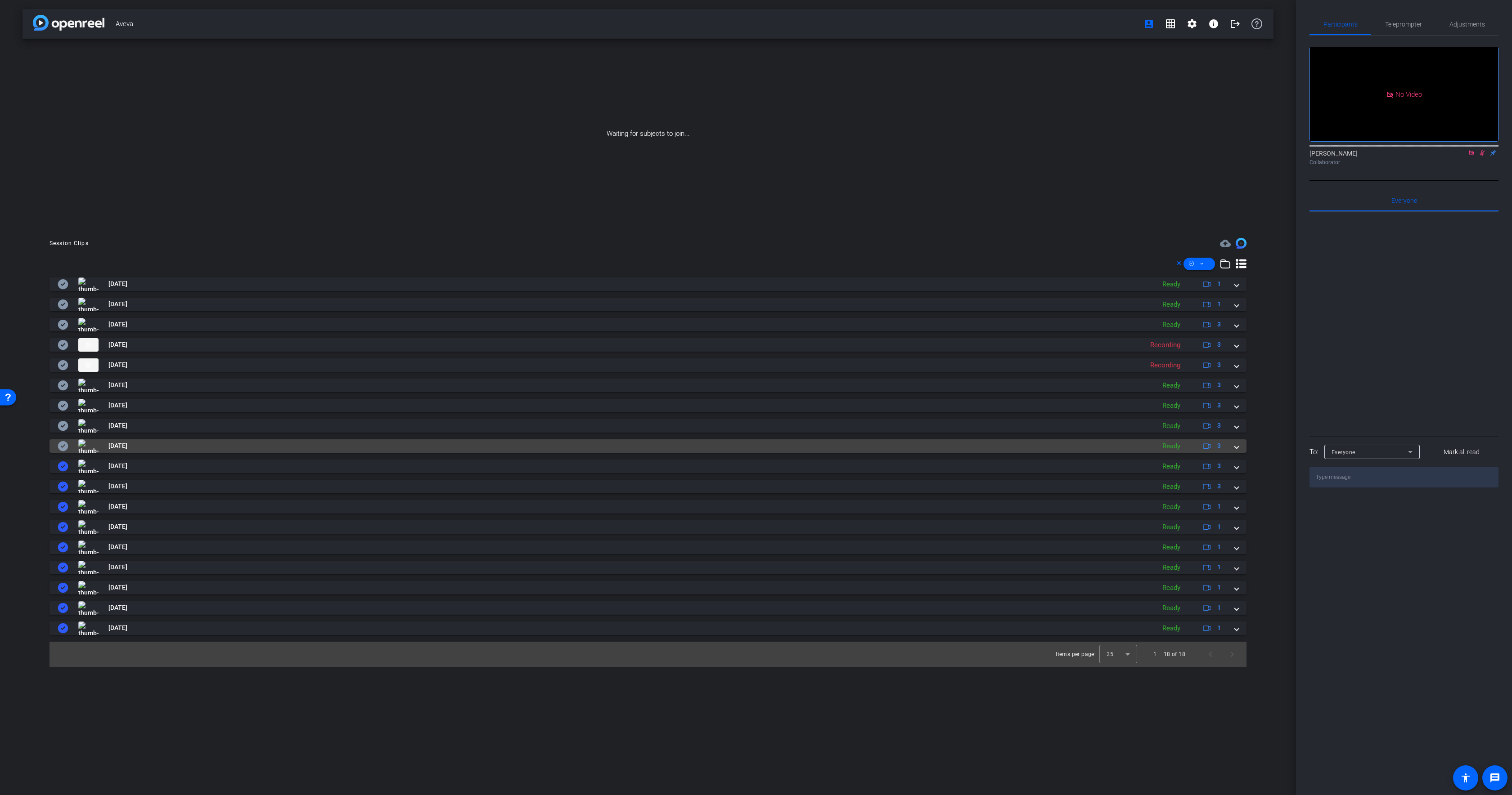
drag, startPoint x: 61, startPoint y: 444, endPoint x: 61, endPoint y: 428, distance: 16.0
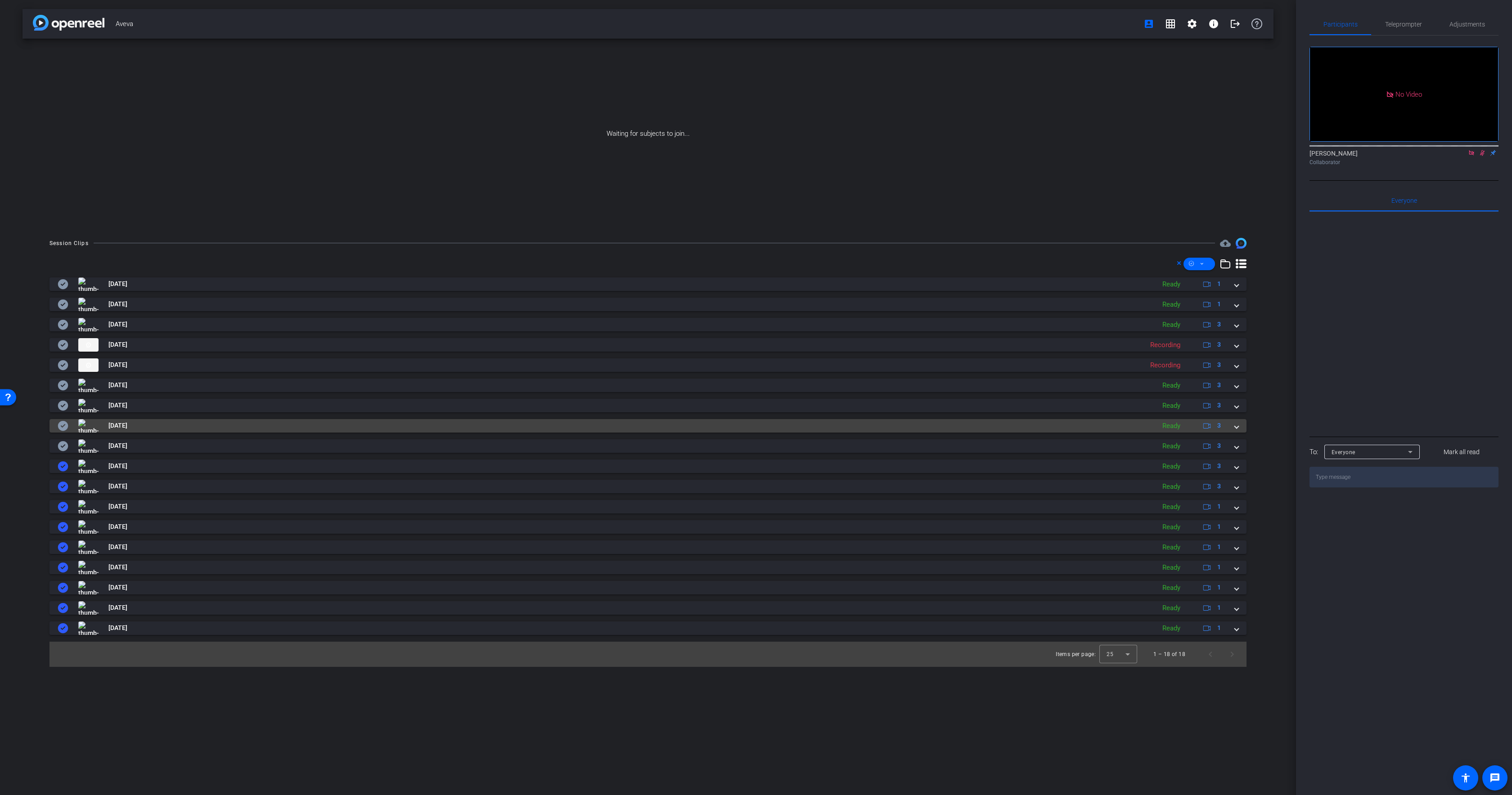
click at [61, 444] on icon at bounding box center [63, 446] width 11 height 10
click at [61, 424] on icon at bounding box center [63, 426] width 11 height 10
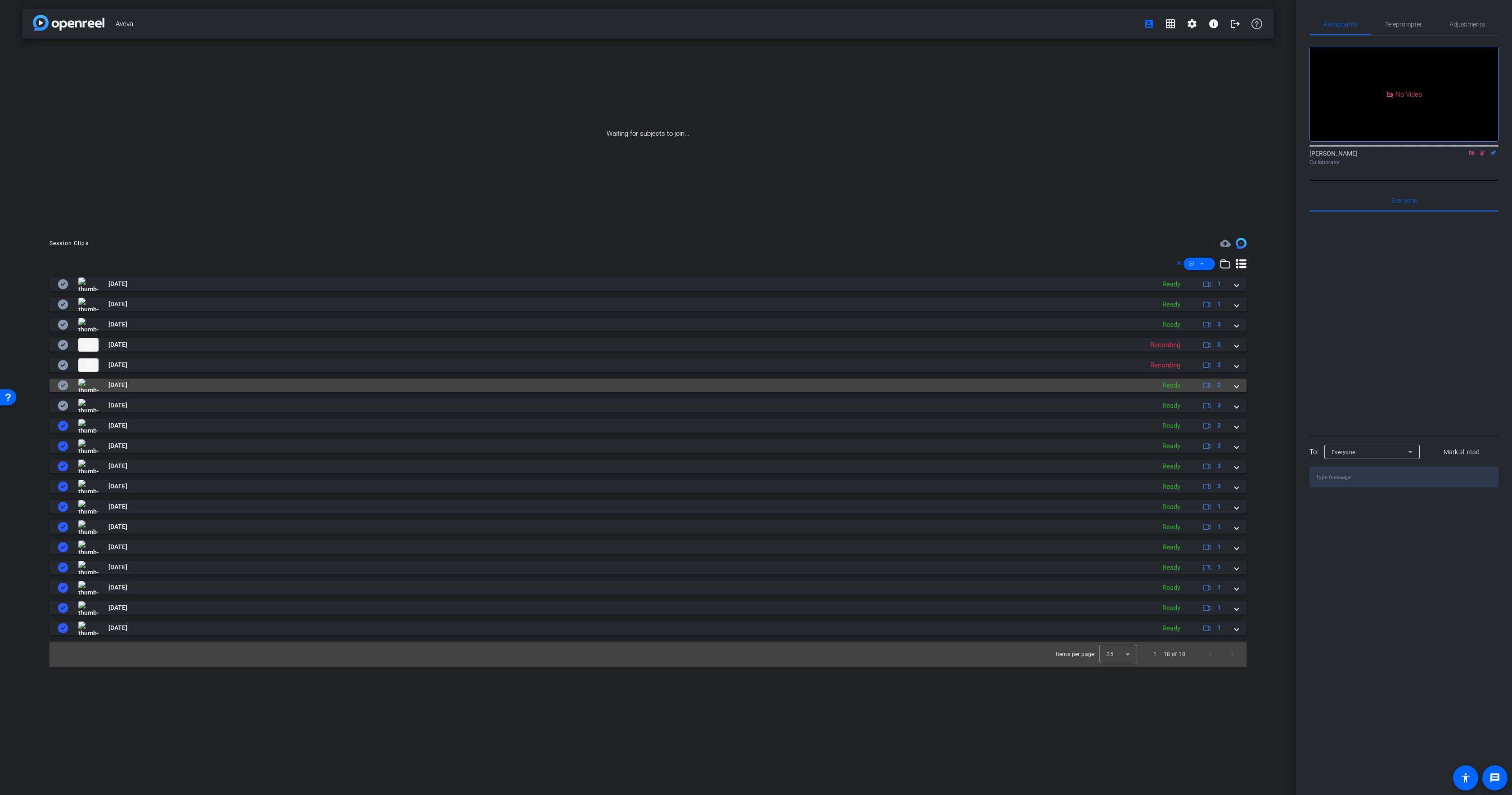
drag, startPoint x: 61, startPoint y: 404, endPoint x: 61, endPoint y: 390, distance: 14.0
click at [61, 404] on icon at bounding box center [63, 405] width 11 height 10
click at [61, 388] on icon at bounding box center [63, 385] width 11 height 10
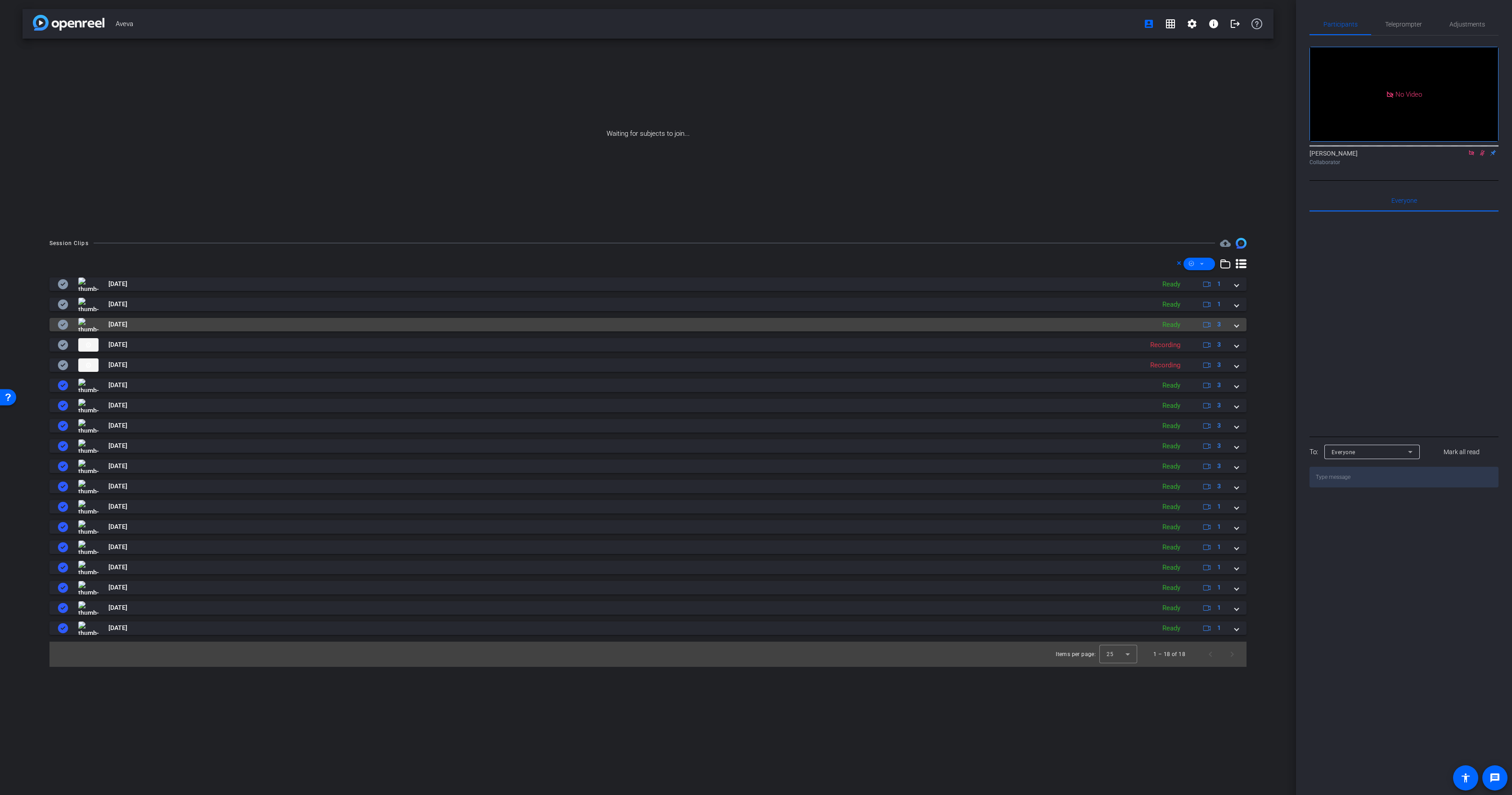
drag, startPoint x: 64, startPoint y: 327, endPoint x: 64, endPoint y: 320, distance: 7.0
click at [64, 327] on icon at bounding box center [63, 324] width 11 height 10
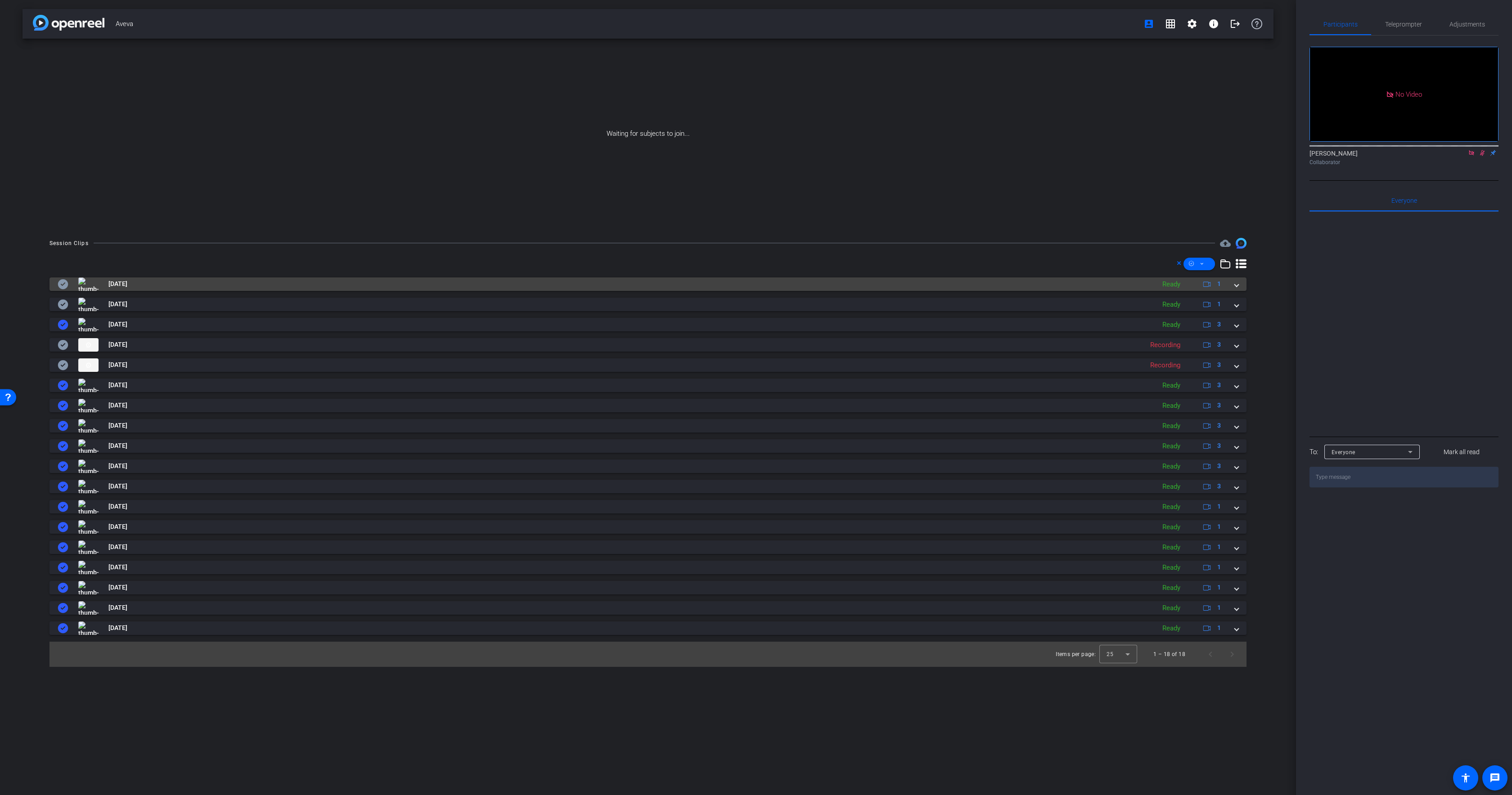
drag, startPoint x: 64, startPoint y: 305, endPoint x: 60, endPoint y: 280, distance: 25.3
click at [64, 304] on icon at bounding box center [63, 305] width 11 height 11
click at [60, 280] on icon at bounding box center [63, 284] width 11 height 10
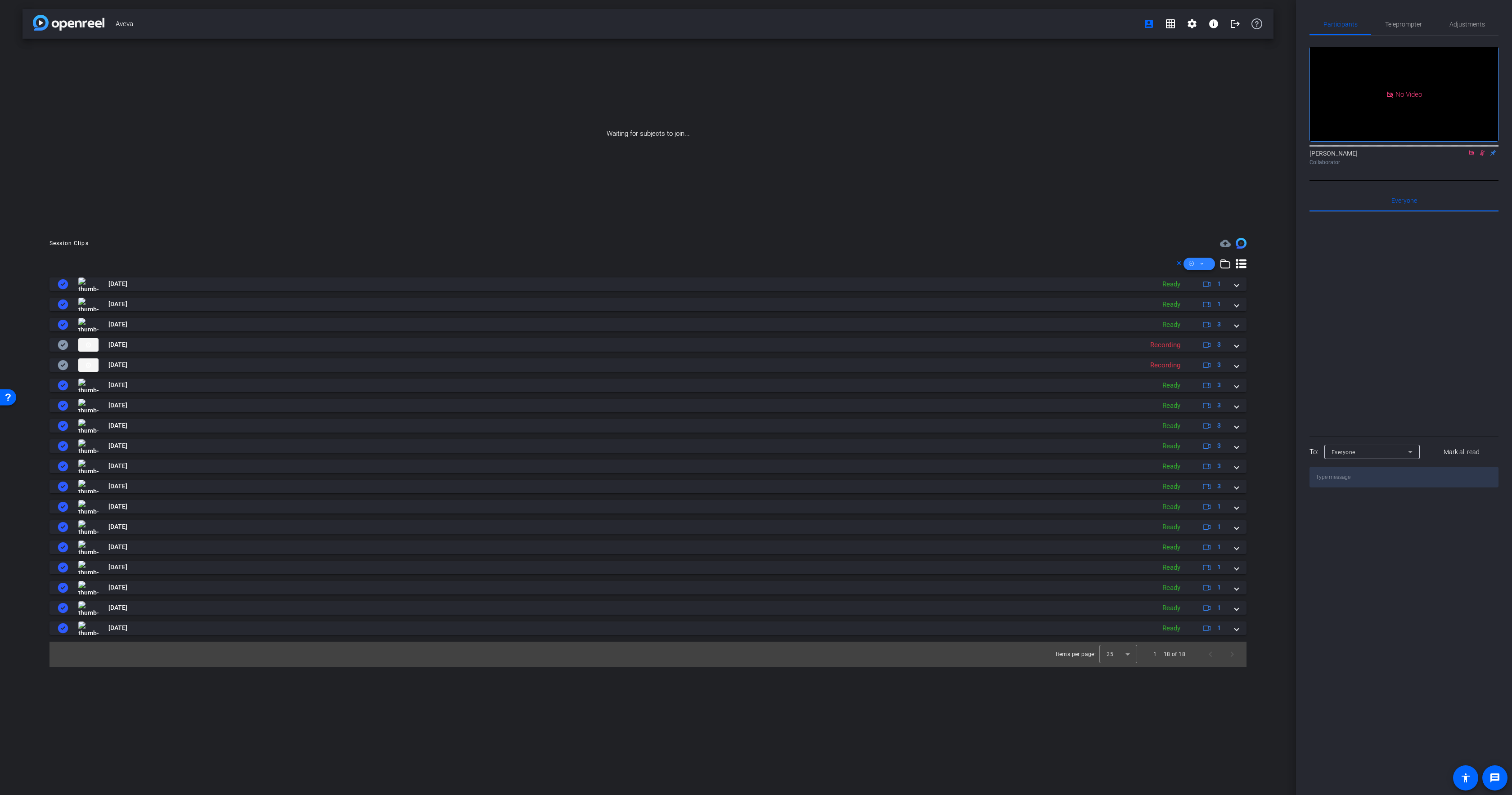
click at [1200, 263] on icon at bounding box center [1202, 263] width 5 height 11
click at [1204, 310] on span "Download MP4" at bounding box center [1214, 312] width 48 height 11
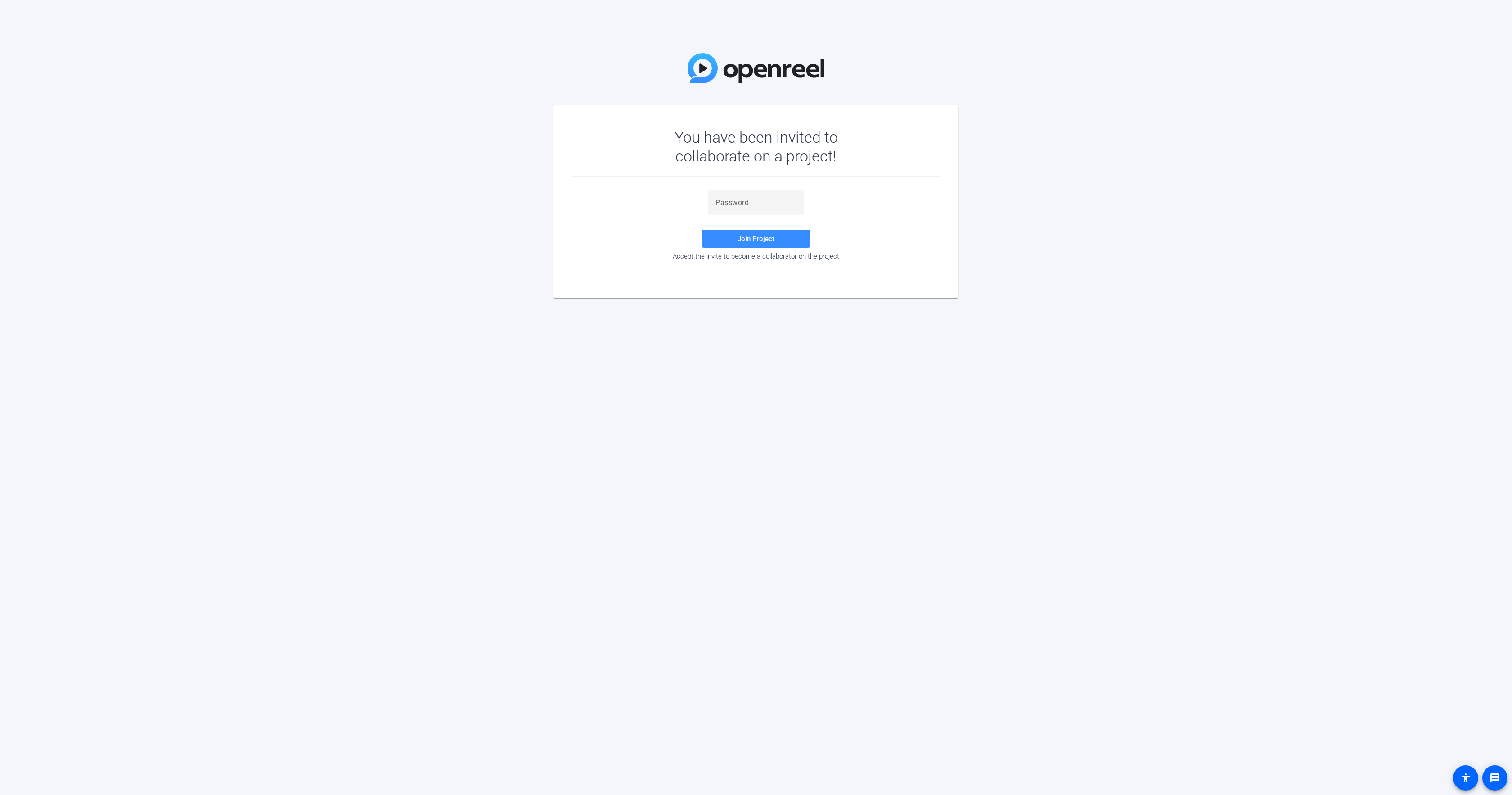
drag, startPoint x: 739, startPoint y: 203, endPoint x: 736, endPoint y: 217, distance: 14.3
click at [739, 203] on input "text" at bounding box center [756, 203] width 81 height 11
paste input "68k[f2"
type input "68k[f2"
click at [720, 234] on span at bounding box center [756, 239] width 108 height 22
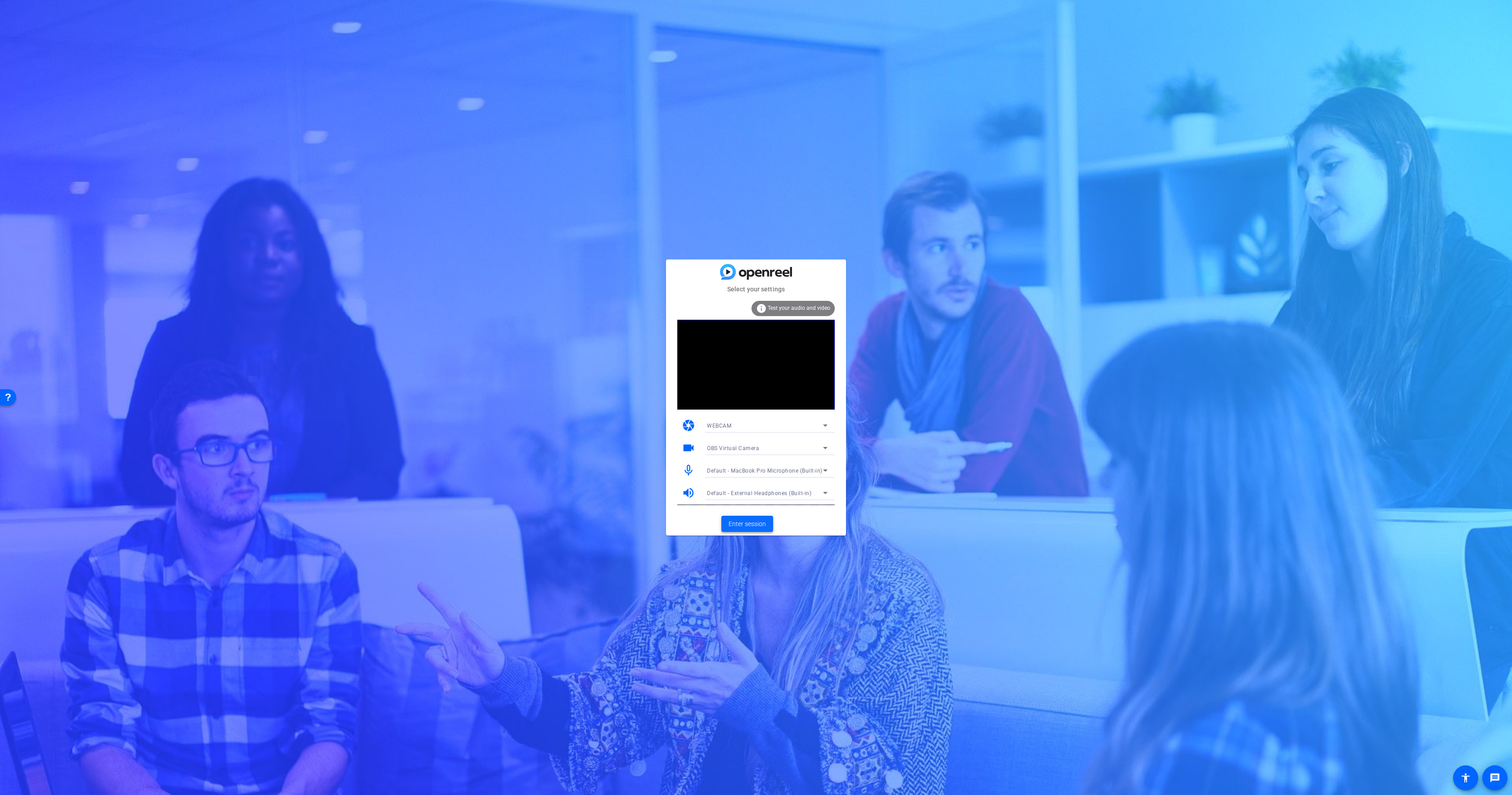
click at [752, 523] on span "Enter session" at bounding box center [747, 525] width 38 height 9
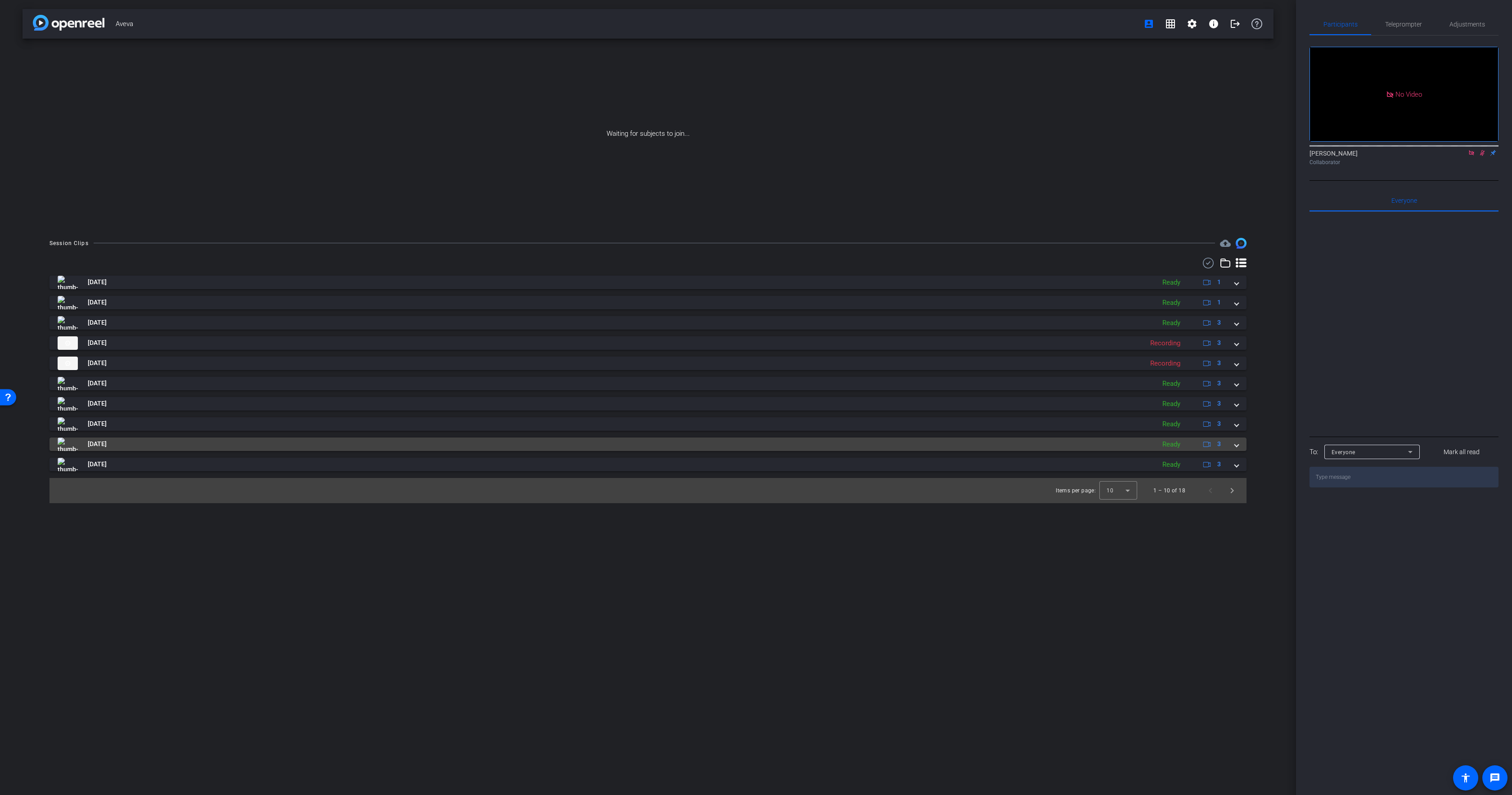
click at [178, 443] on mat-panel-title "[DATE]" at bounding box center [604, 444] width 1093 height 13
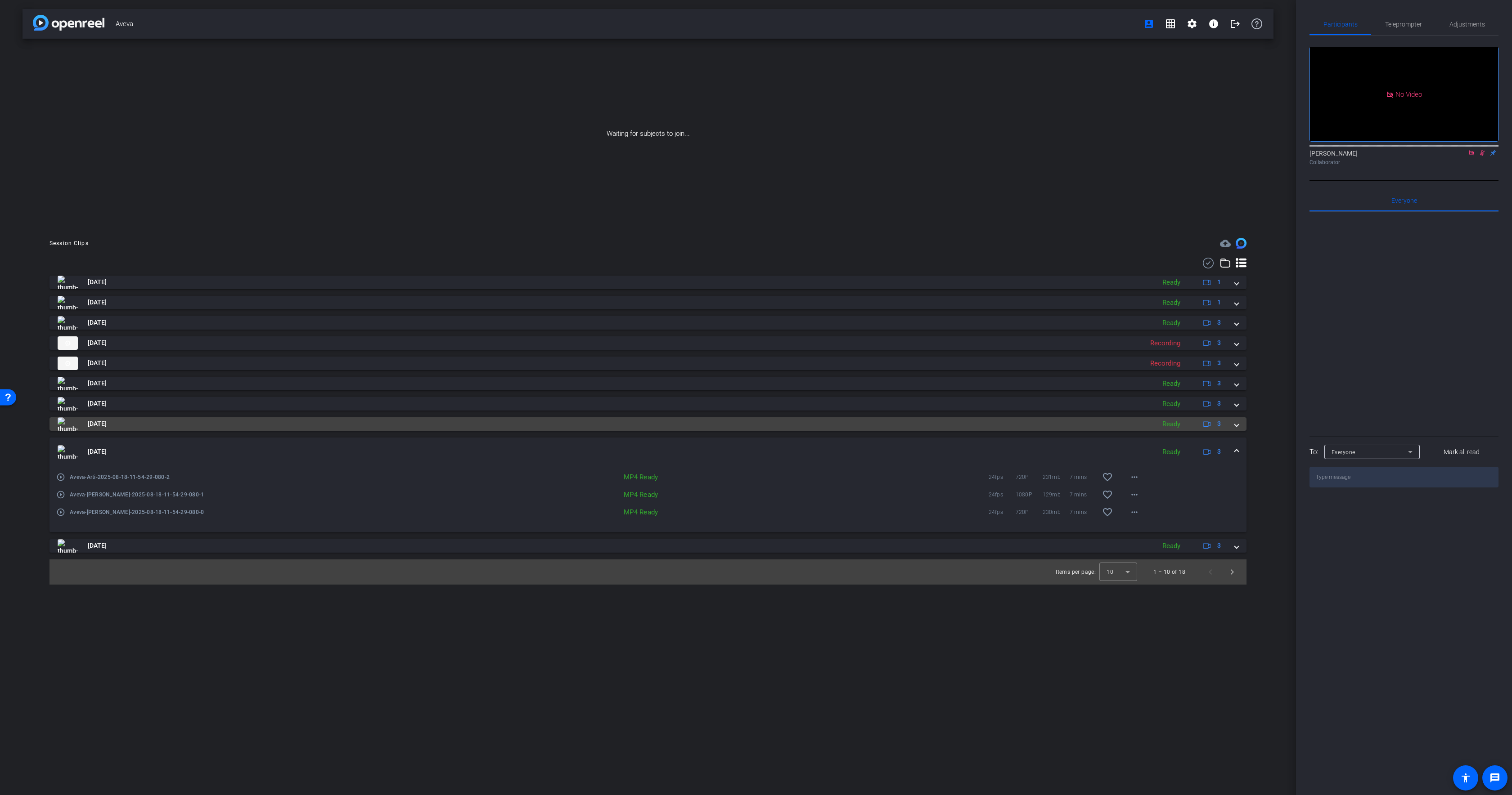
drag, startPoint x: 140, startPoint y: 413, endPoint x: 139, endPoint y: 420, distance: 7.1
click at [140, 413] on div "[DATE] Ready 1 [DATE] Ready 1 [DATE] Ready 3 [DATE] Recording 3 [DATE] Recordin…" at bounding box center [647, 414] width 1197 height 277
drag, startPoint x: 139, startPoint y: 420, endPoint x: 151, endPoint y: 420, distance: 12.0
click at [139, 420] on mat-panel-title "[DATE]" at bounding box center [604, 424] width 1093 height 13
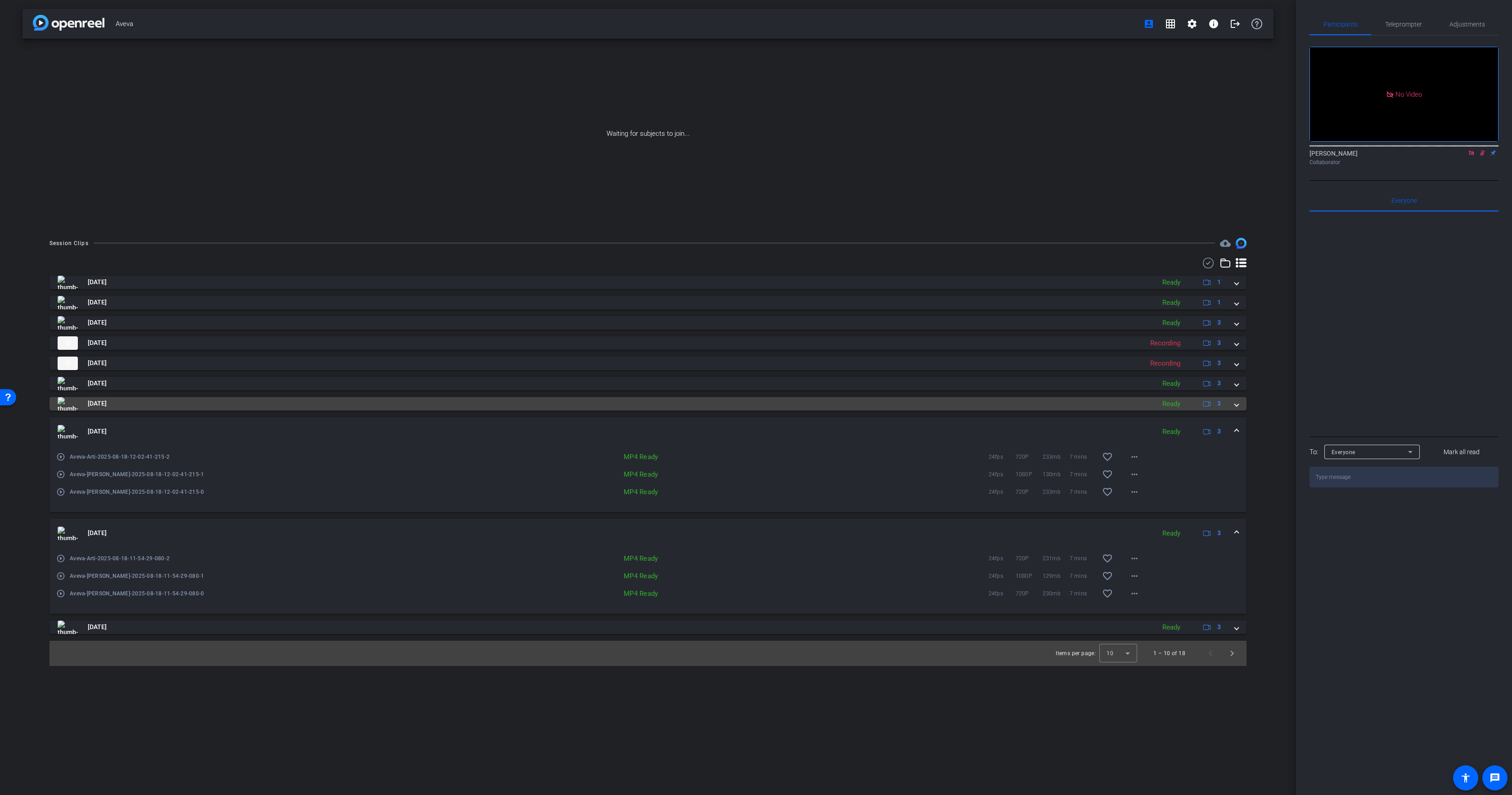
click at [156, 400] on mat-panel-title "[DATE]" at bounding box center [604, 404] width 1093 height 13
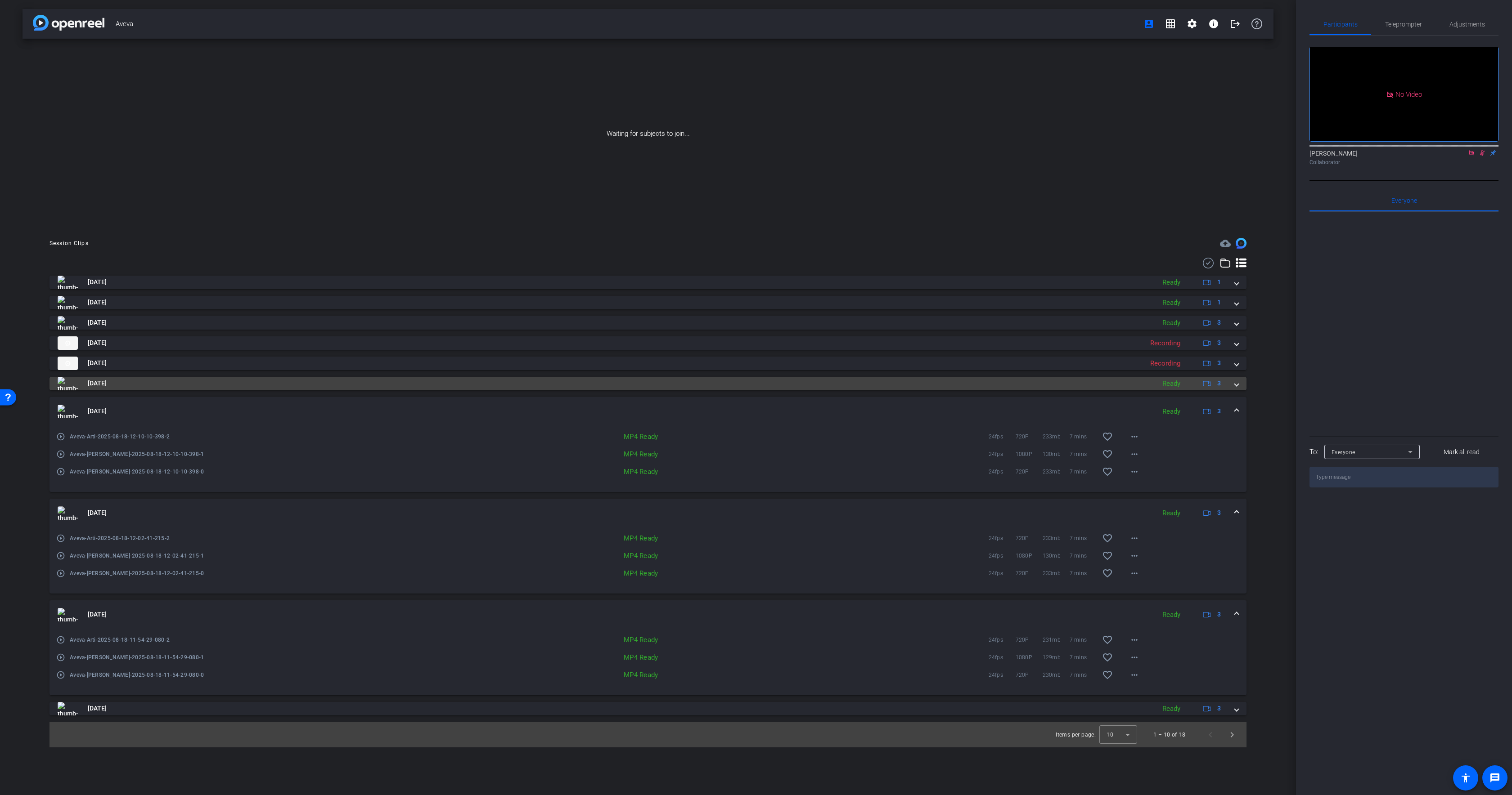
click at [160, 383] on mat-panel-title "[DATE]" at bounding box center [604, 383] width 1093 height 13
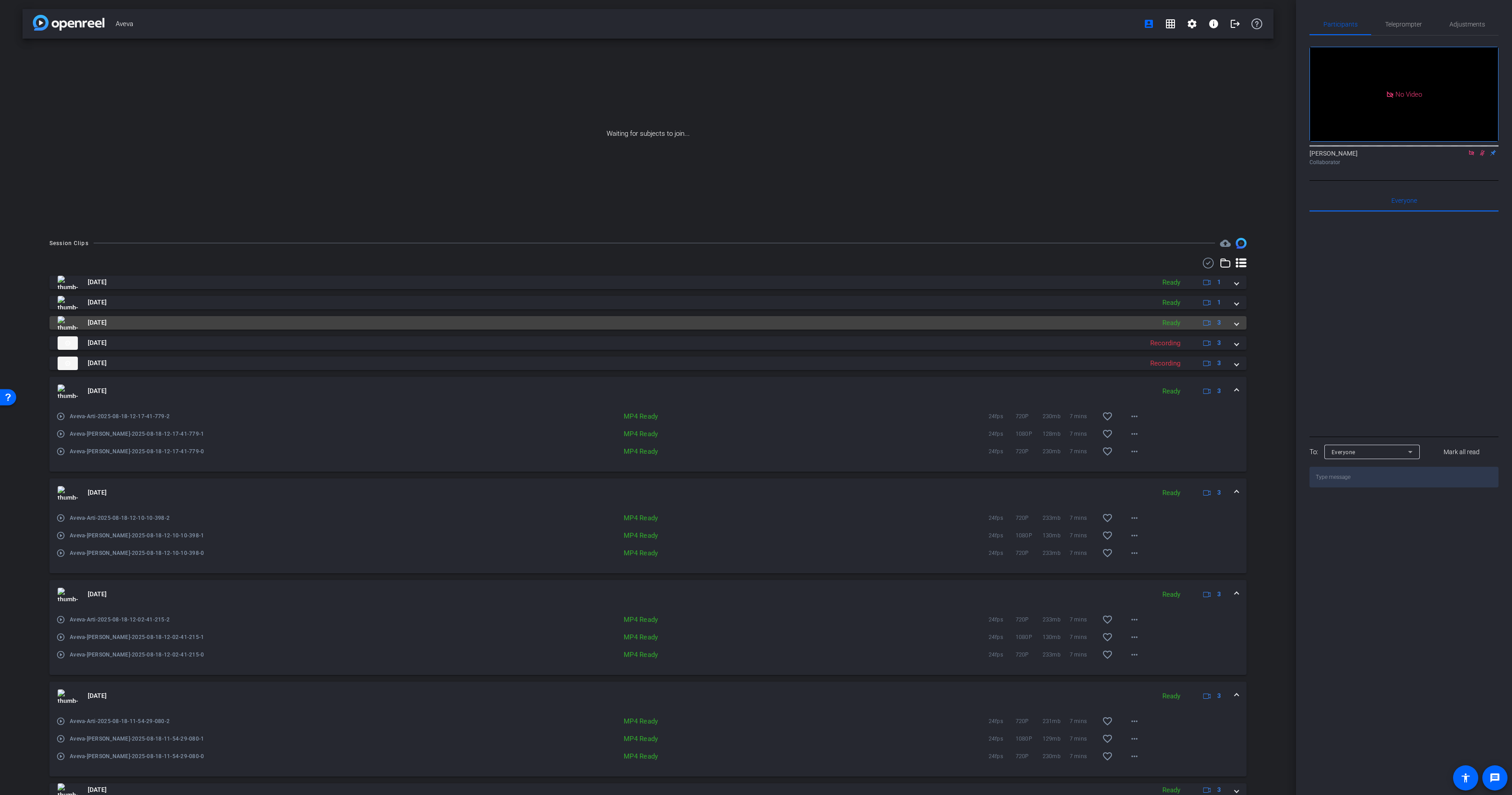
click at [134, 323] on mat-panel-title "[DATE]" at bounding box center [604, 323] width 1093 height 13
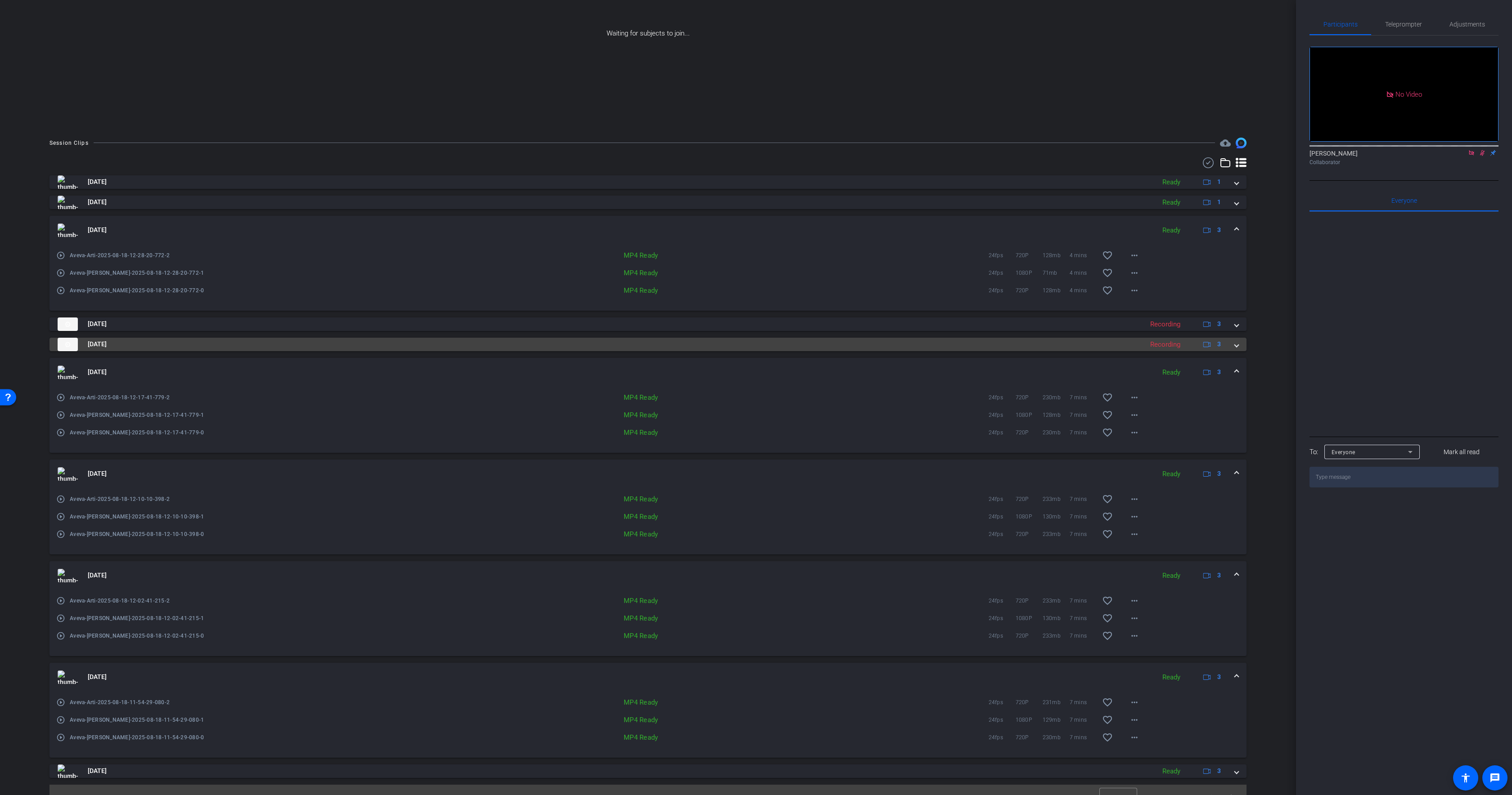
scroll to position [115, 0]
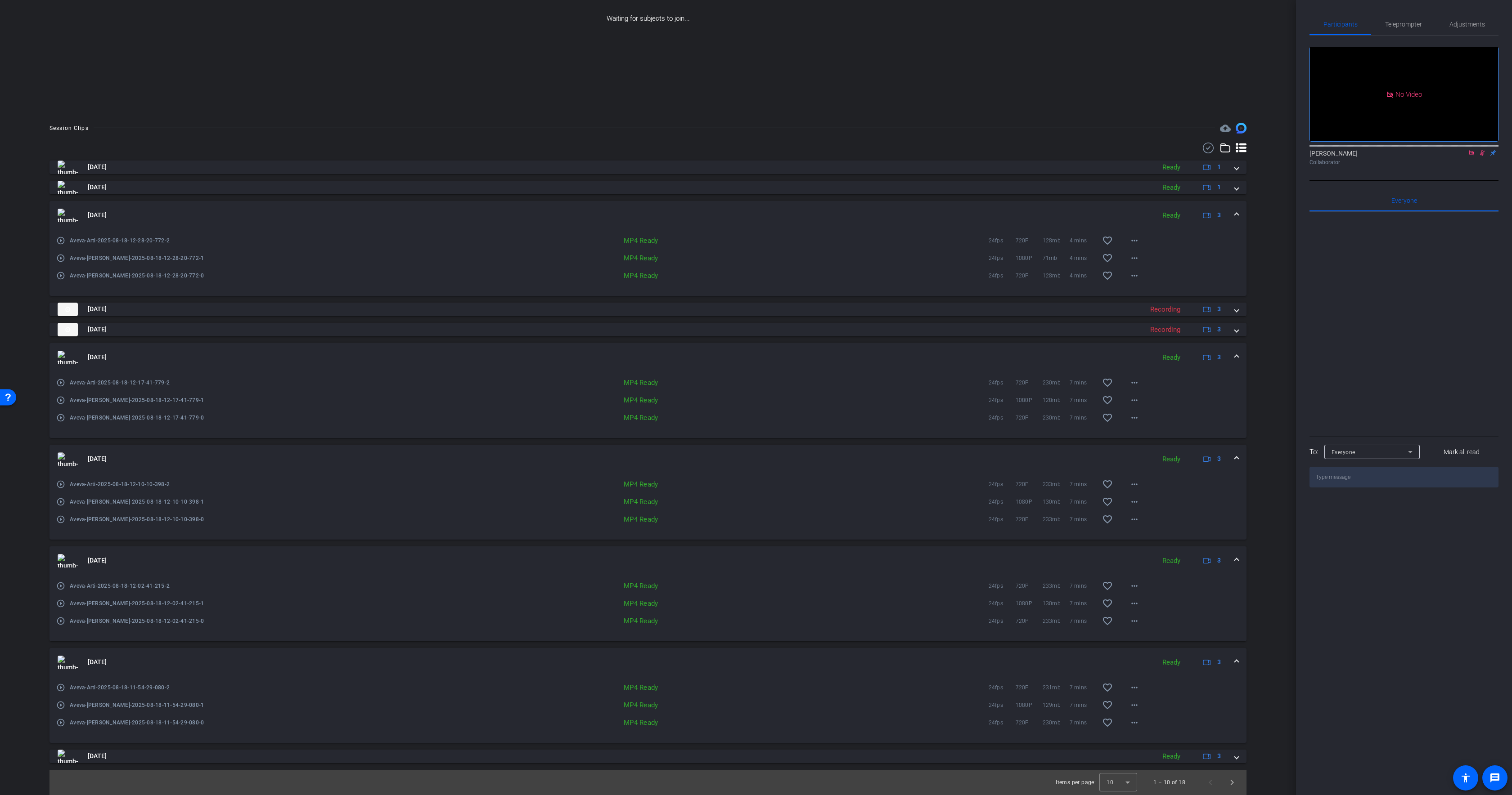
click at [358, 454] on mat-panel-title "[DATE]" at bounding box center [604, 459] width 1093 height 13
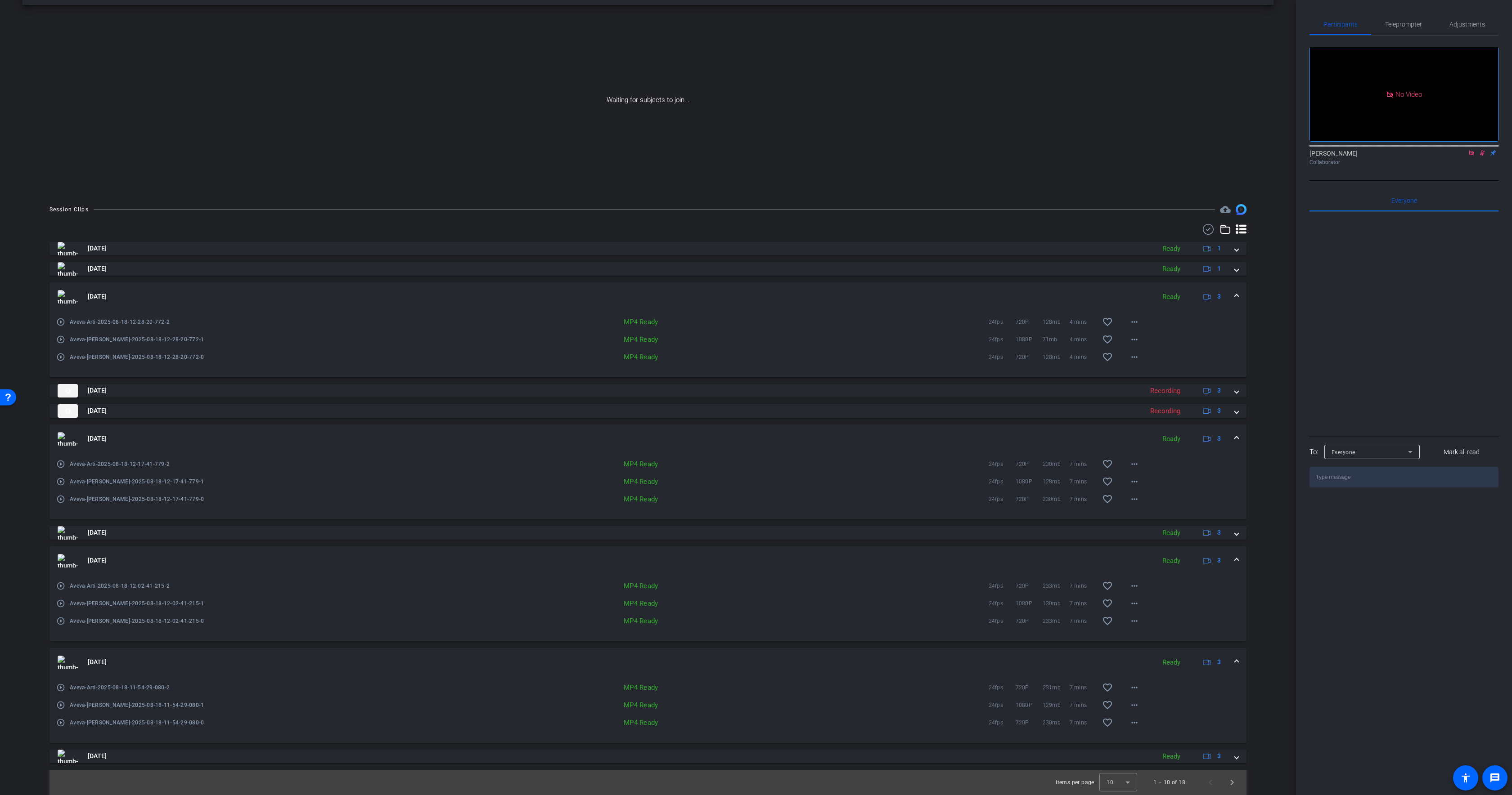
scroll to position [34, 0]
drag, startPoint x: 277, startPoint y: 436, endPoint x: 266, endPoint y: 404, distance: 33.8
click at [277, 436] on mat-panel-title "[DATE]" at bounding box center [604, 439] width 1093 height 13
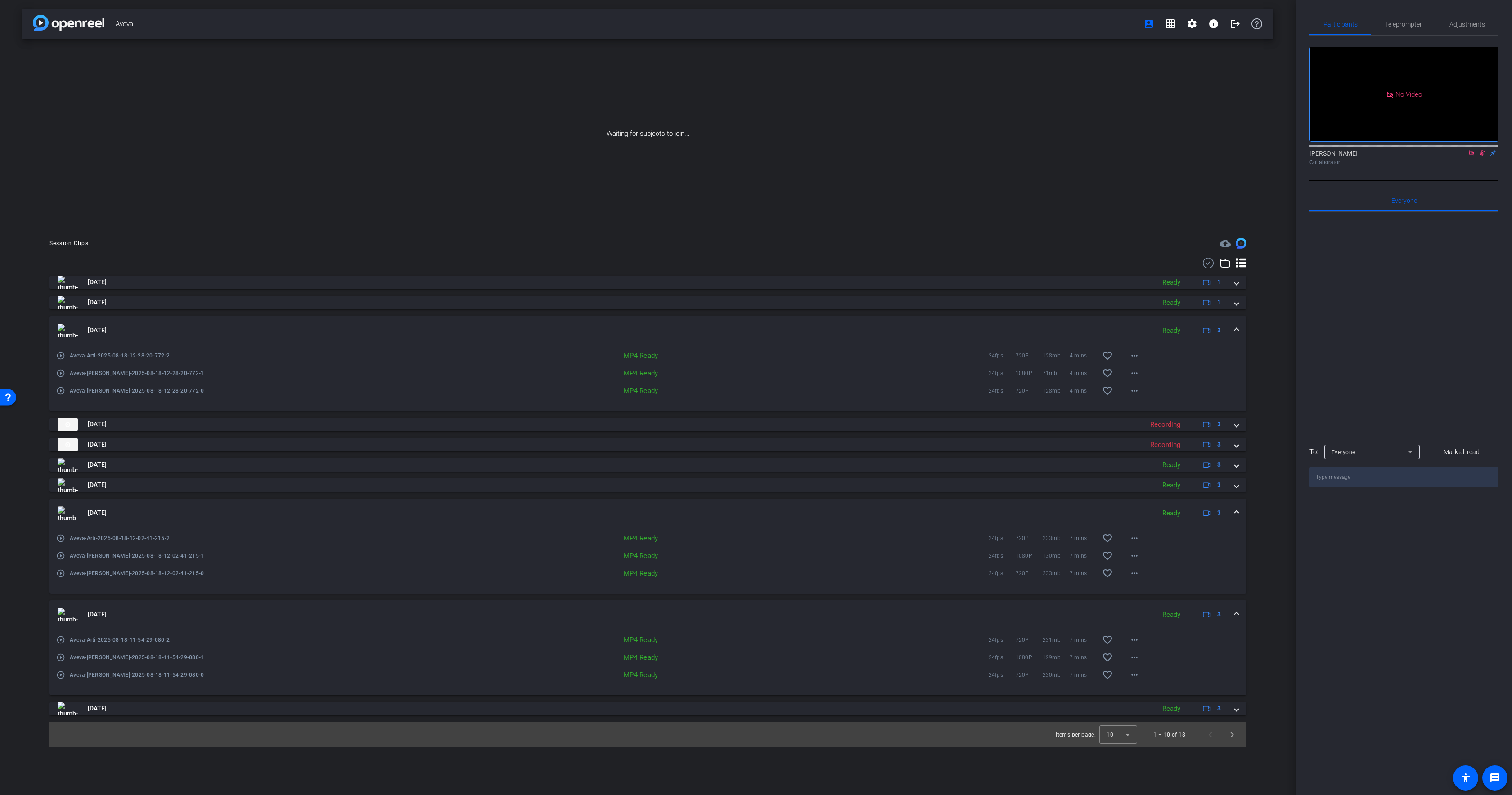
click at [192, 327] on mat-panel-title "[DATE]" at bounding box center [604, 330] width 1093 height 13
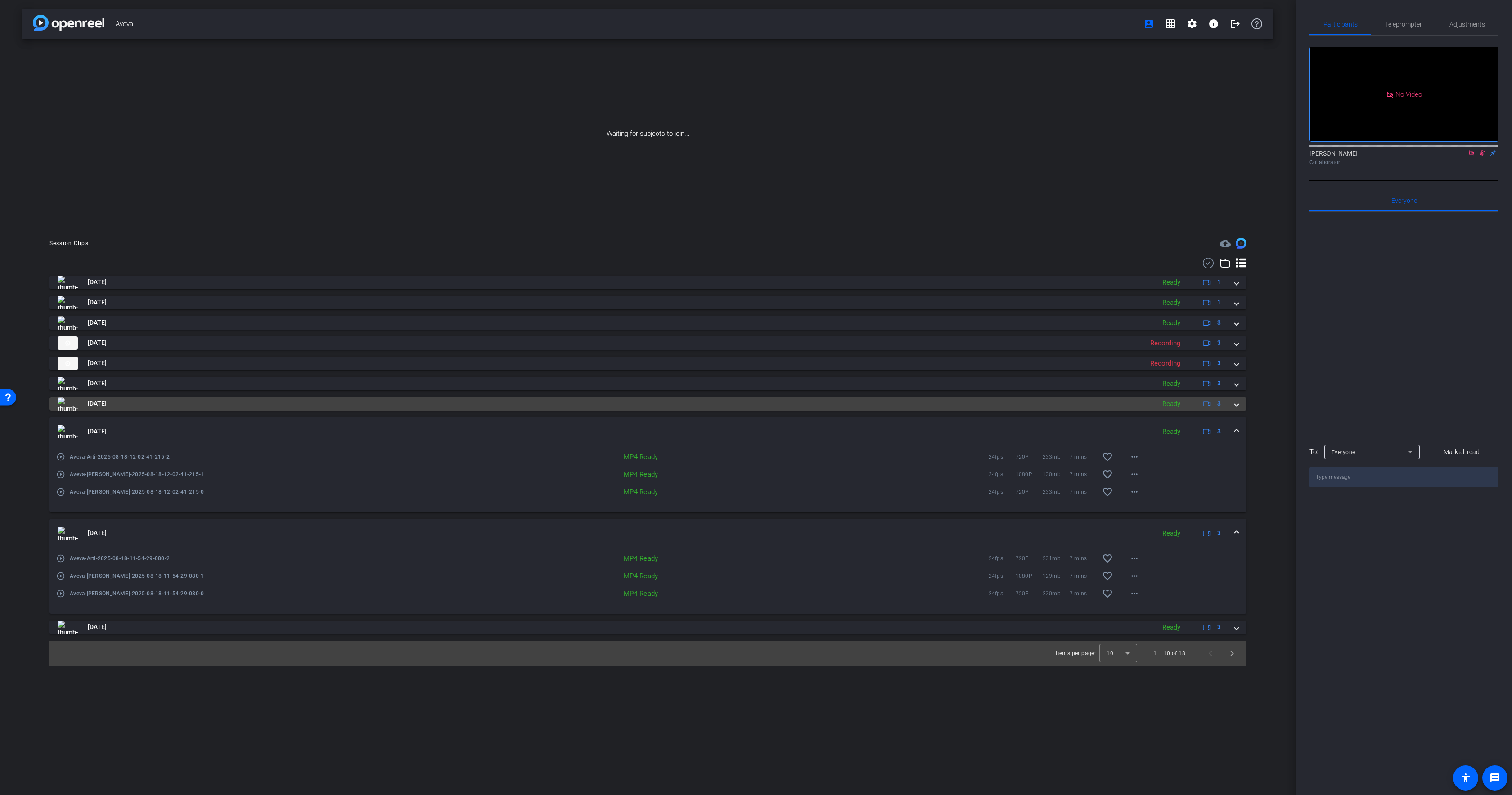
click at [329, 402] on mat-panel-title "[DATE]" at bounding box center [604, 404] width 1093 height 13
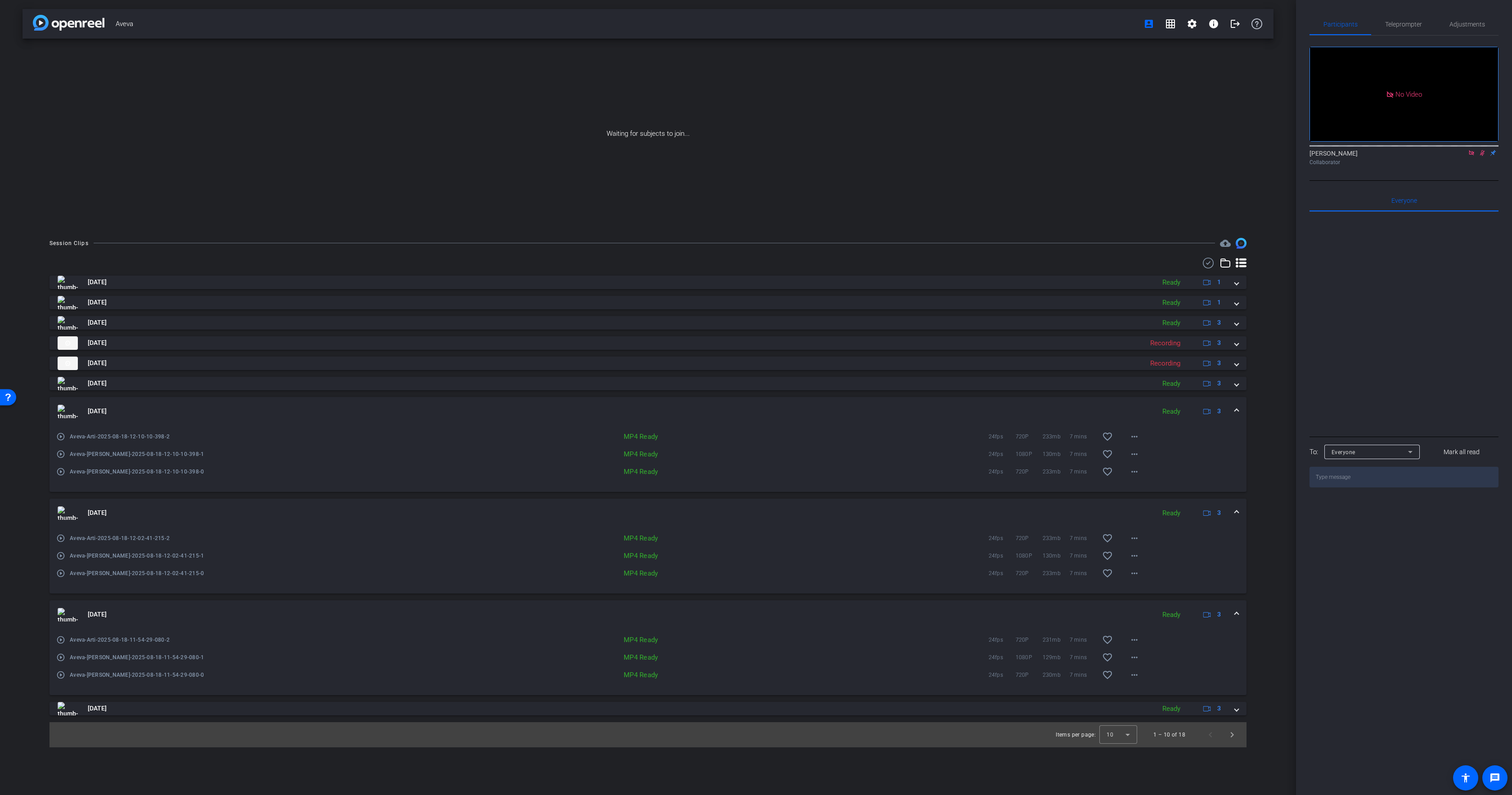
click at [335, 402] on mat-expansion-panel-header "[DATE] Ready 3" at bounding box center [647, 411] width 1197 height 29
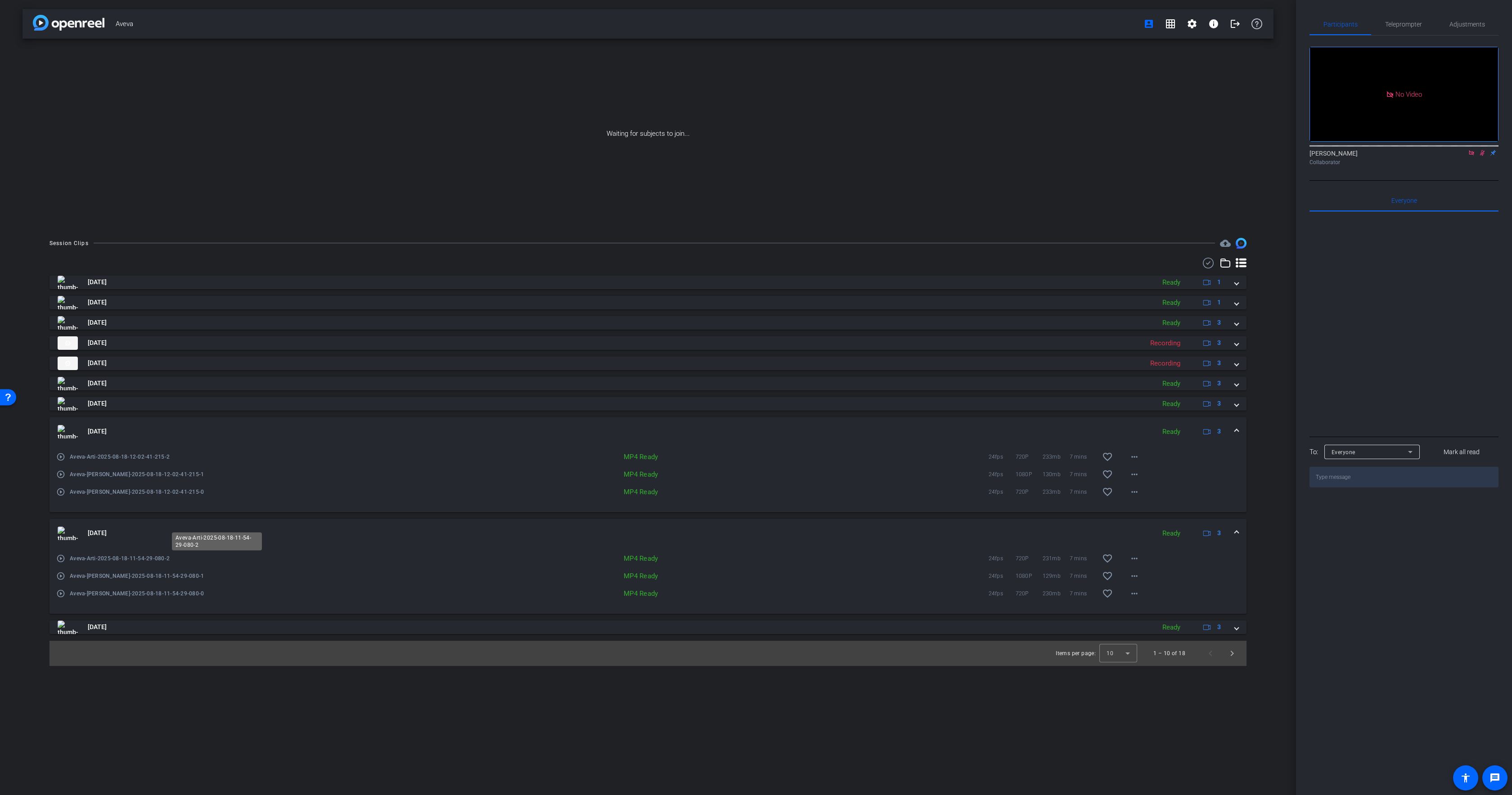
click at [103, 559] on span "Aveva-Arti-2025-08-18-11-54-29-080-2" at bounding box center [217, 559] width 294 height 9
drag, startPoint x: 103, startPoint y: 559, endPoint x: 157, endPoint y: 557, distance: 54.0
click at [161, 557] on span "Aveva-Arti-2025-08-18-11-54-29-080-2" at bounding box center [217, 559] width 294 height 9
copy span "2025-08-18-11-54-29-080"
click at [206, 515] on div "[DATE] Ready 1 [DATE] Ready 1 [DATE] Ready 3 play_circle_outline Aveva-Arti-202…" at bounding box center [647, 455] width 1197 height 358
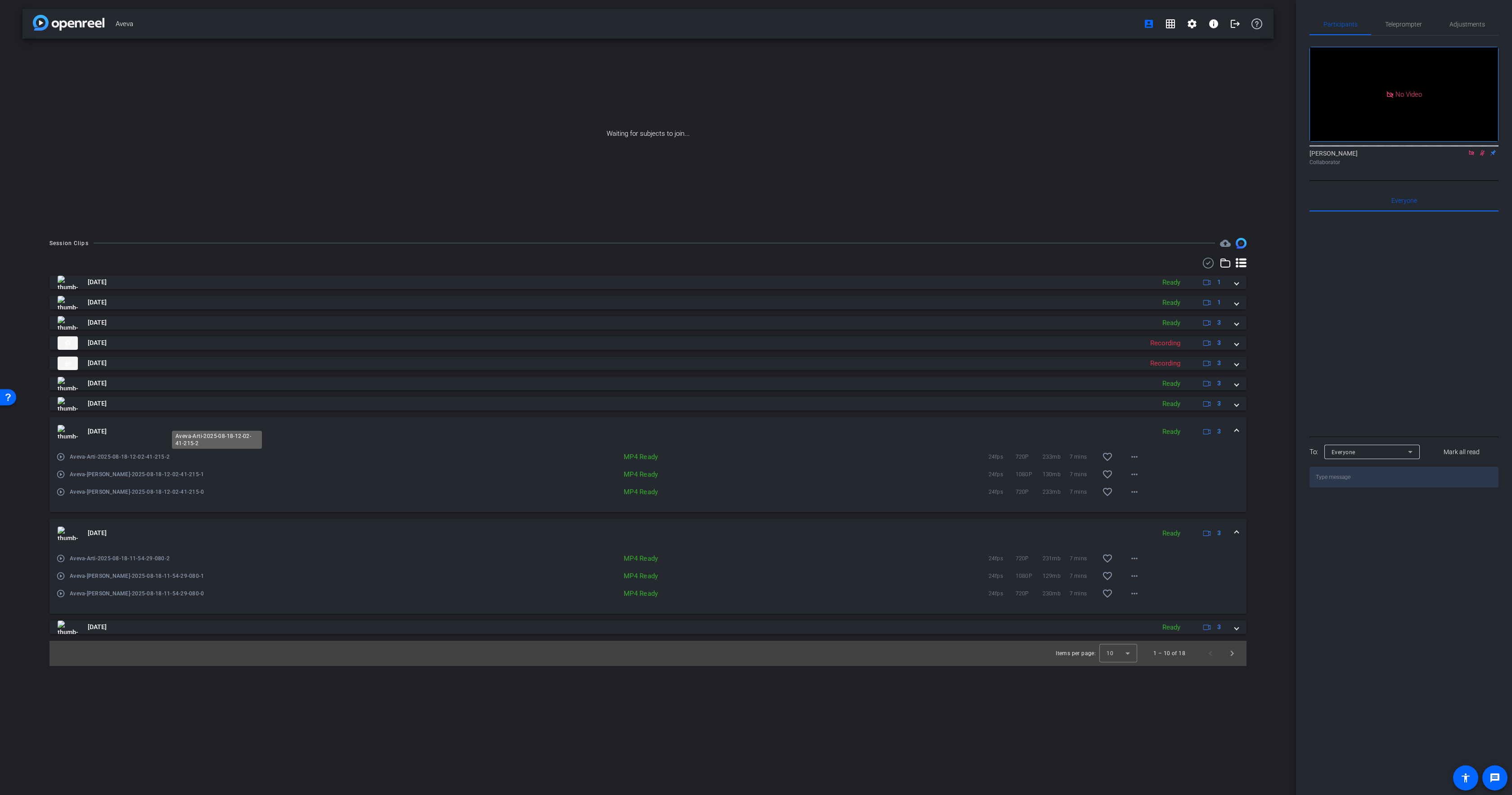
click at [106, 456] on span "Aveva-Arti-2025-08-18-12-02-41-215-2" at bounding box center [217, 456] width 294 height 9
drag, startPoint x: 106, startPoint y: 456, endPoint x: 155, endPoint y: 458, distance: 49.0
click at [153, 454] on span "Aveva-Arti-2025-08-18-12-02-41-215-2" at bounding box center [217, 456] width 294 height 9
copy span "2025-08-18-12-02-41-215"
click at [338, 420] on mat-expansion-panel-header "[DATE] Ready 3" at bounding box center [647, 431] width 1197 height 29
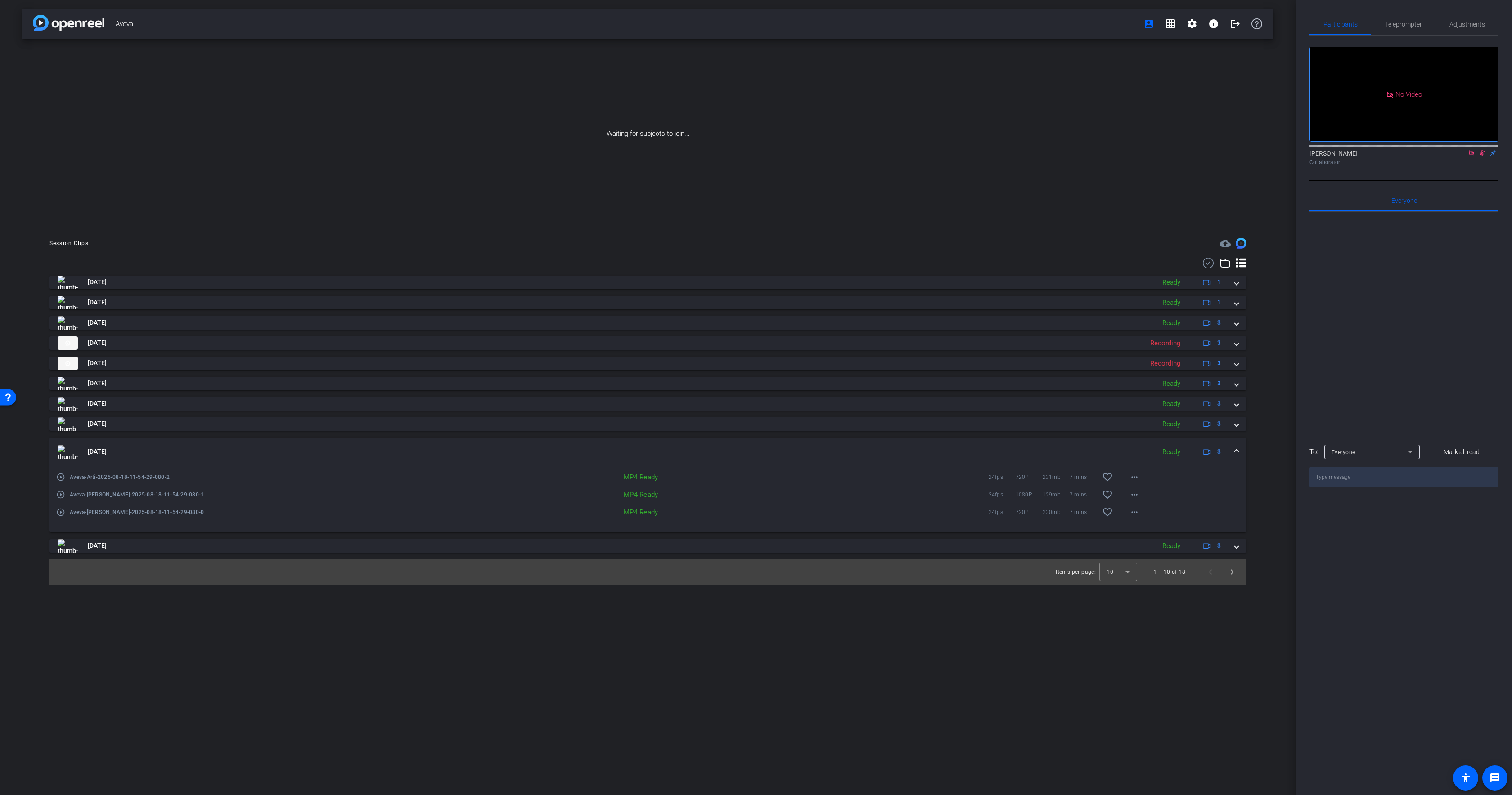
click at [332, 447] on mat-panel-title "[DATE]" at bounding box center [604, 452] width 1093 height 13
